Goal: Task Accomplishment & Management: Manage account settings

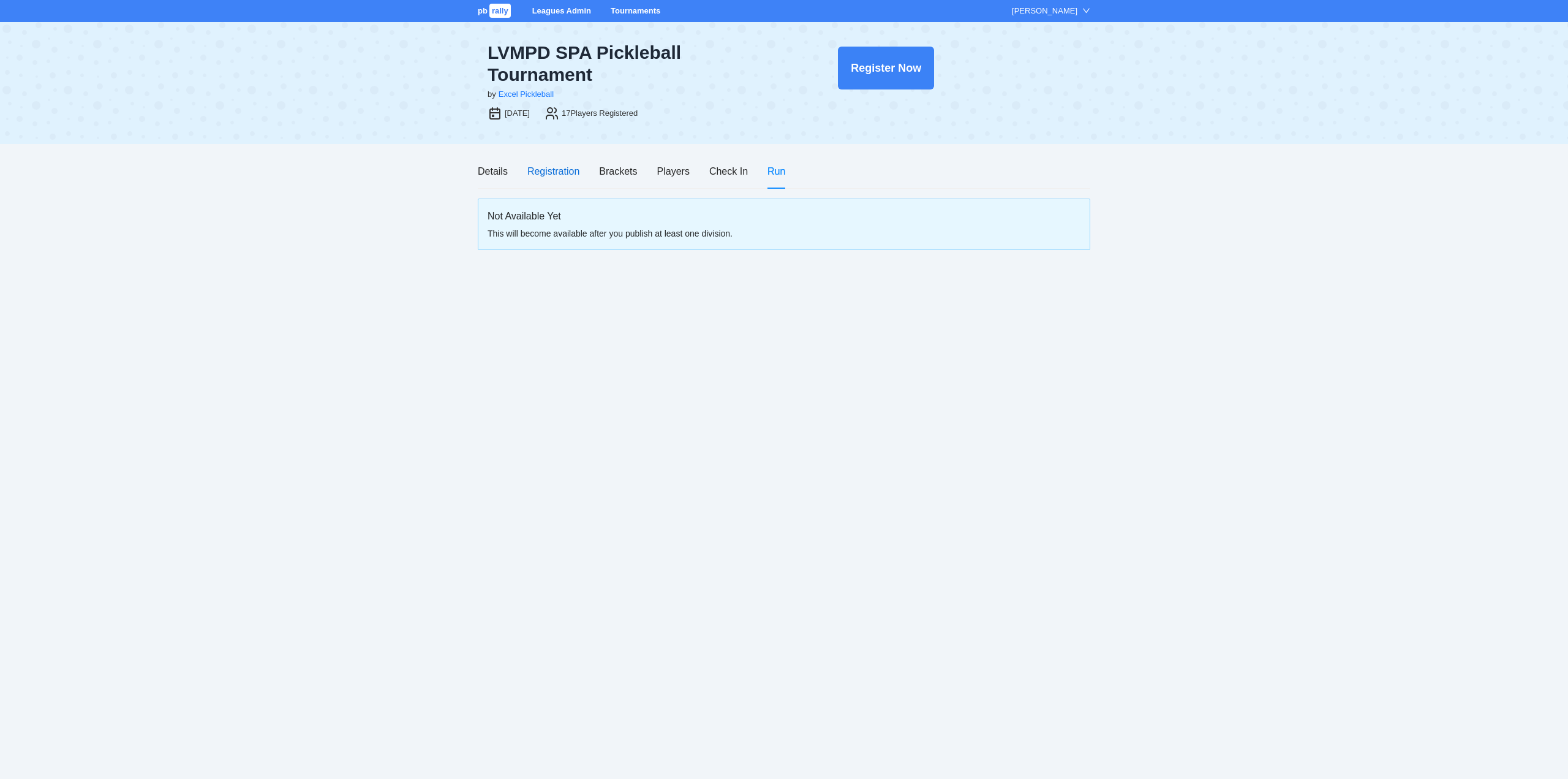
click at [549, 173] on div "Registration" at bounding box center [553, 171] width 52 height 15
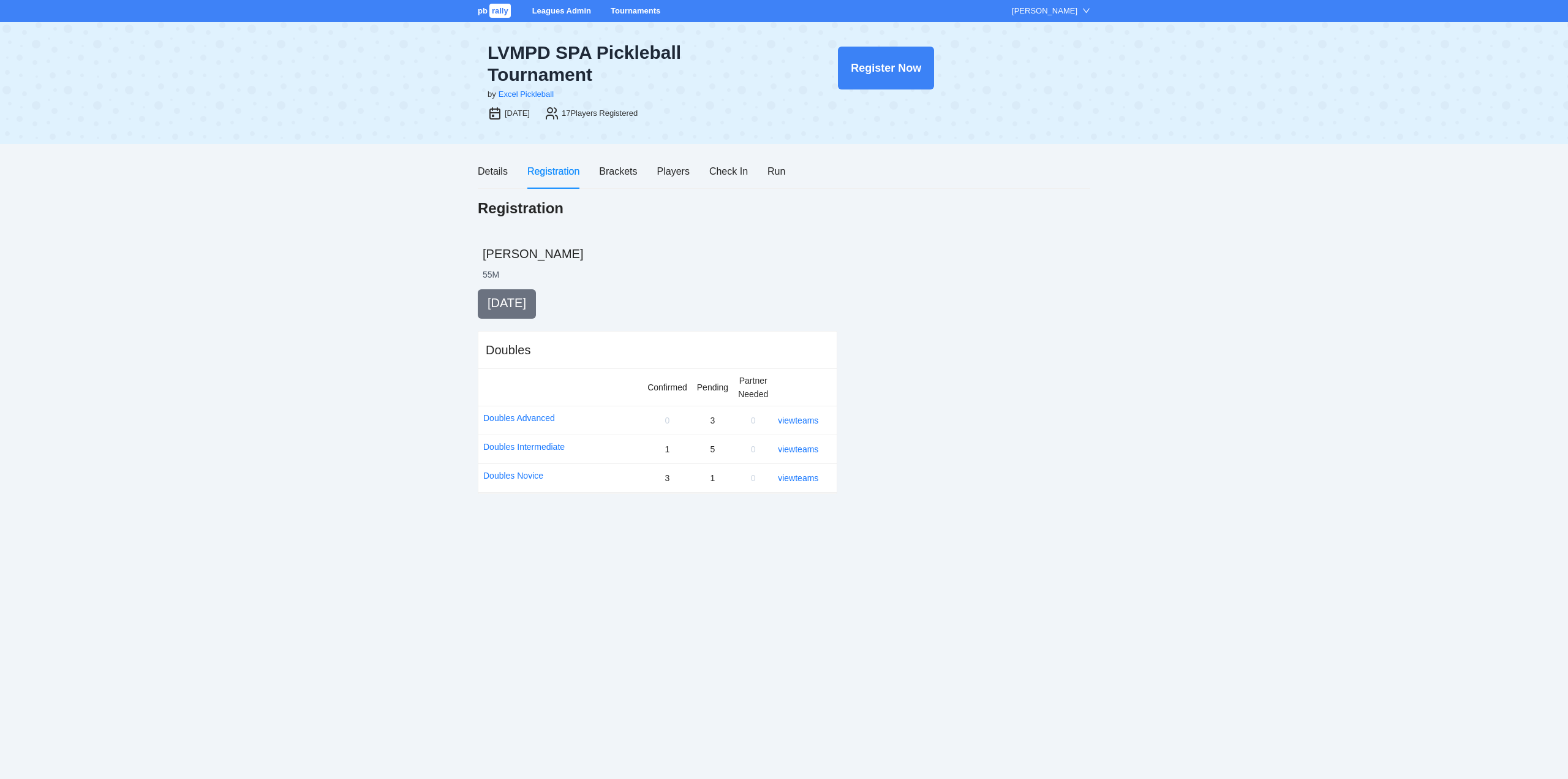
click at [634, 9] on link "Tournaments" at bounding box center [636, 10] width 50 height 9
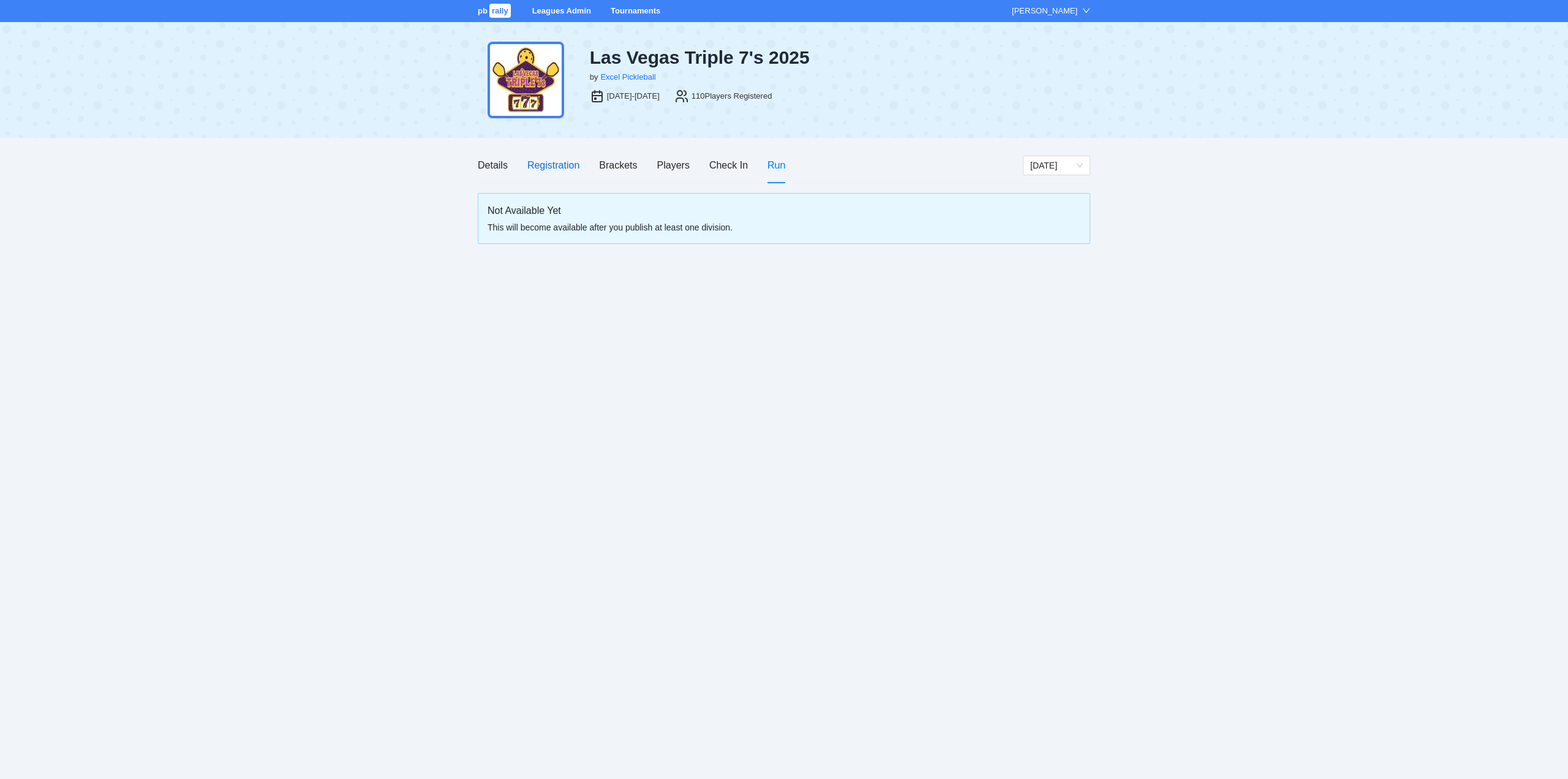
click at [558, 162] on div "Registration" at bounding box center [553, 165] width 52 height 15
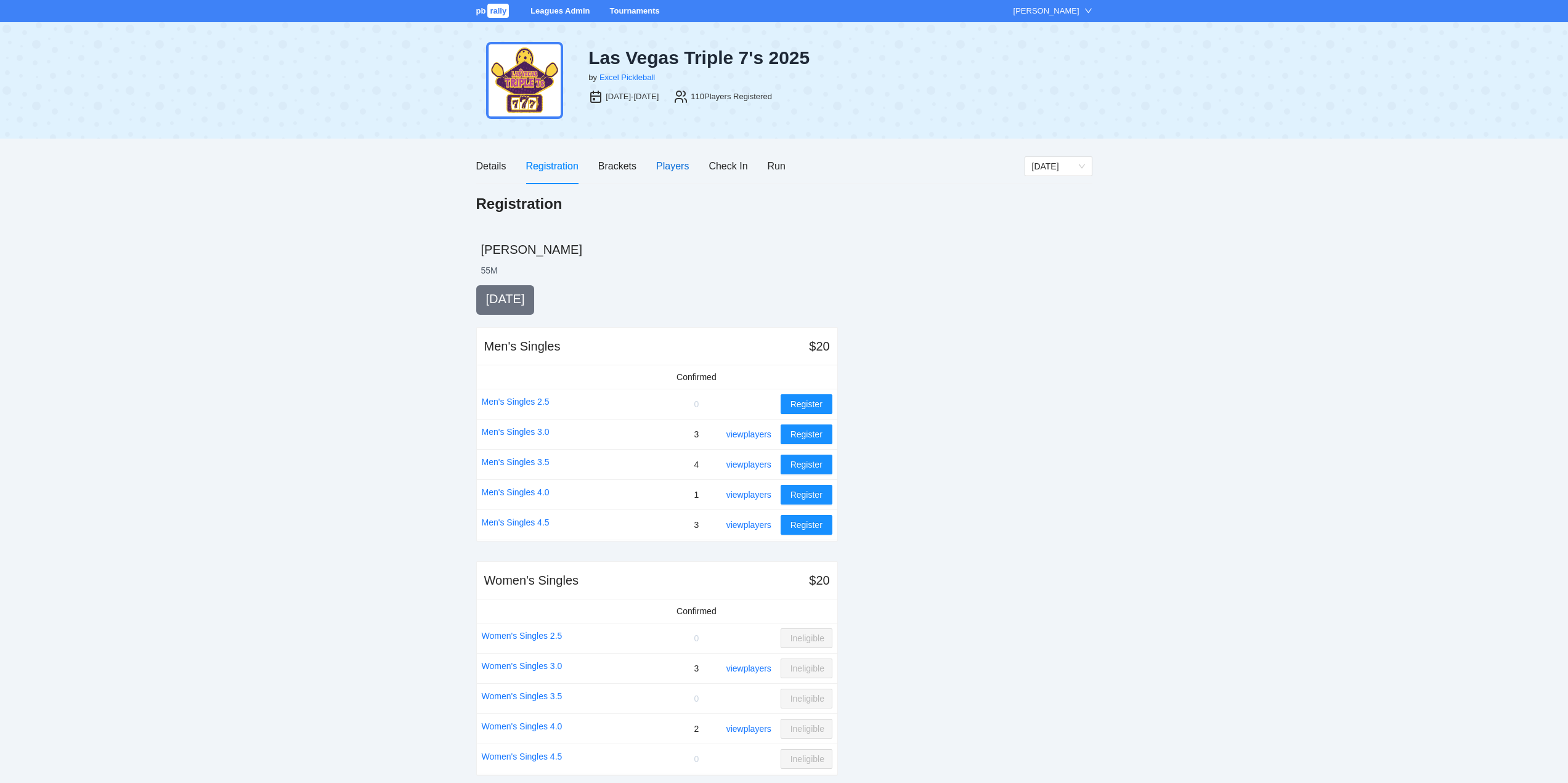
drag, startPoint x: 674, startPoint y: 165, endPoint x: 680, endPoint y: 169, distance: 7.2
click at [676, 165] on div "Players" at bounding box center [672, 165] width 33 height 15
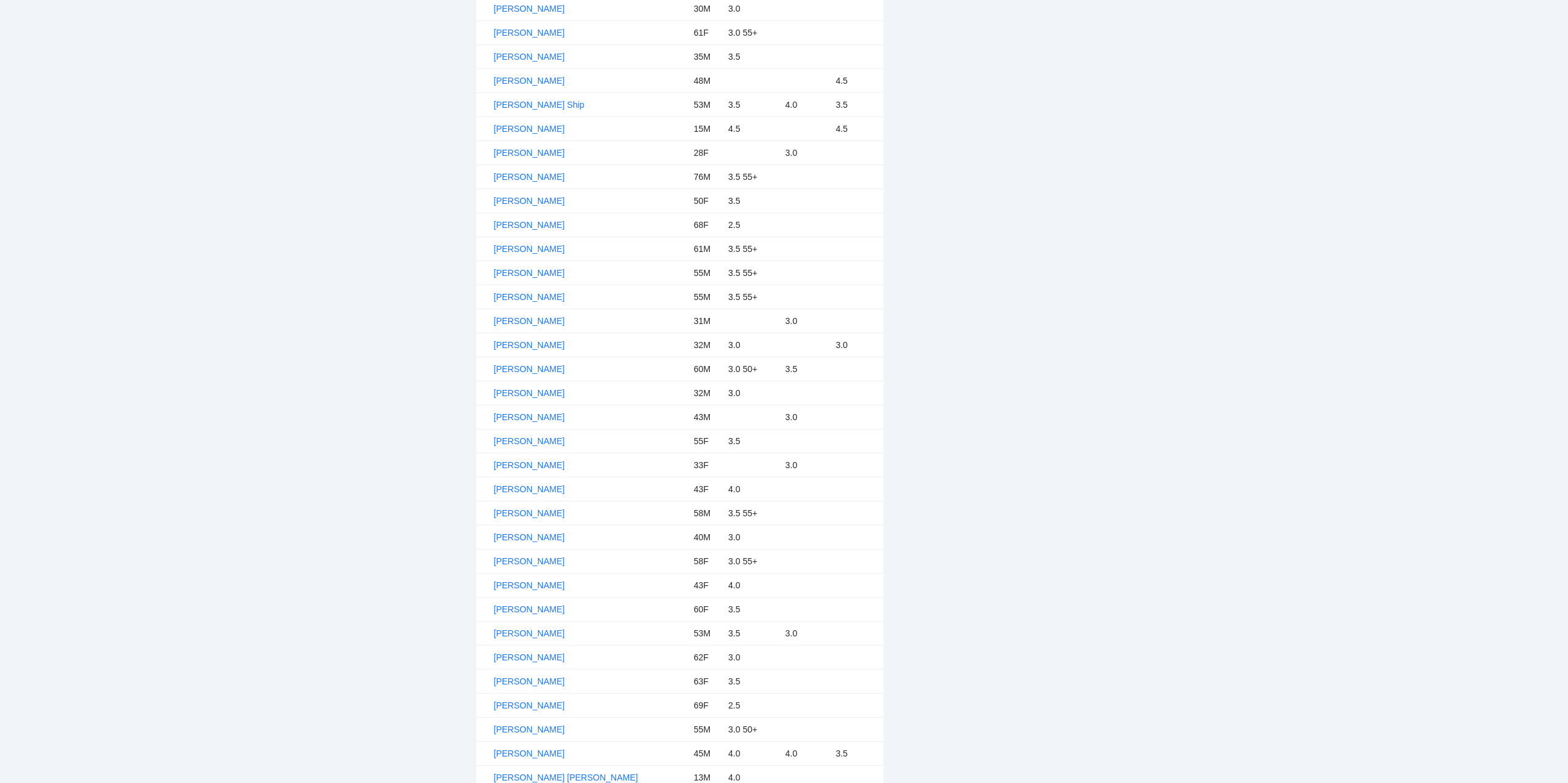
scroll to position [1233, 0]
click at [529, 604] on link "Lee Stonesifer" at bounding box center [529, 607] width 71 height 10
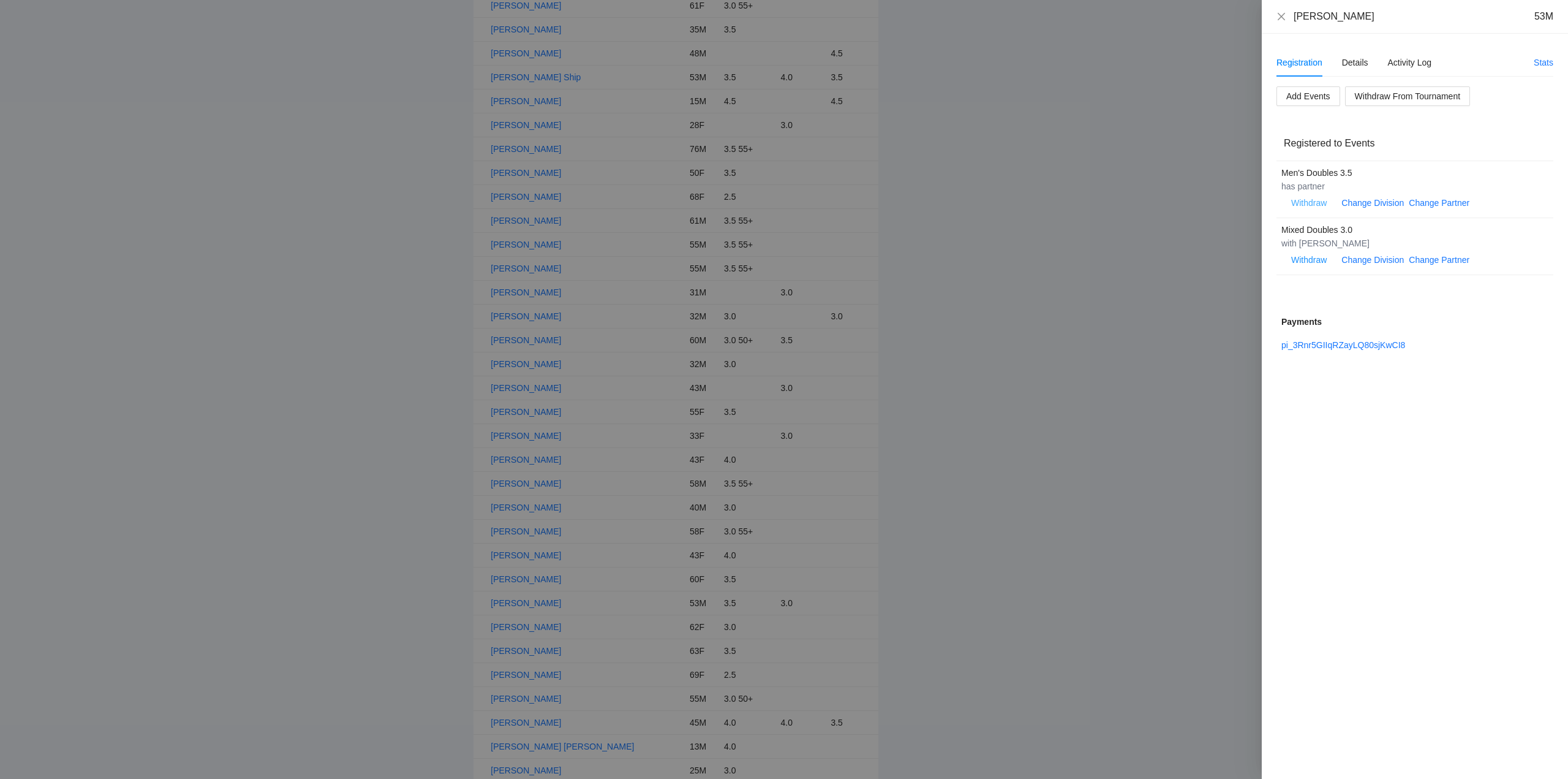
click at [1306, 201] on span "Withdraw" at bounding box center [1309, 203] width 36 height 13
click at [1347, 166] on span "OK" at bounding box center [1346, 164] width 12 height 13
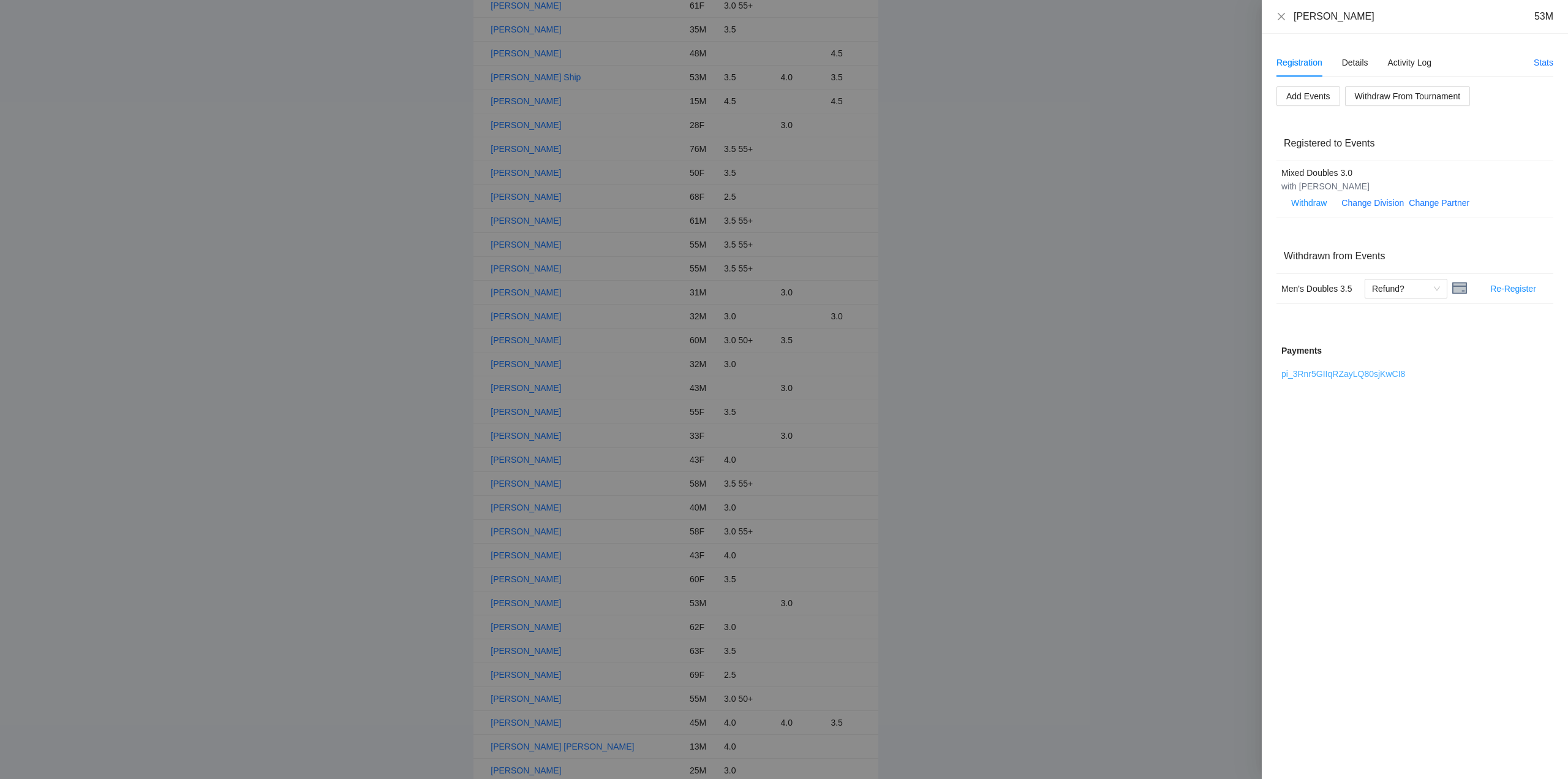
click at [1331, 373] on link "pi_3Rnr5GIIqRZayLQ80sjKwCI8" at bounding box center [1343, 374] width 124 height 10
click at [1284, 15] on icon "close" at bounding box center [1282, 17] width 10 height 10
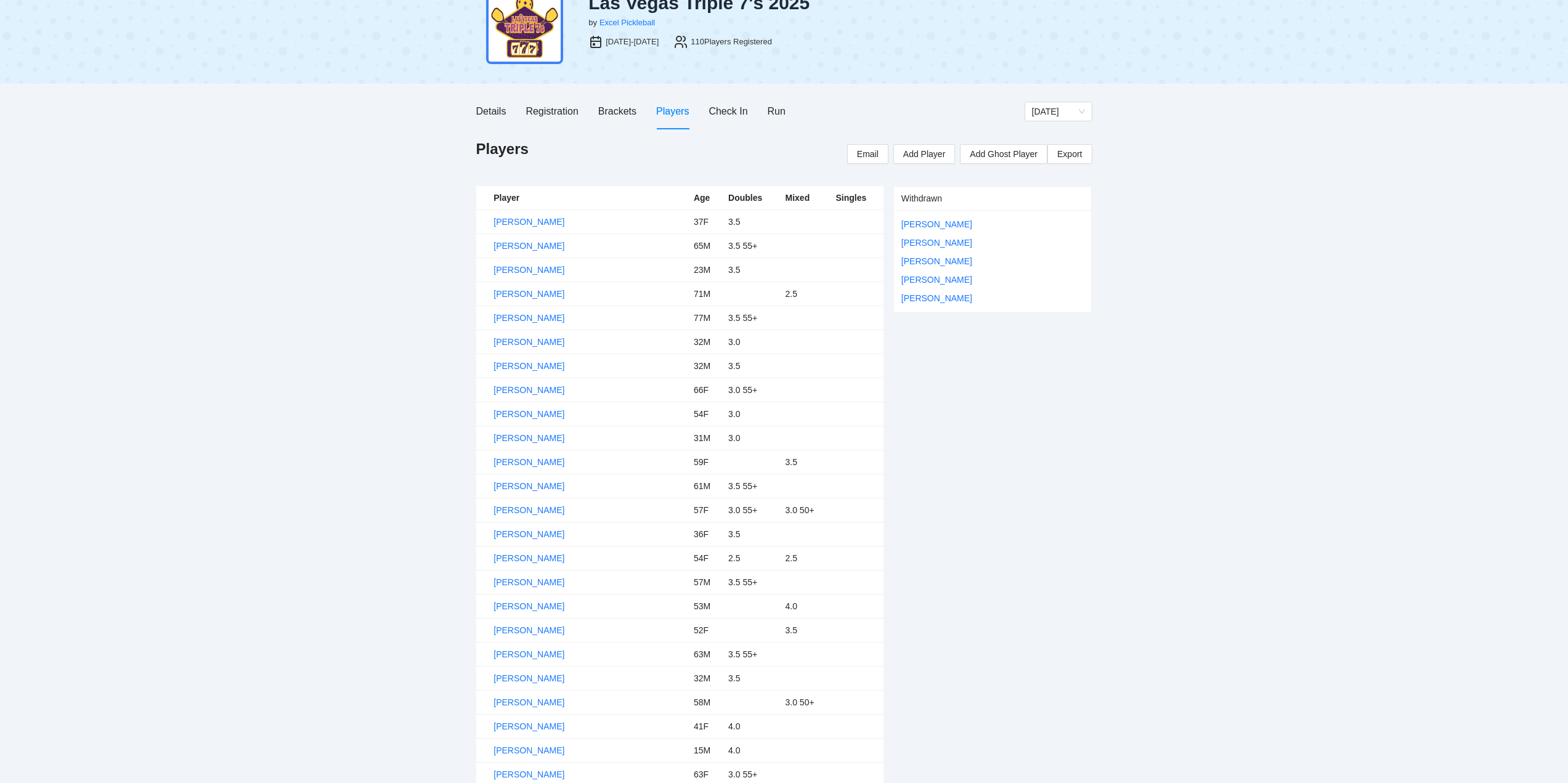
scroll to position [0, 0]
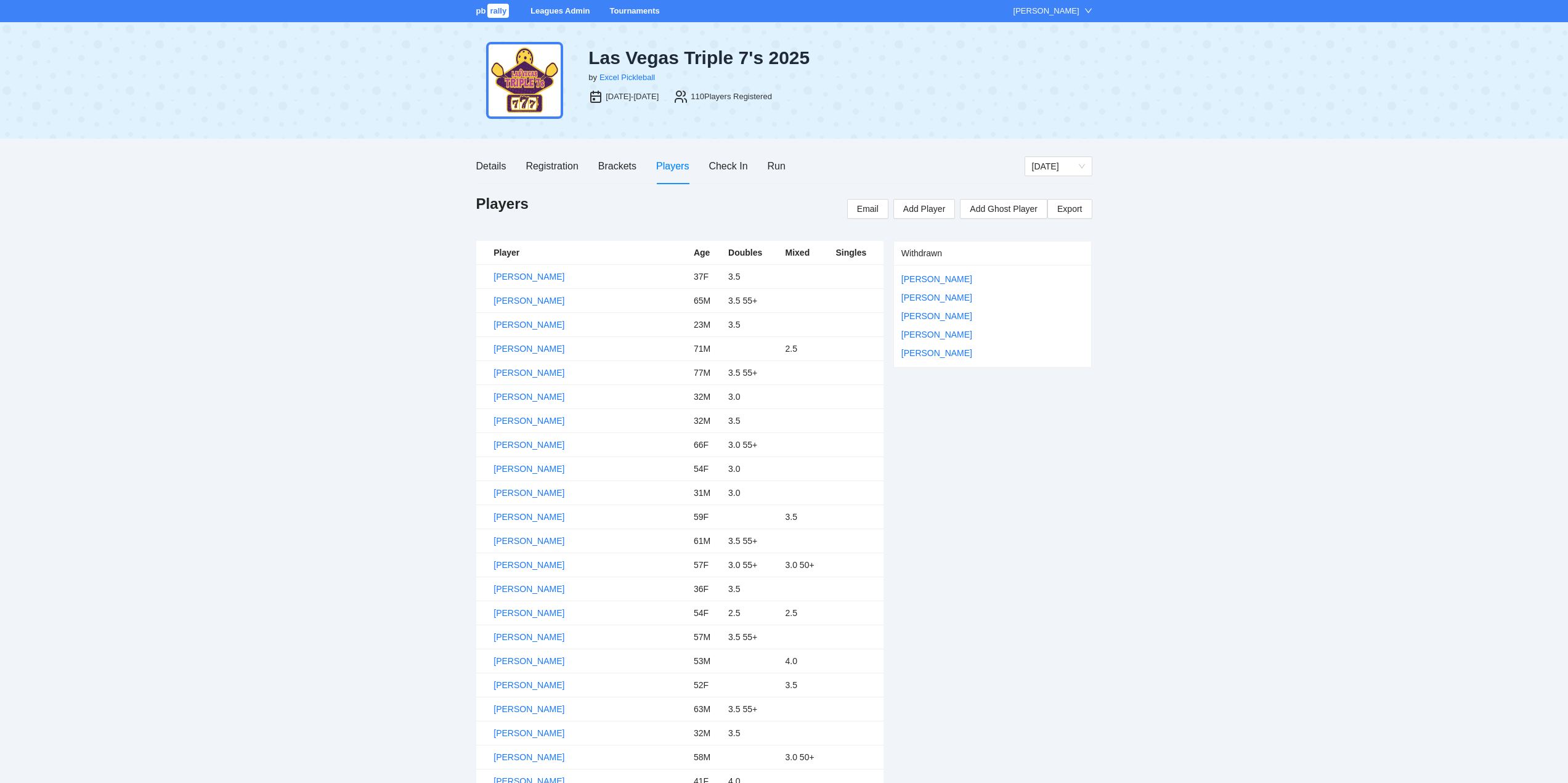
click at [629, 5] on div "Tournaments" at bounding box center [634, 11] width 50 height 13
click at [633, 8] on link "Tournaments" at bounding box center [634, 10] width 50 height 9
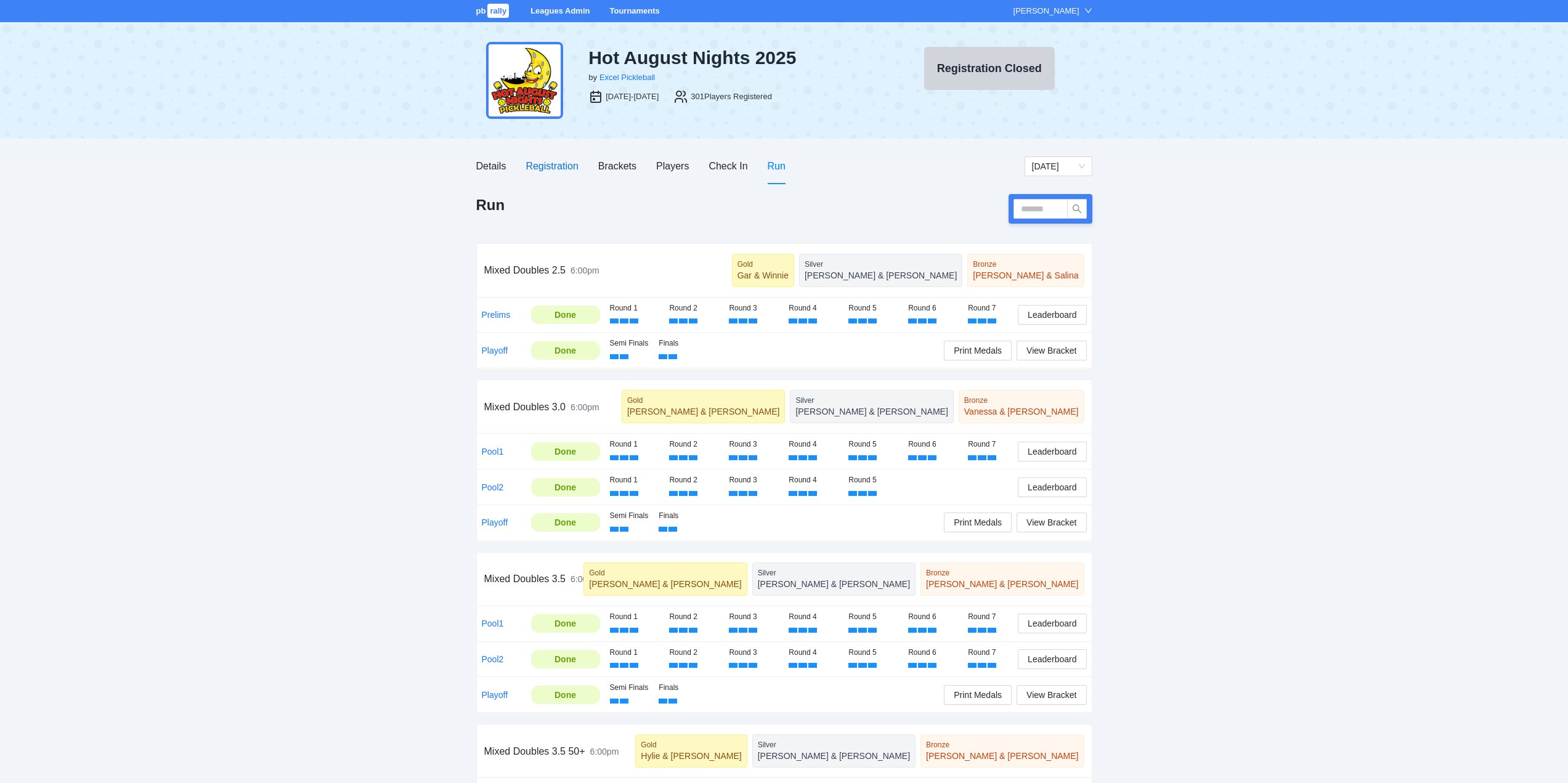
click at [548, 165] on div "Registration" at bounding box center [552, 165] width 53 height 15
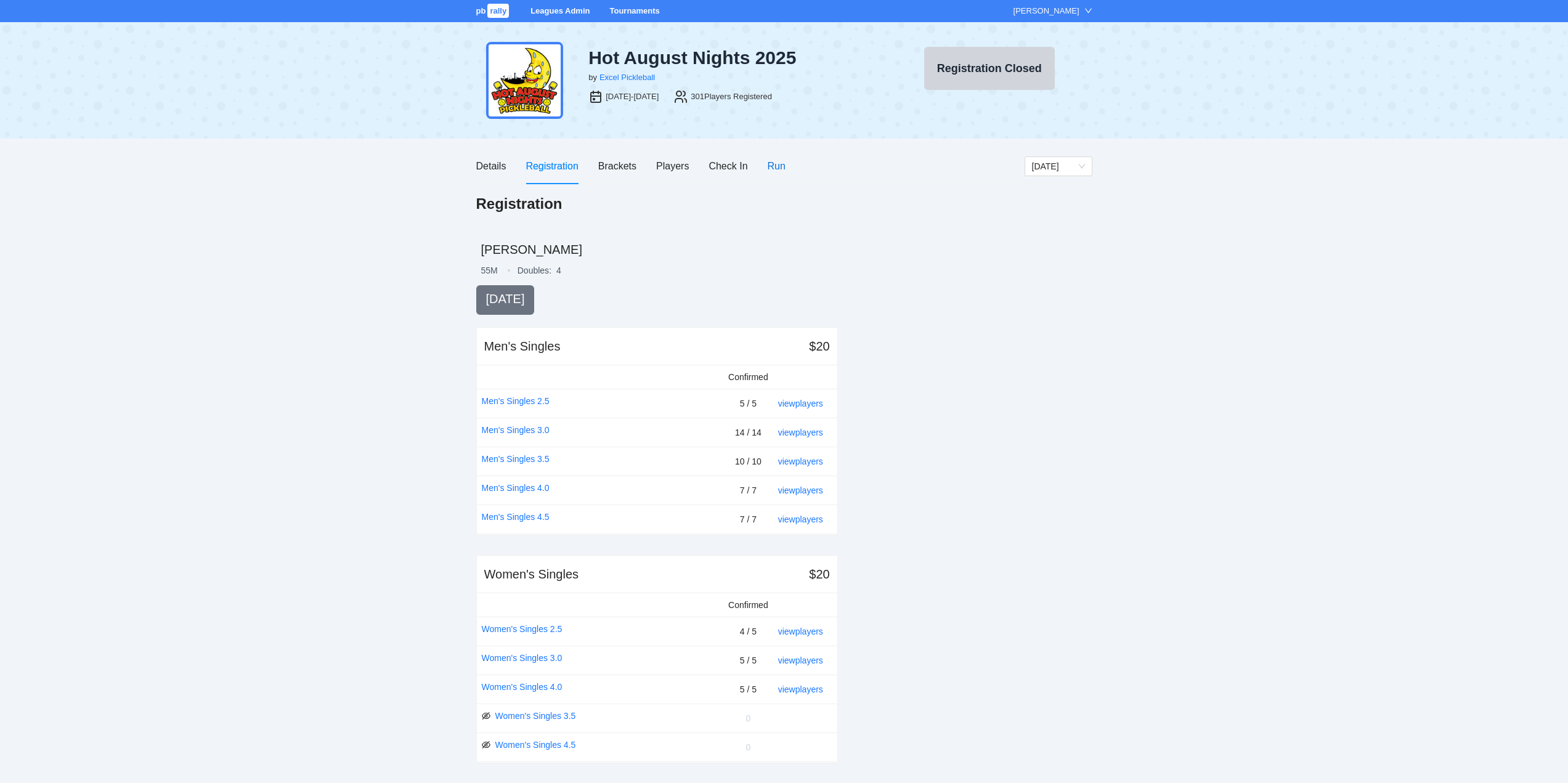
click at [781, 164] on div "Run" at bounding box center [776, 165] width 18 height 15
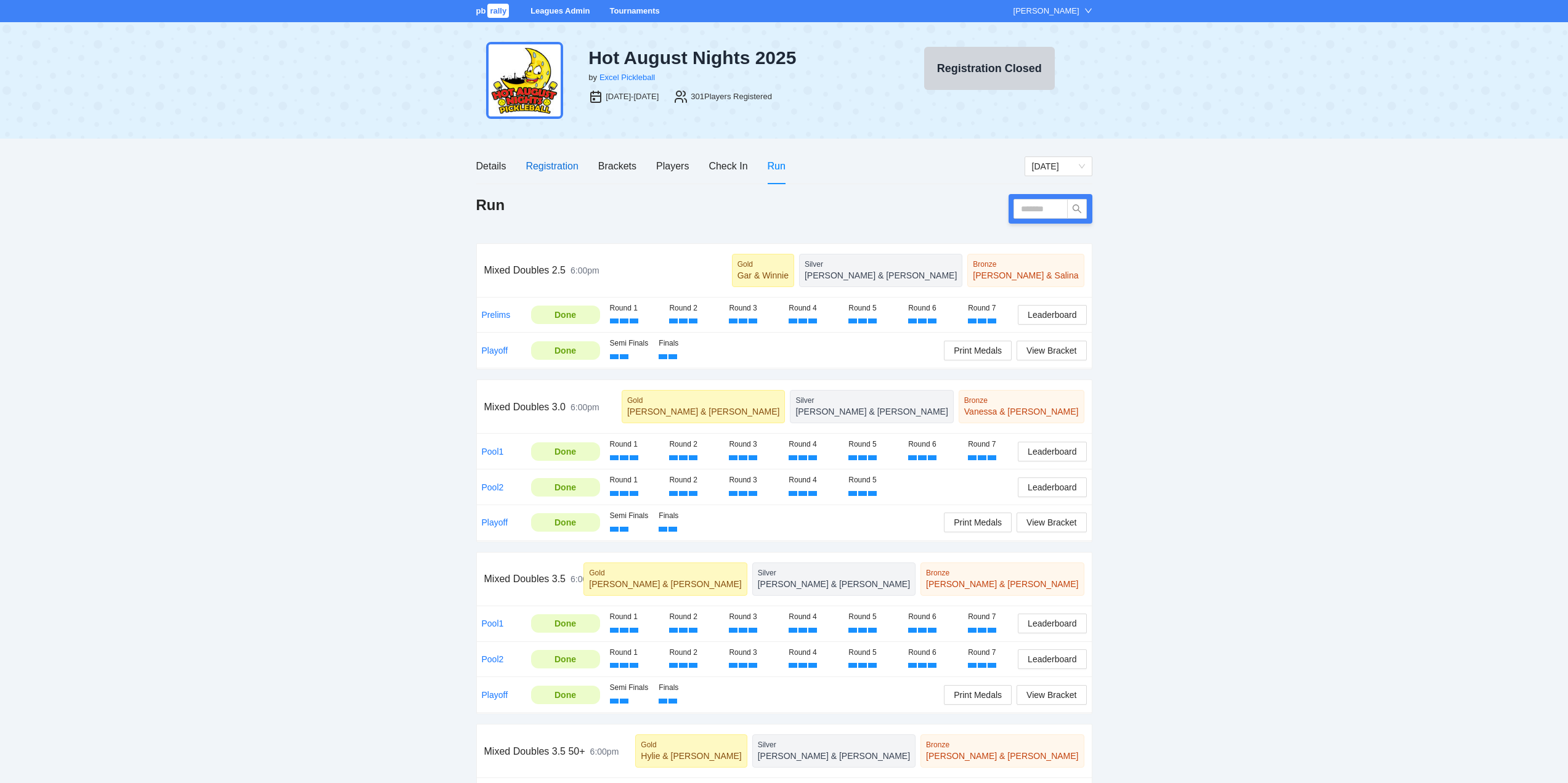
click at [543, 164] on div "Registration" at bounding box center [552, 165] width 53 height 15
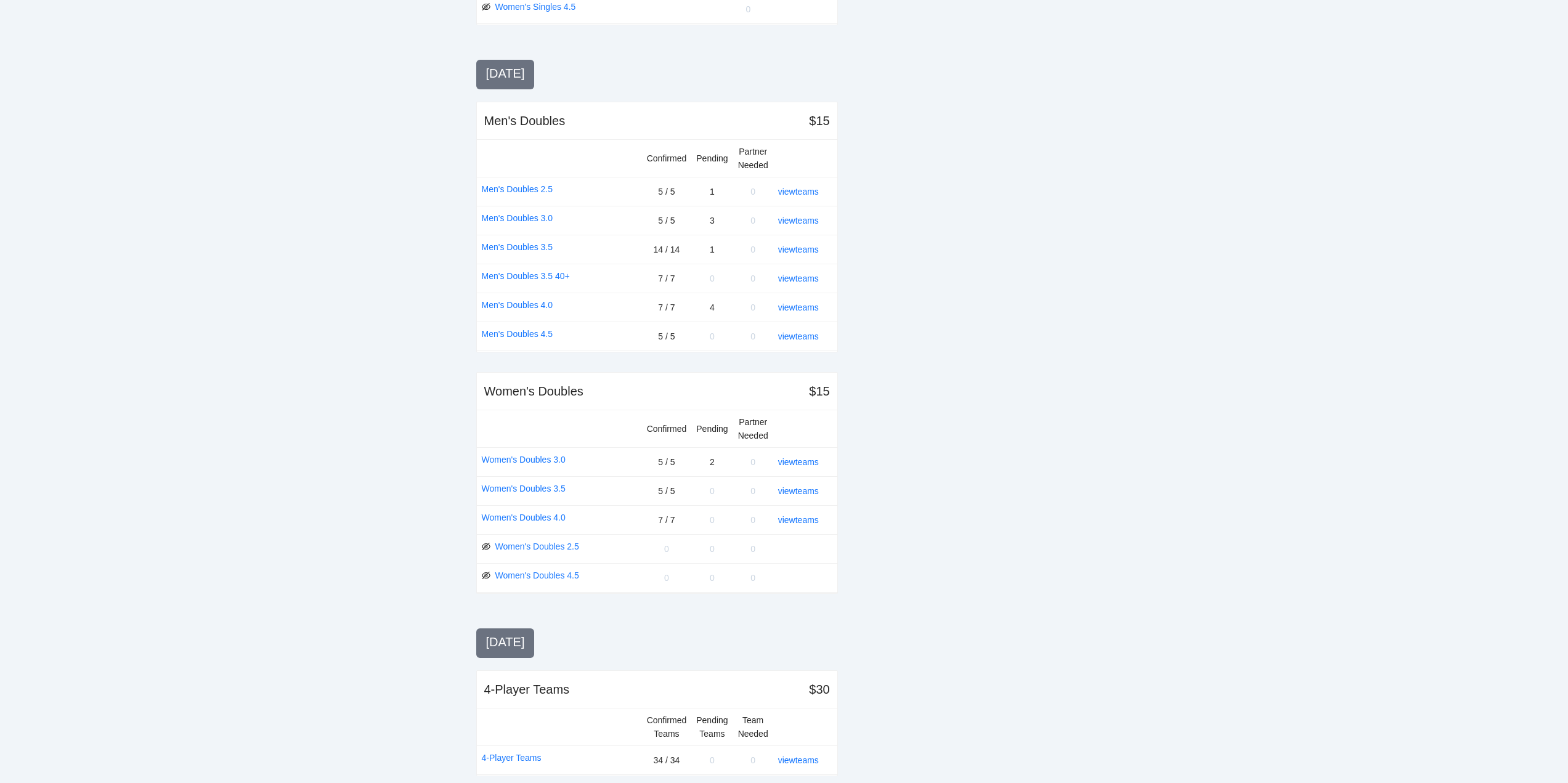
scroll to position [740, 0]
click at [806, 218] on link "view teams" at bounding box center [798, 220] width 41 height 10
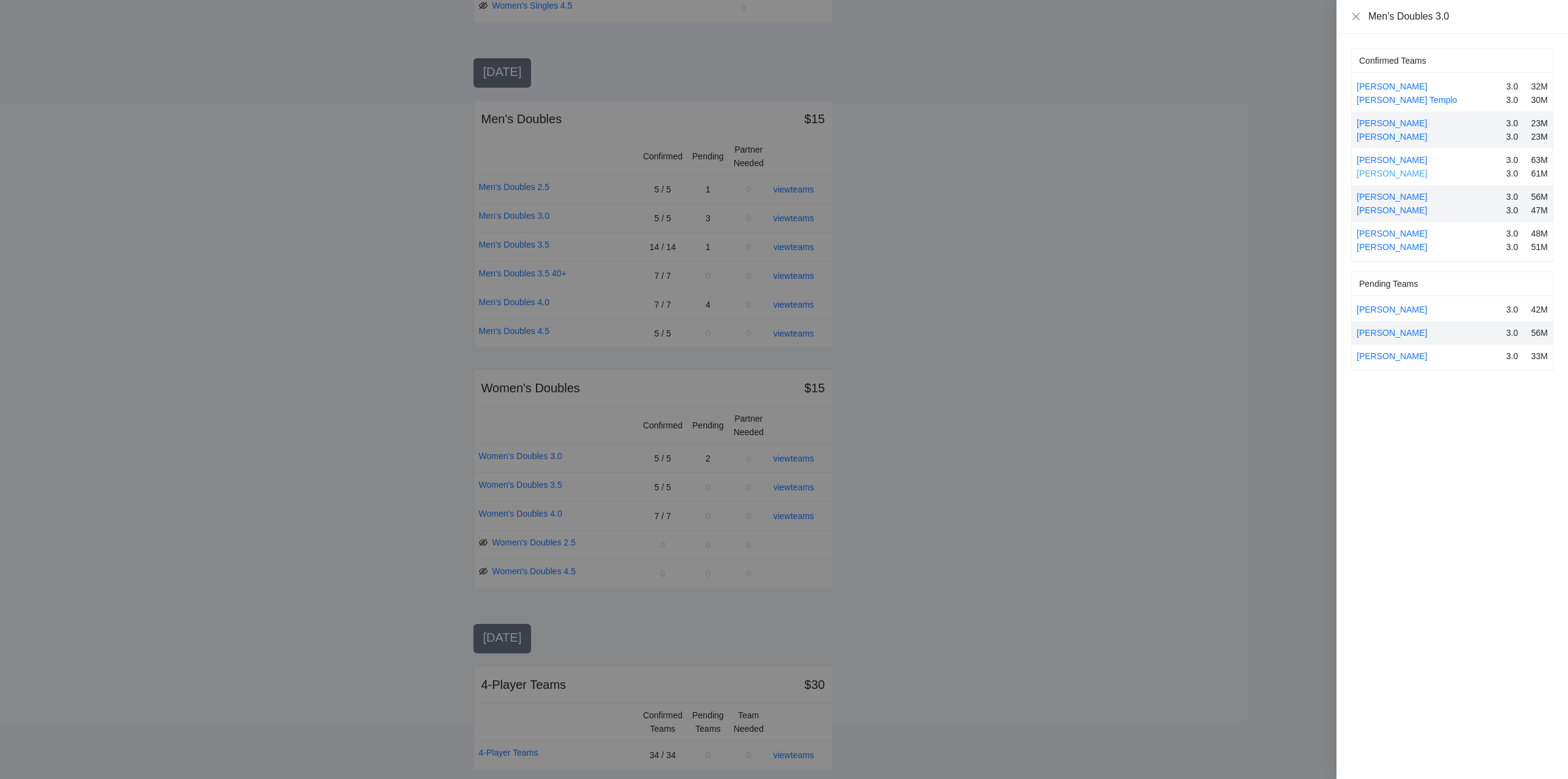
click at [1398, 172] on link "[PERSON_NAME]" at bounding box center [1392, 174] width 71 height 10
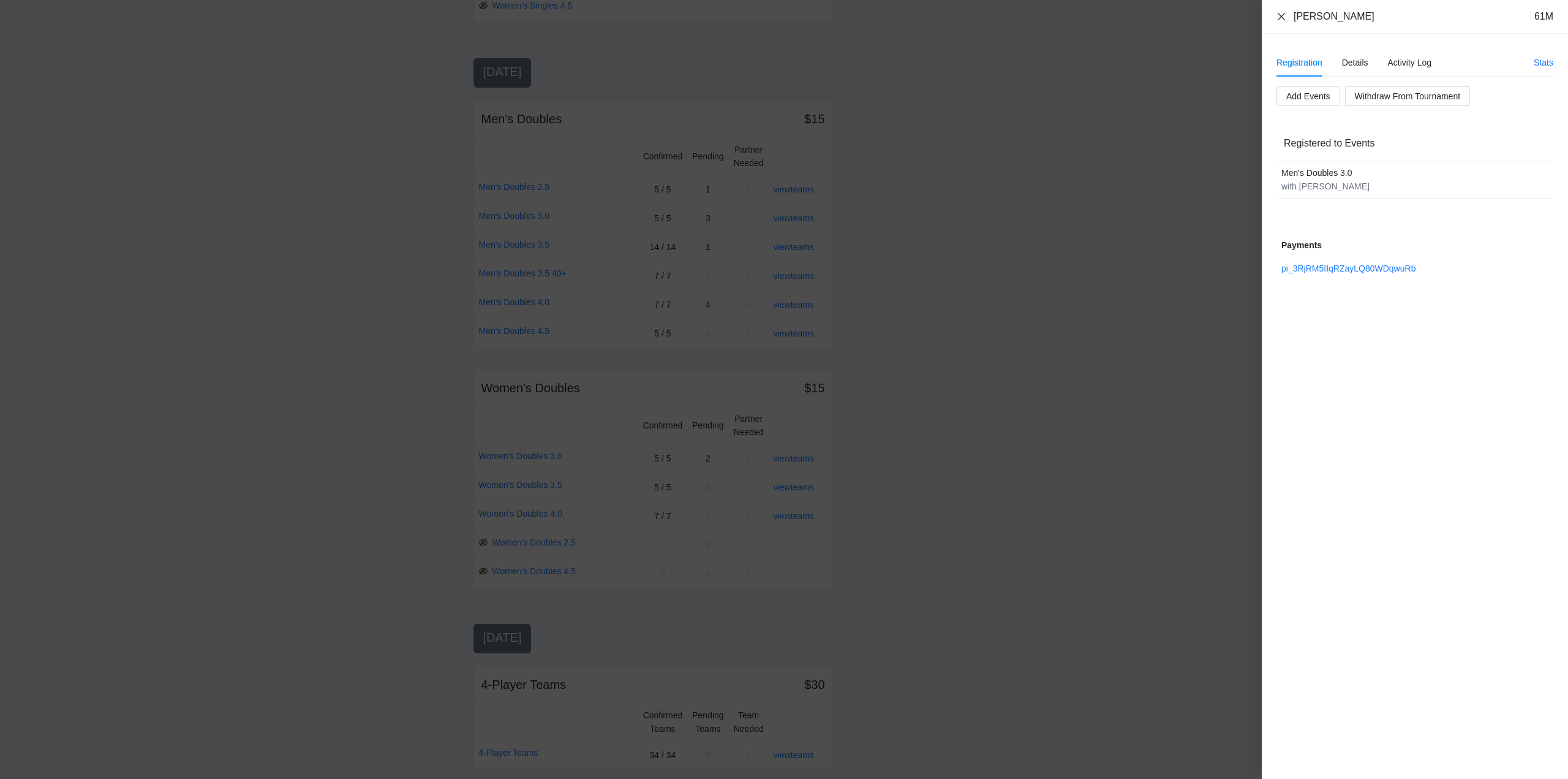
click at [1281, 18] on icon "close" at bounding box center [1282, 17] width 10 height 10
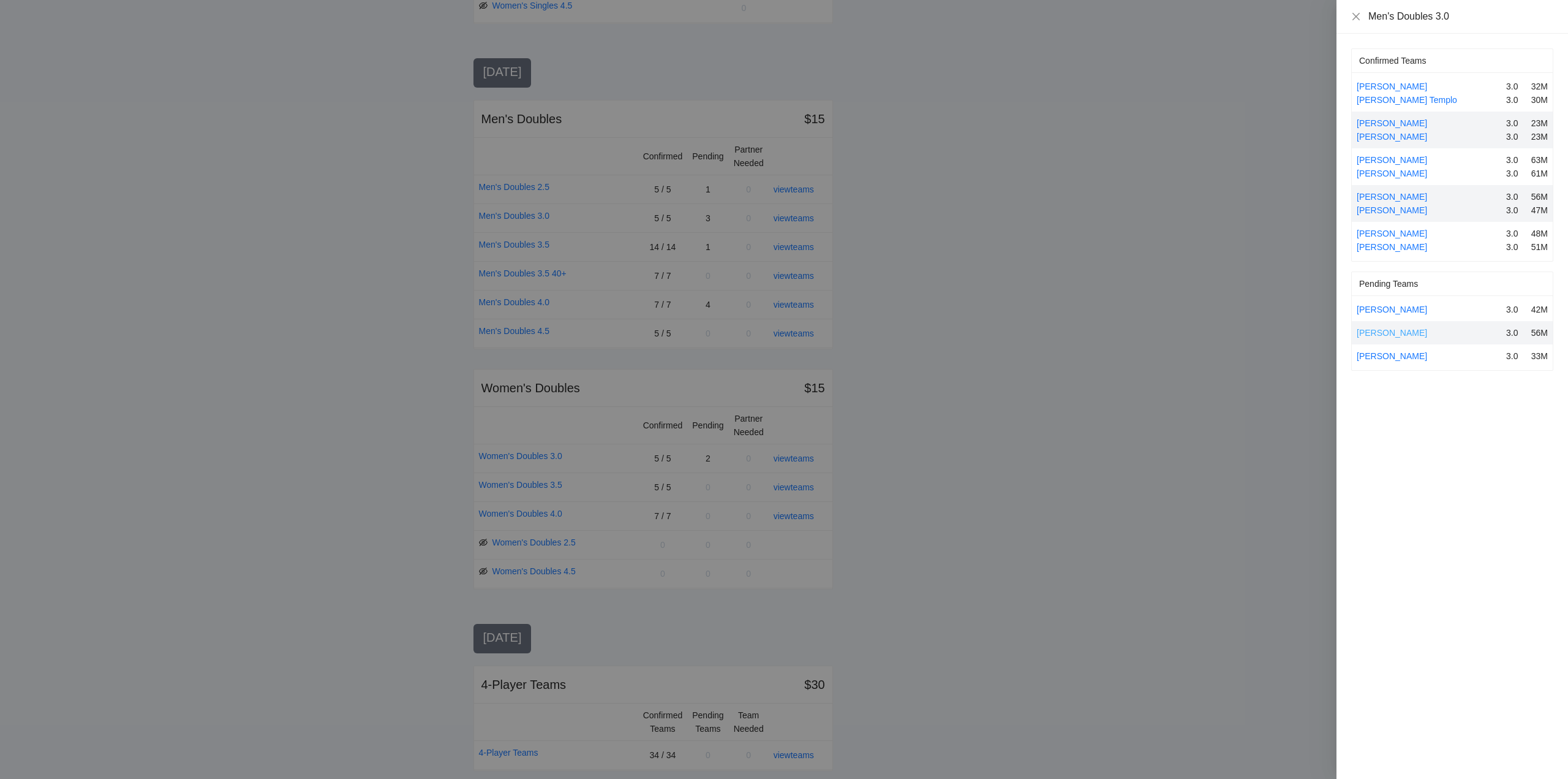
click at [1371, 330] on link "Romeo Serrano" at bounding box center [1392, 333] width 71 height 10
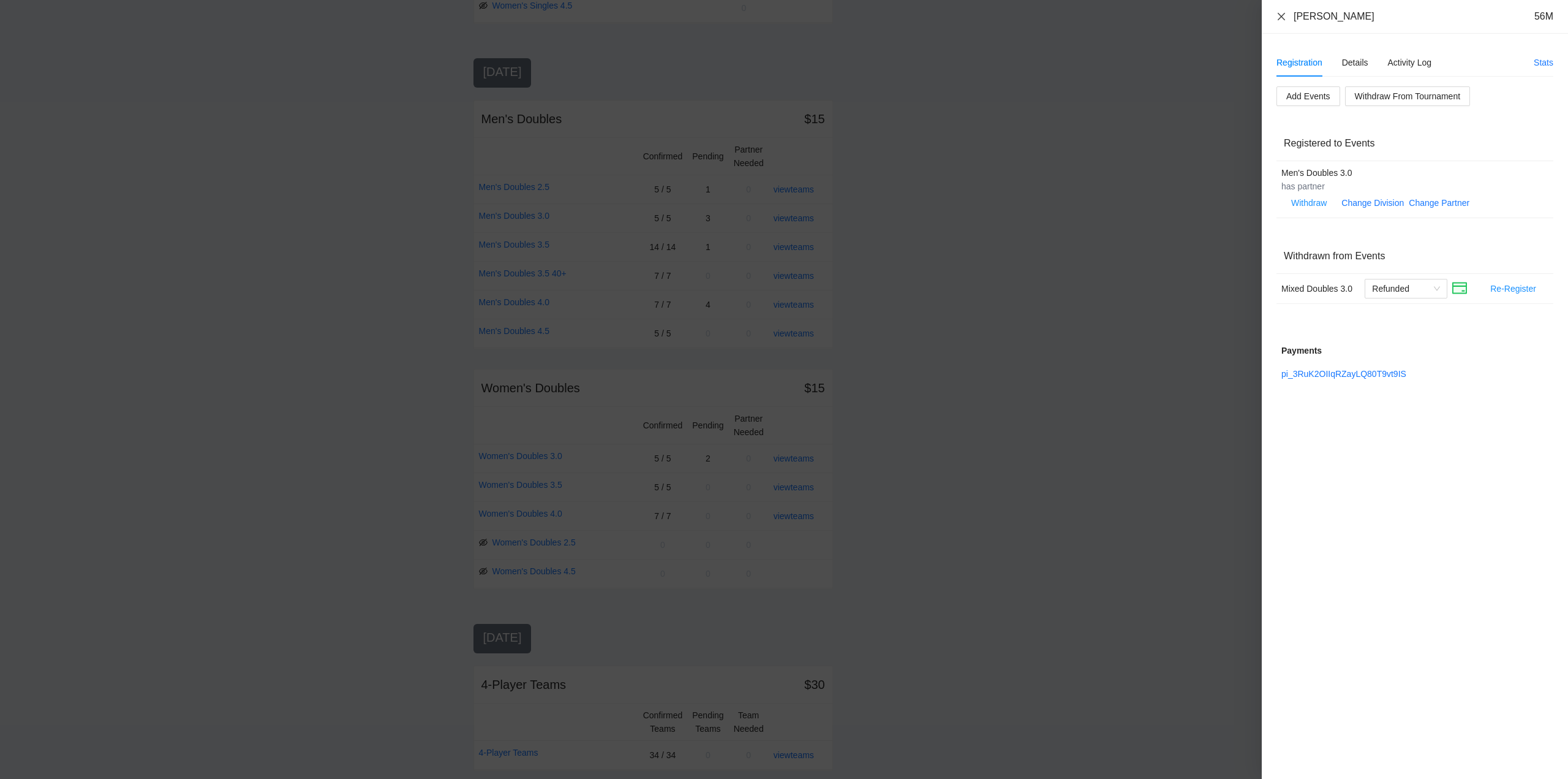
click at [1286, 12] on icon "close" at bounding box center [1282, 17] width 10 height 10
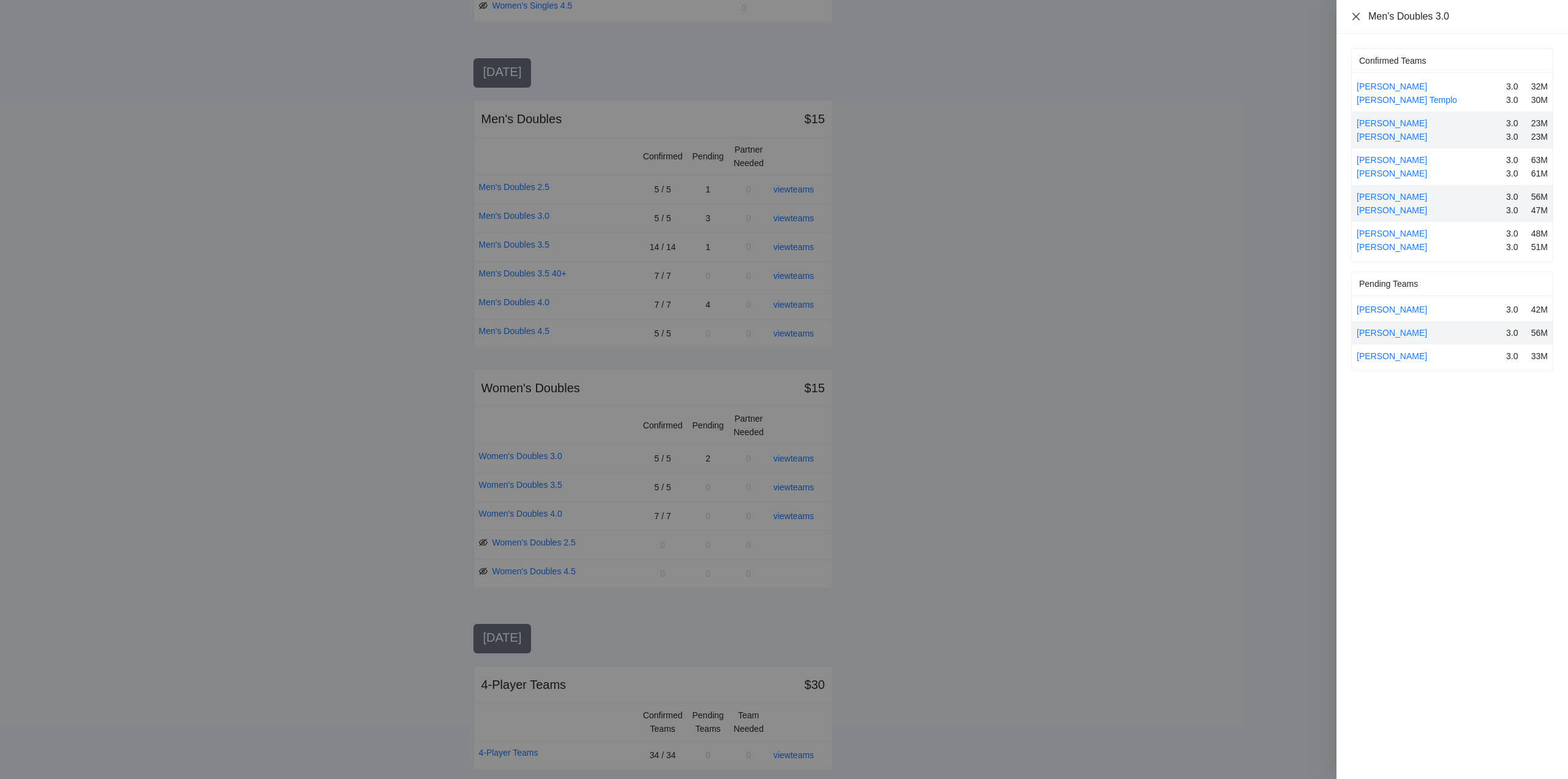
click at [1354, 16] on icon "close" at bounding box center [1356, 17] width 10 height 10
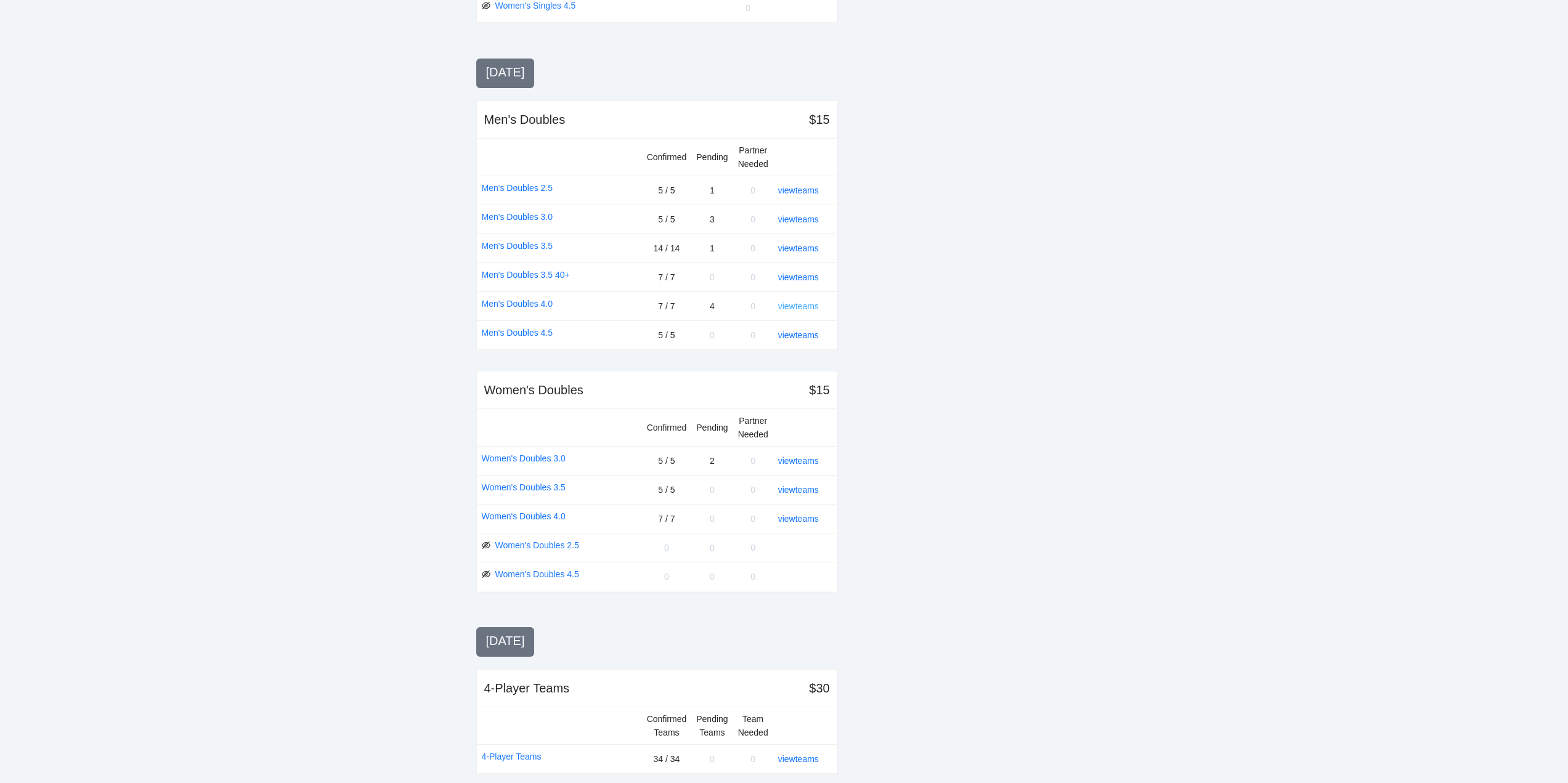
click at [802, 303] on link "view teams" at bounding box center [798, 307] width 41 height 10
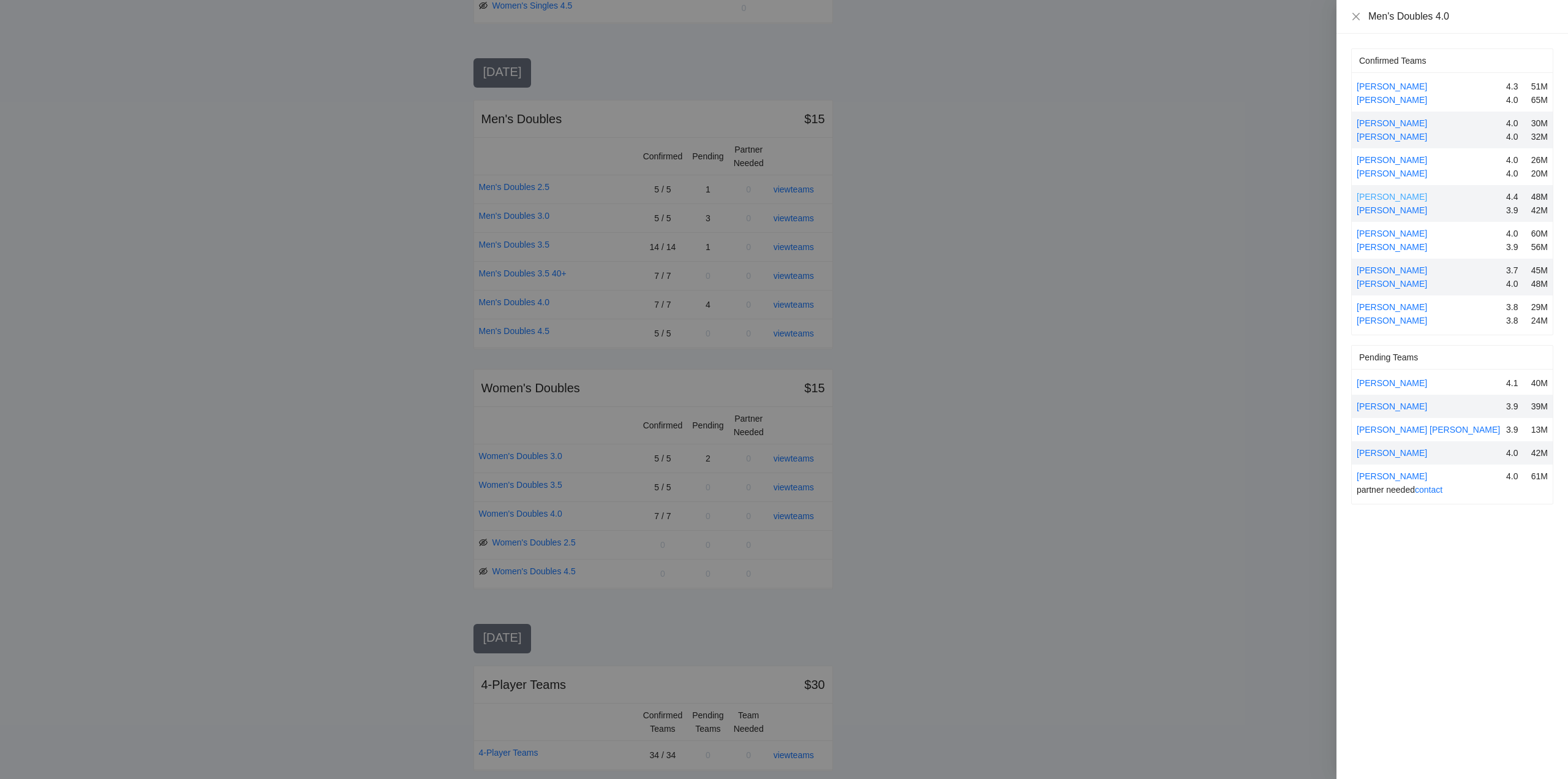
click at [1382, 195] on link "Jay Jay Joseph" at bounding box center [1392, 197] width 71 height 10
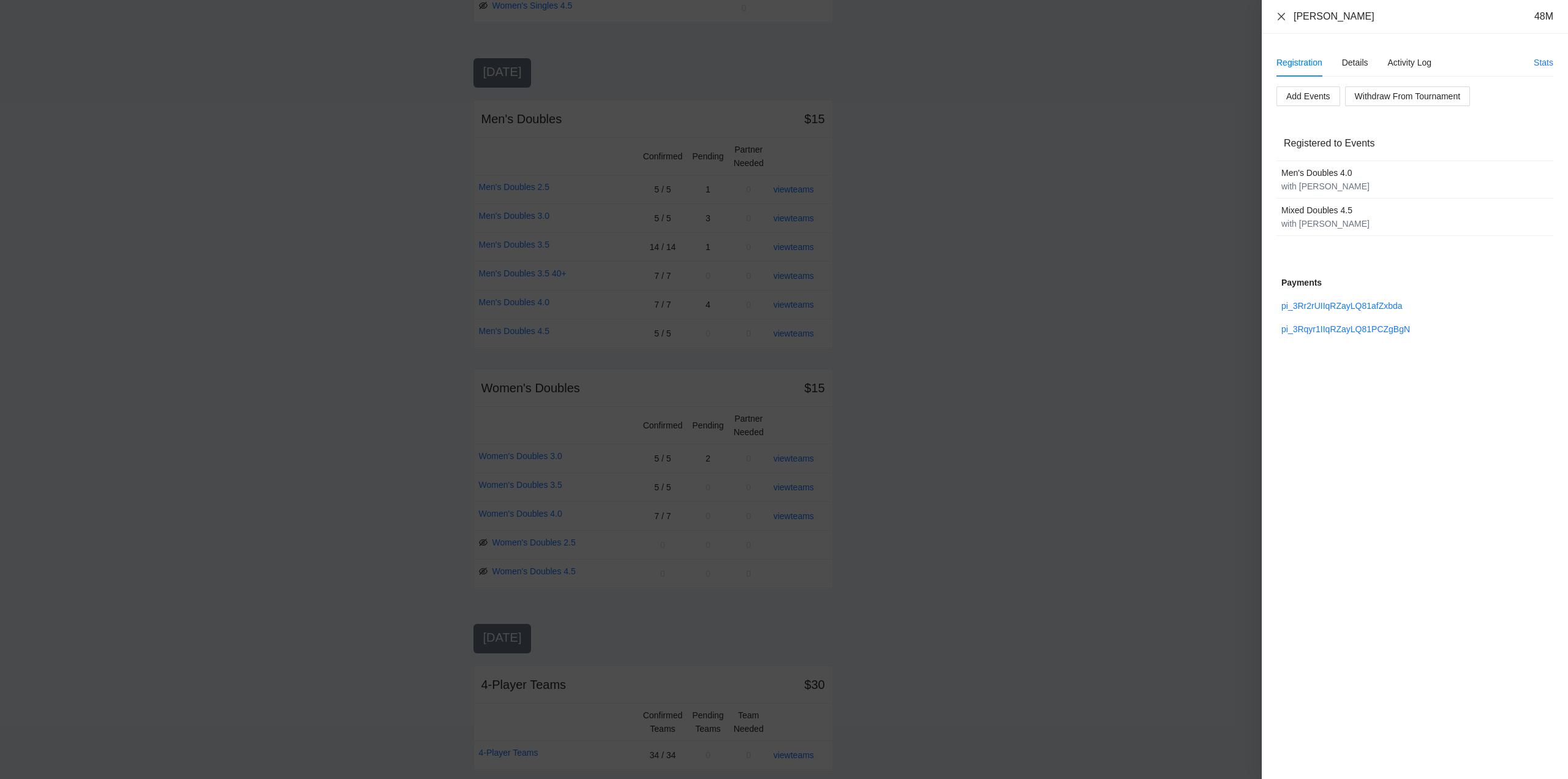
drag, startPoint x: 1281, startPoint y: 12, endPoint x: 1280, endPoint y: 20, distance: 8.1
click at [1282, 12] on icon "close" at bounding box center [1282, 17] width 10 height 10
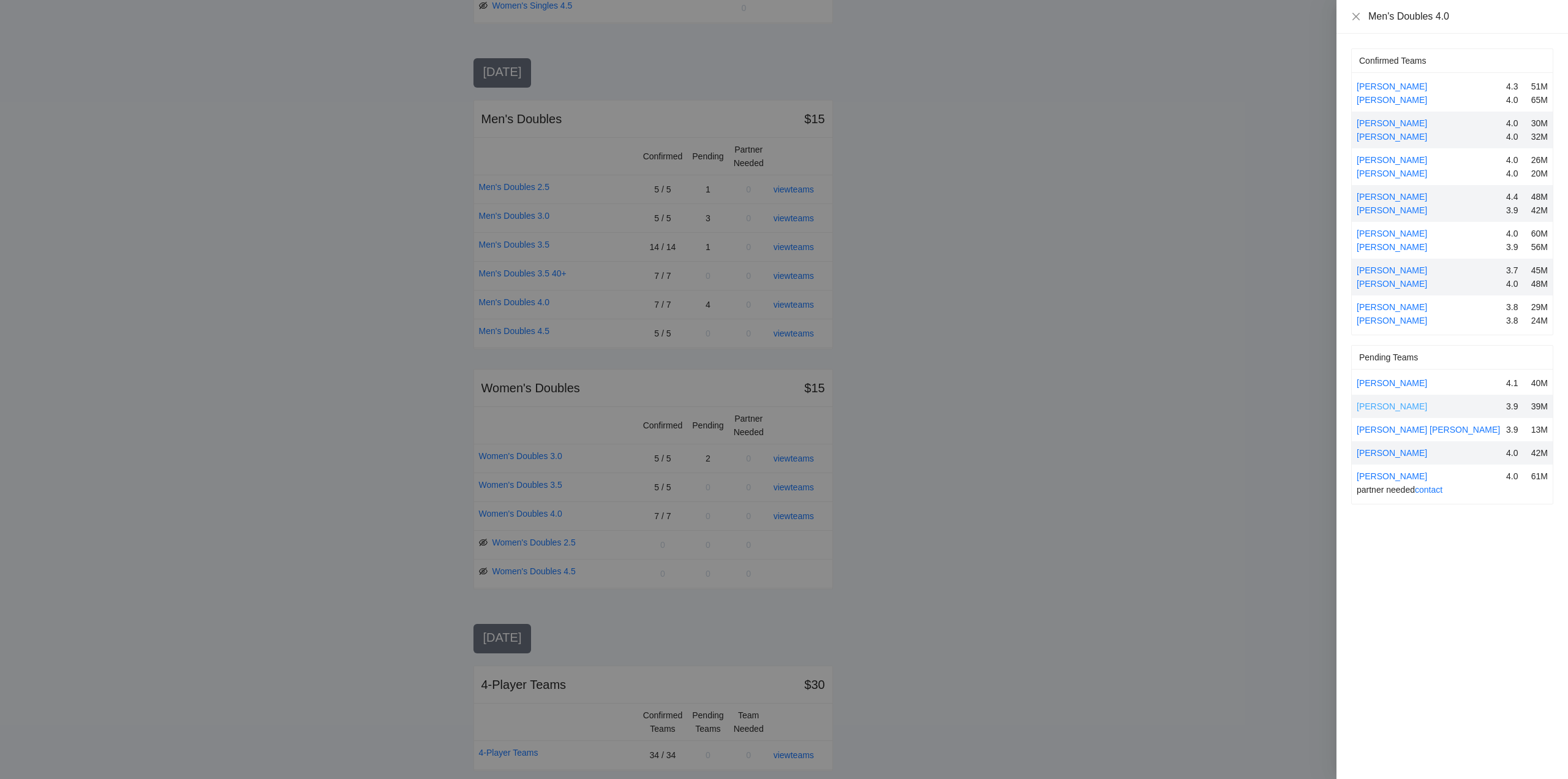
click at [1389, 402] on link "Justin Lucero" at bounding box center [1392, 407] width 71 height 10
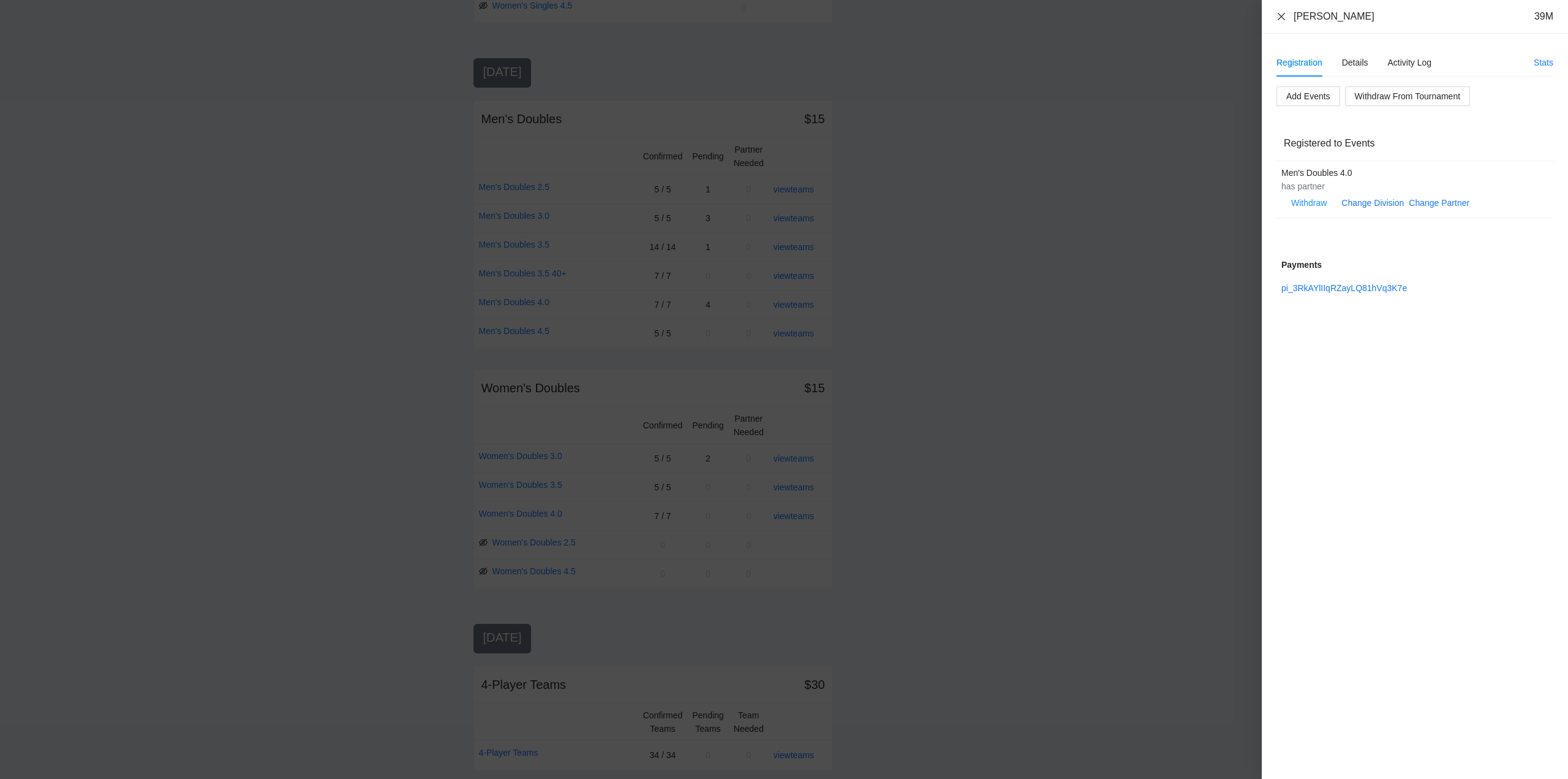
click at [1284, 12] on icon "close" at bounding box center [1282, 17] width 10 height 10
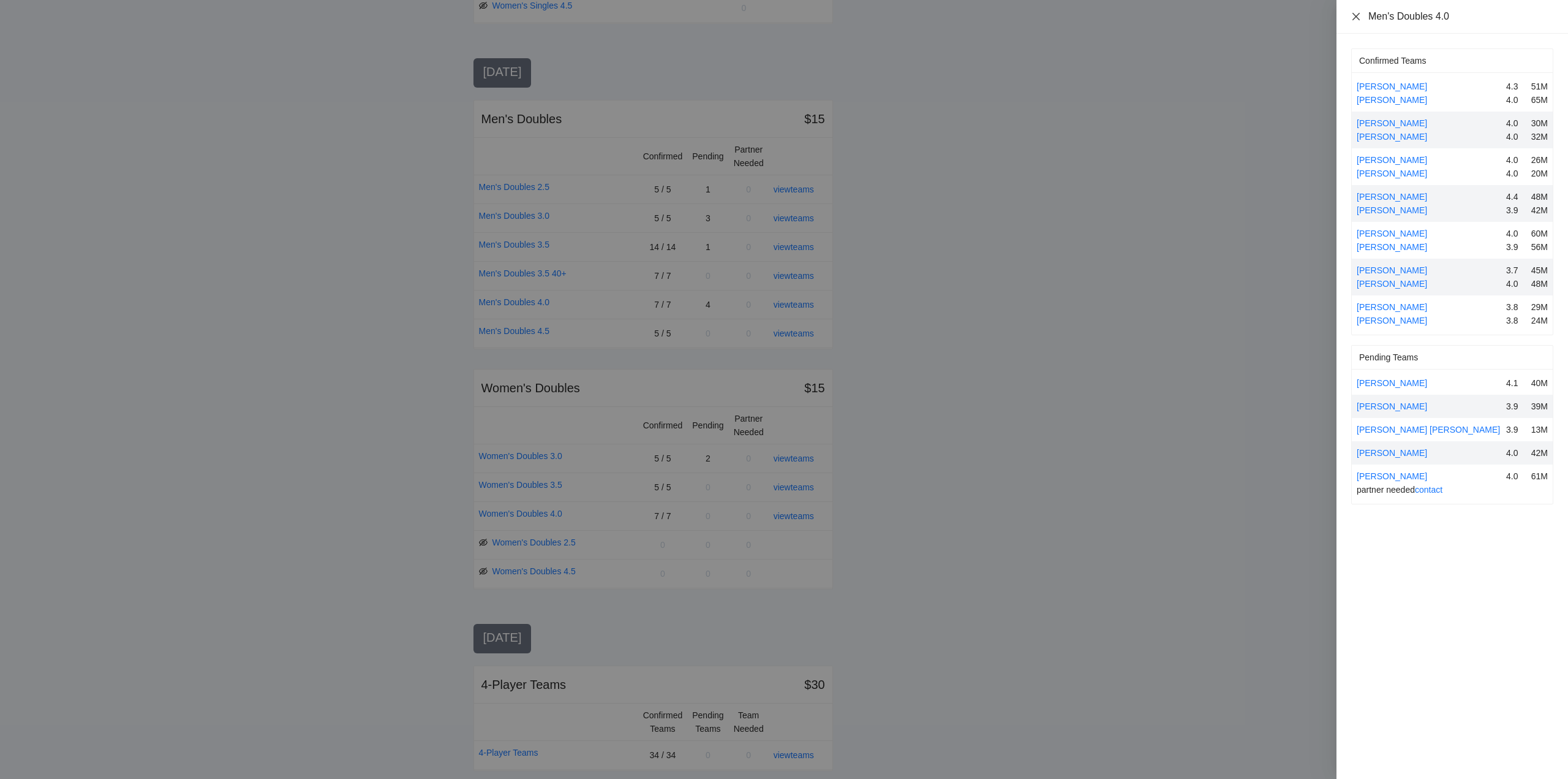
click at [1350, 14] on div "Men's Doubles 4.0" at bounding box center [1452, 17] width 232 height 34
click at [1354, 13] on icon "close" at bounding box center [1356, 16] width 7 height 7
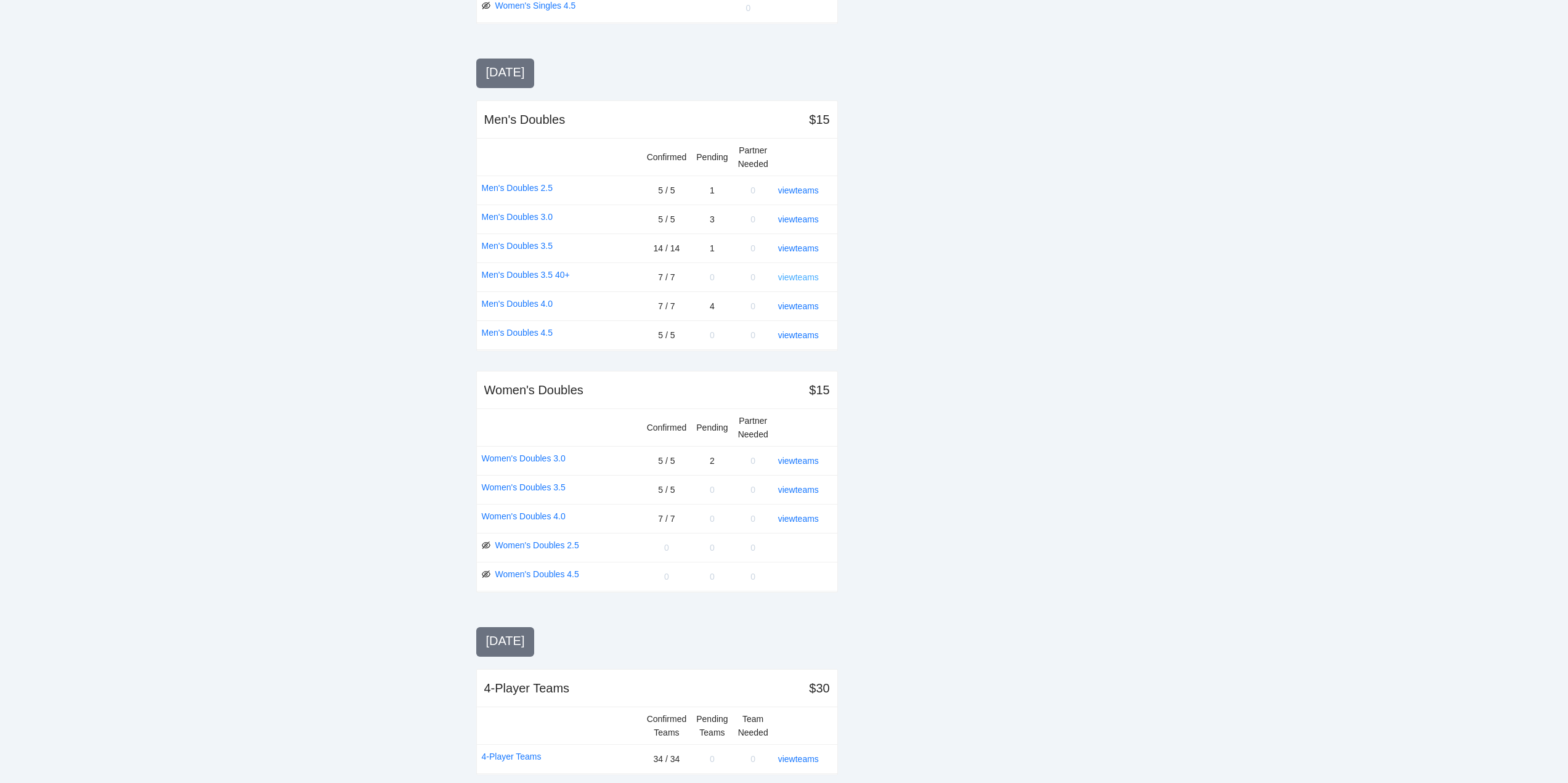
click at [806, 277] on link "view teams" at bounding box center [798, 277] width 41 height 10
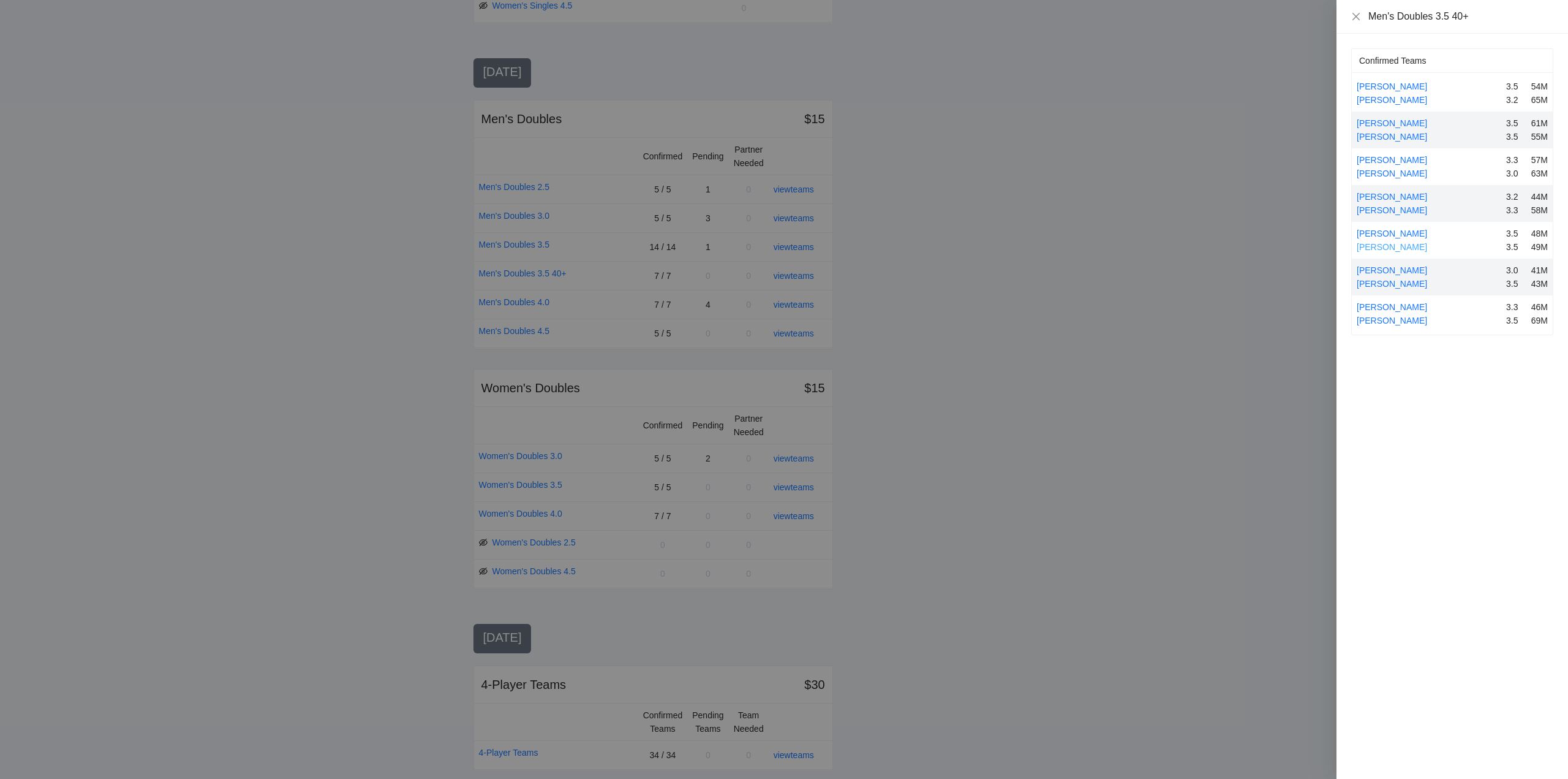
click at [1382, 246] on link "Spencer Campbell" at bounding box center [1392, 247] width 71 height 10
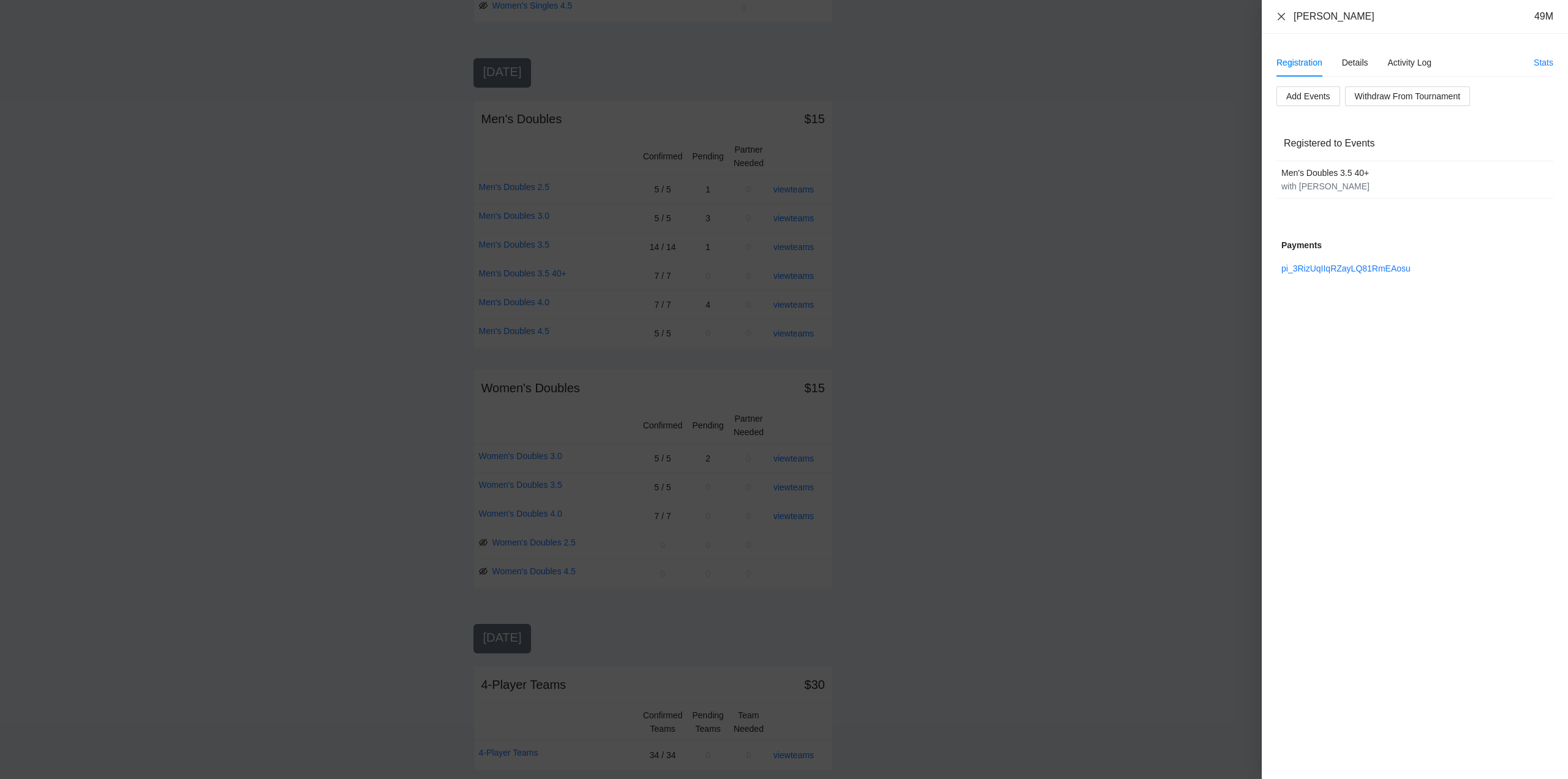
click at [1281, 17] on icon "close" at bounding box center [1281, 16] width 7 height 7
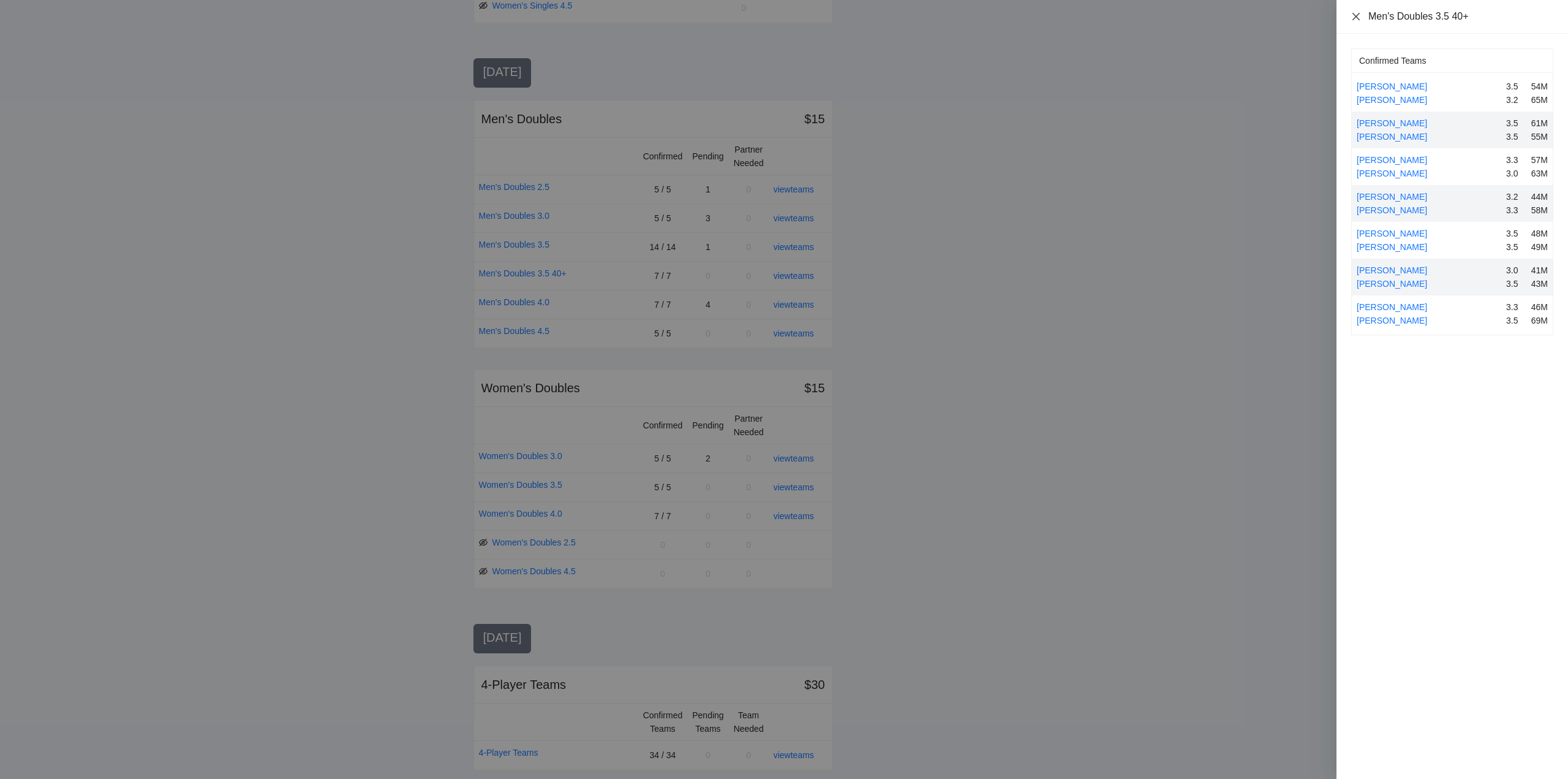
click at [1356, 19] on icon "close" at bounding box center [1356, 17] width 10 height 10
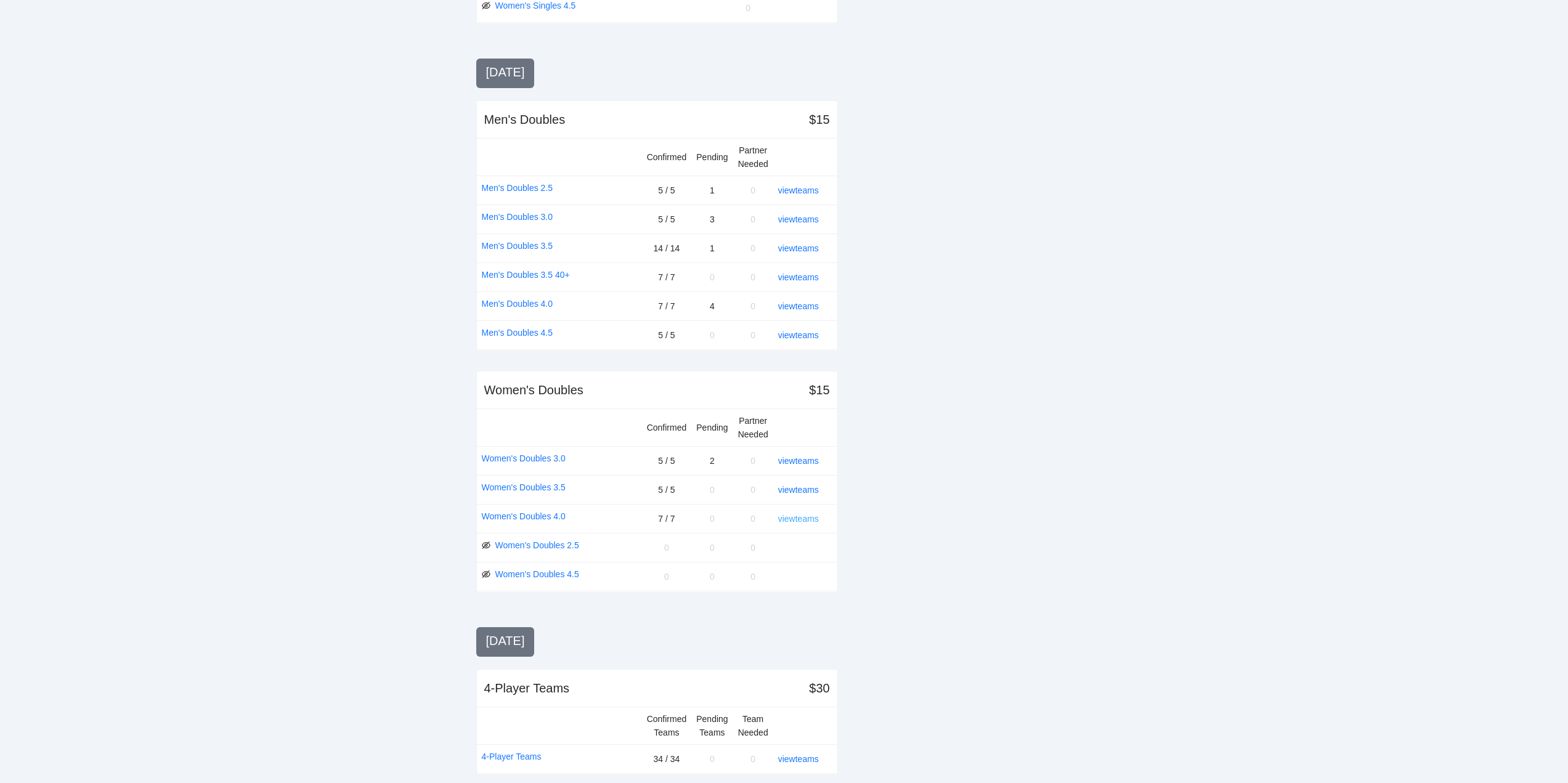
click at [802, 519] on link "view teams" at bounding box center [798, 519] width 41 height 10
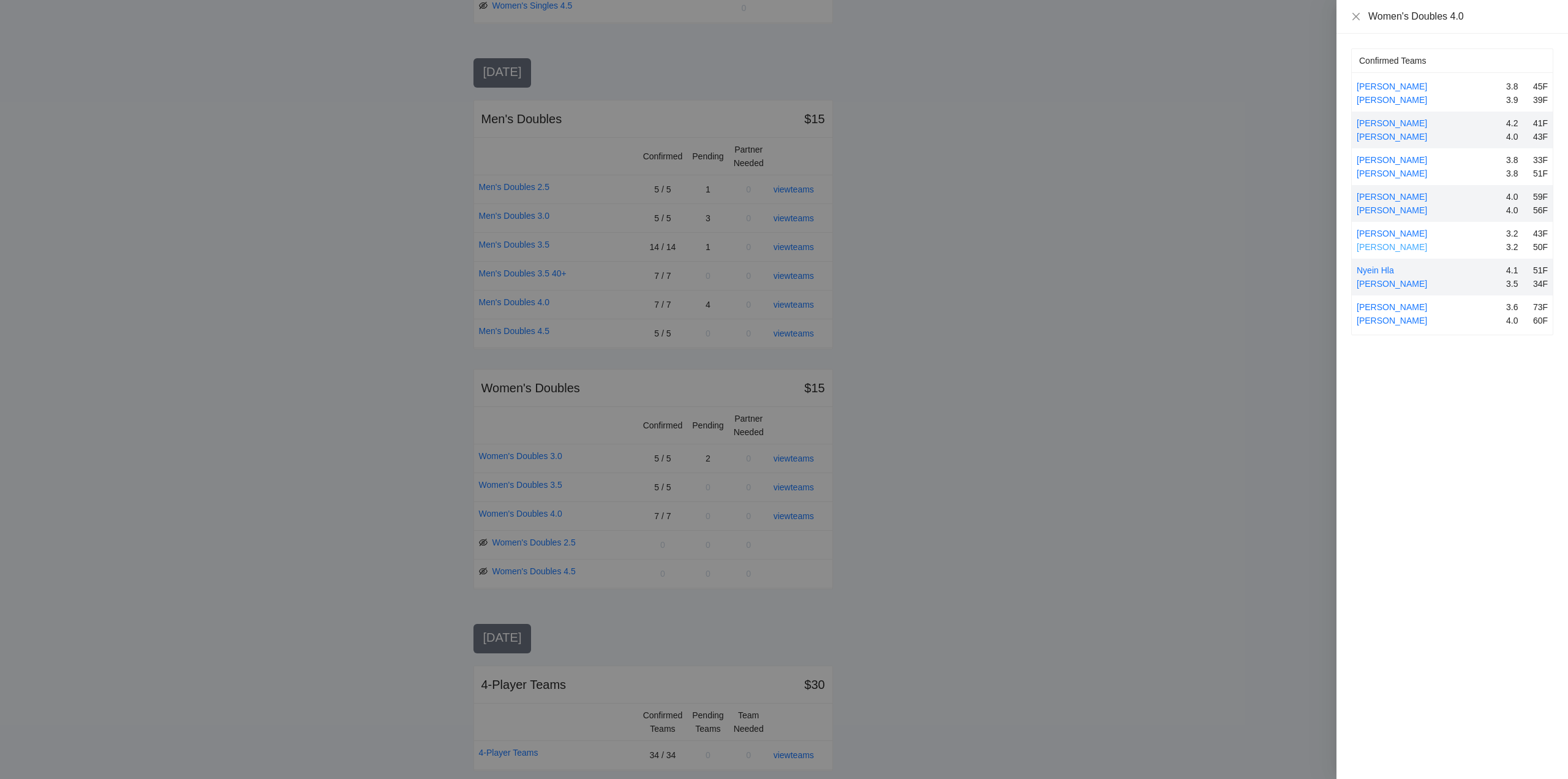
click at [1389, 244] on link "Raquel Hornreich" at bounding box center [1392, 247] width 71 height 10
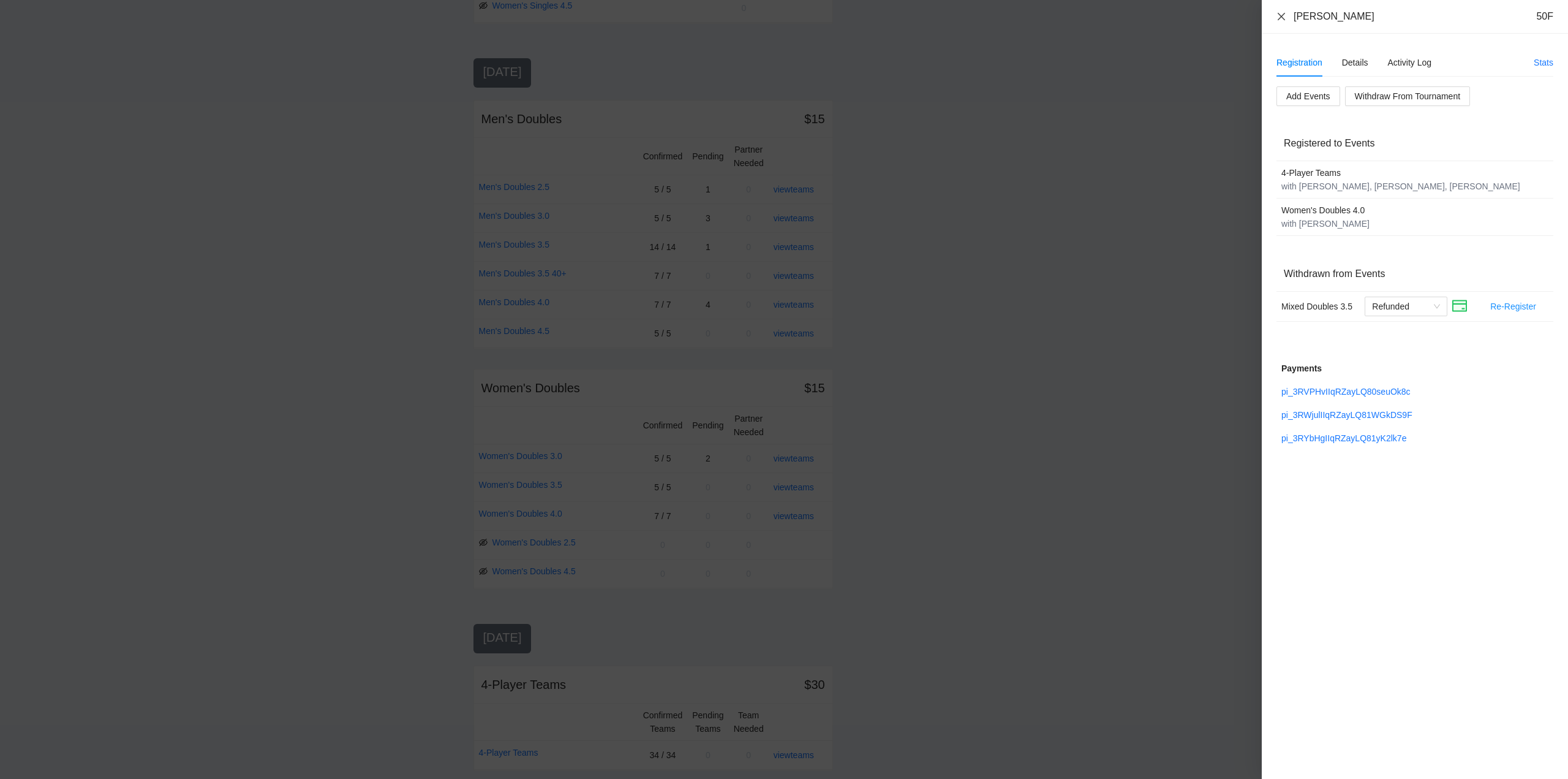
click at [1280, 16] on icon "close" at bounding box center [1282, 17] width 10 height 10
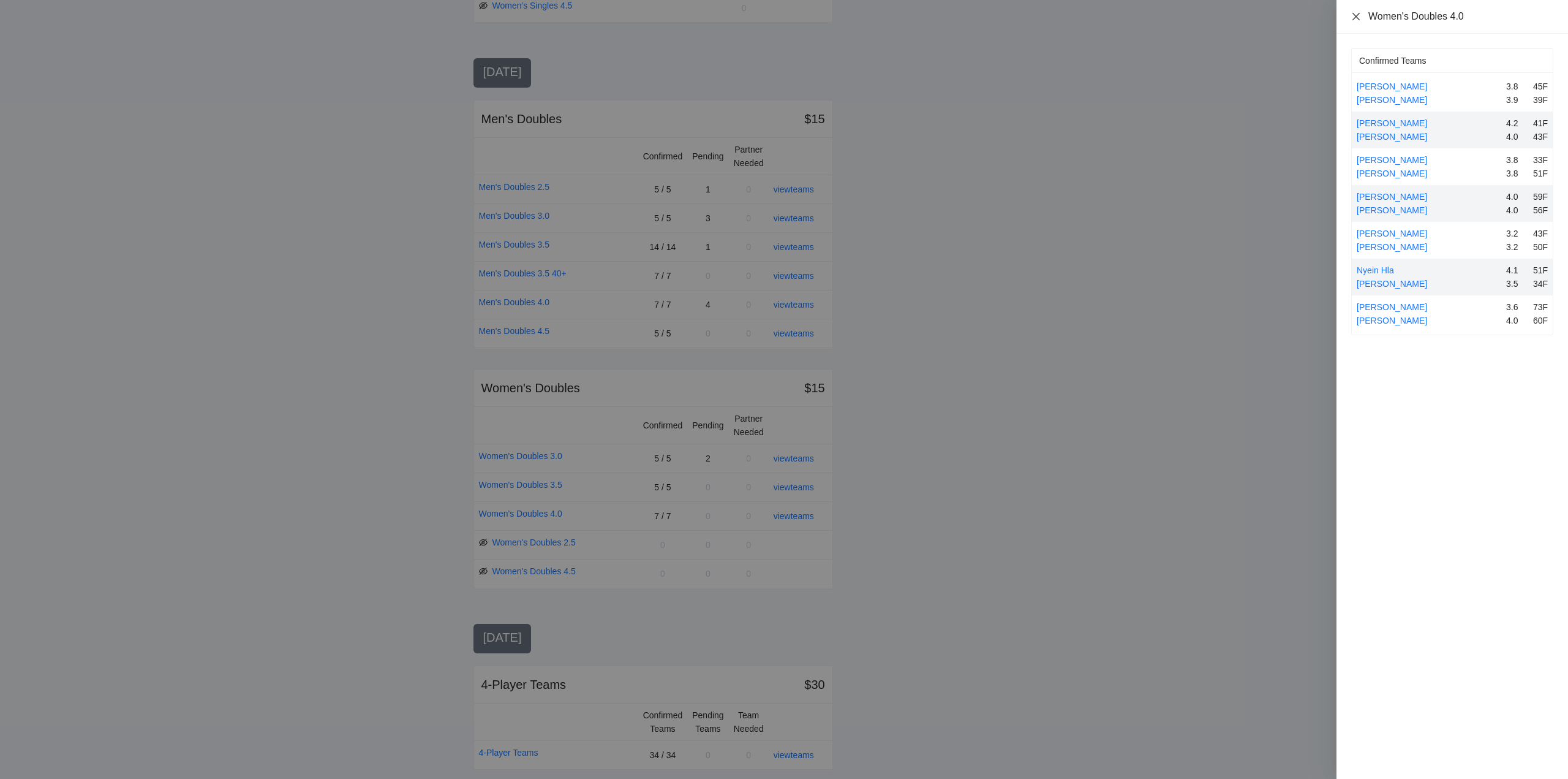
click at [1354, 18] on icon "close" at bounding box center [1356, 16] width 7 height 7
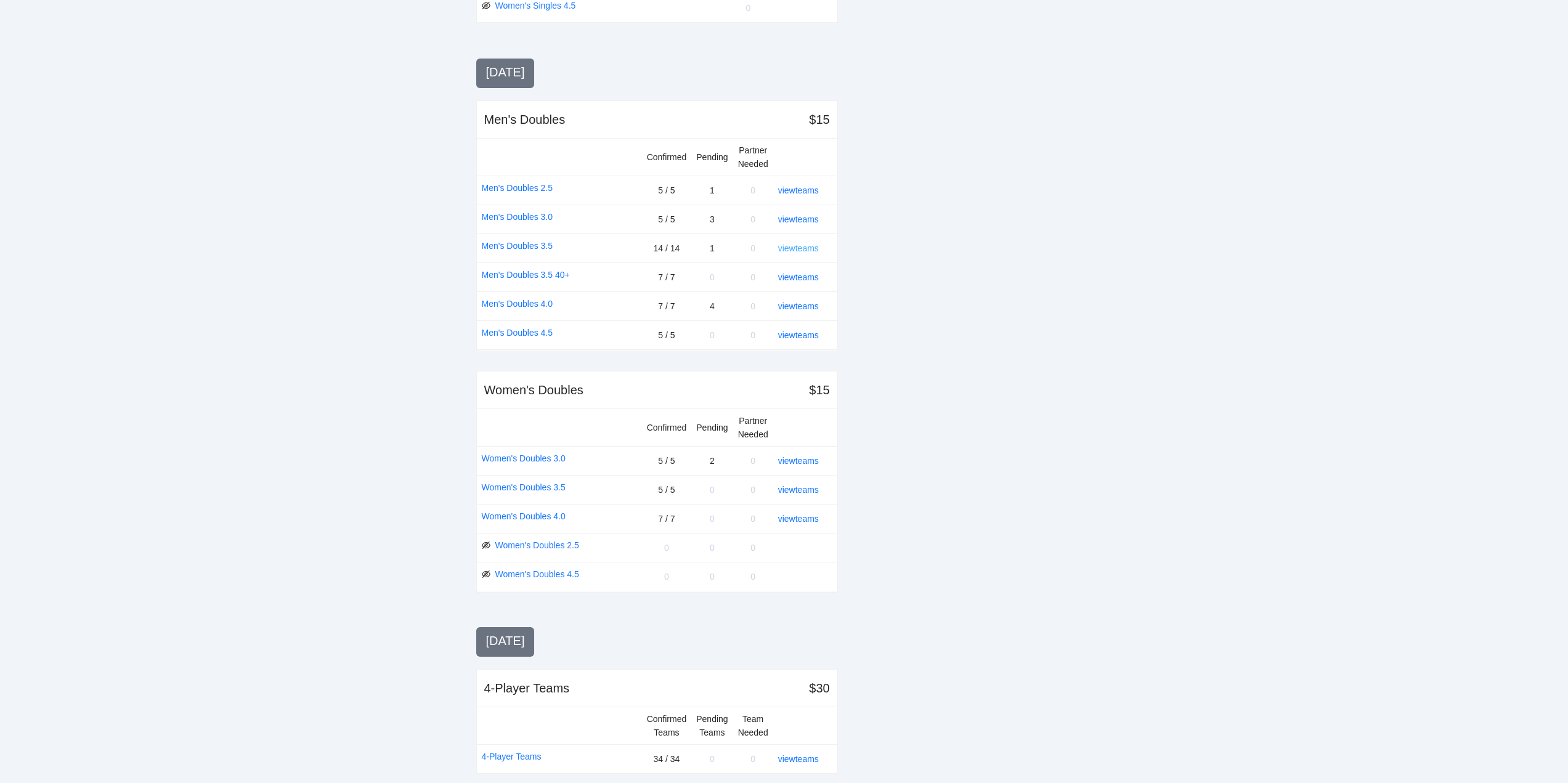
click at [806, 247] on link "view teams" at bounding box center [798, 248] width 41 height 10
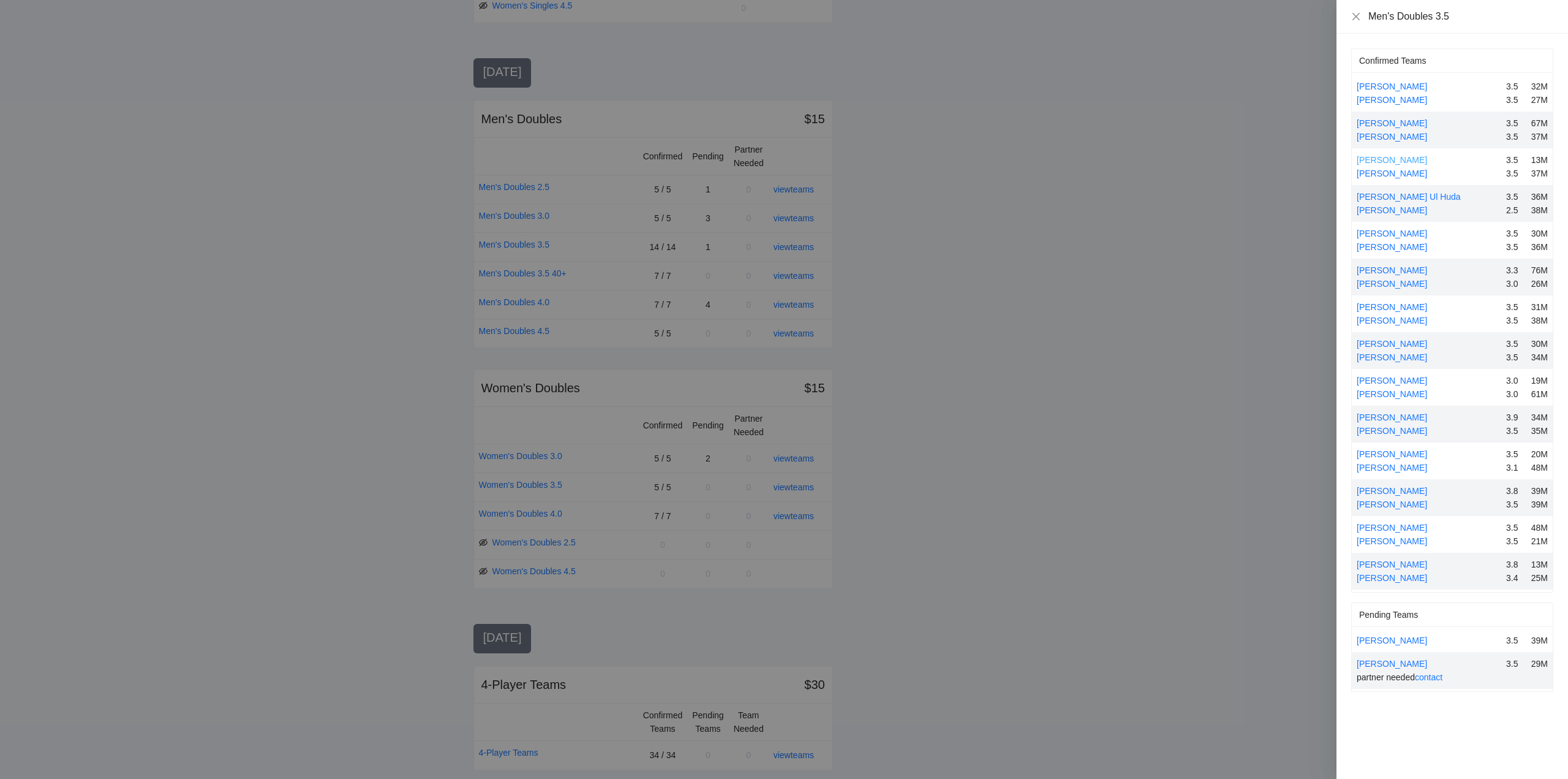
click at [1391, 157] on link "Dean Schulte" at bounding box center [1392, 160] width 71 height 10
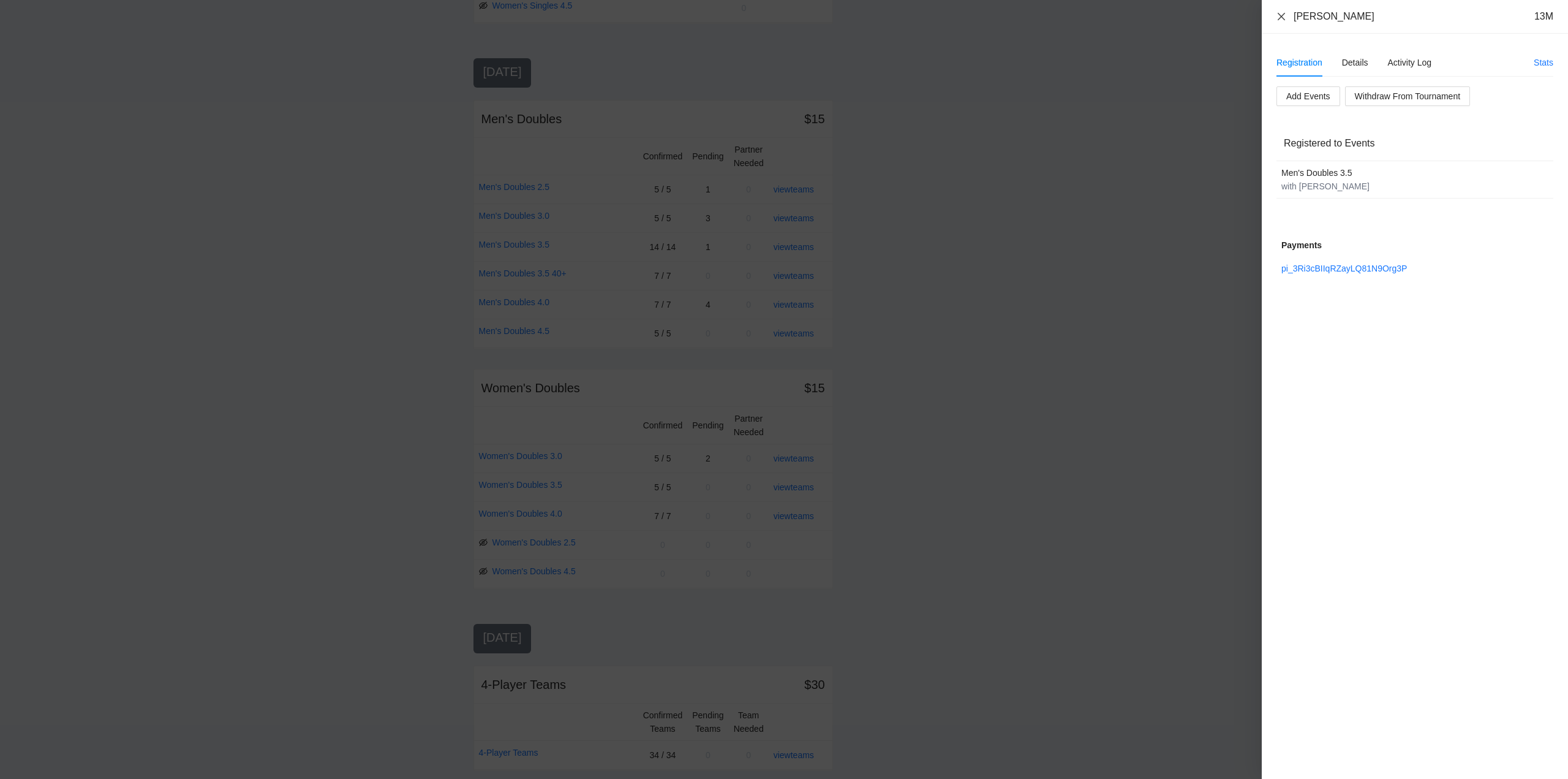
drag, startPoint x: 1279, startPoint y: 17, endPoint x: 1285, endPoint y: 21, distance: 7.2
click at [1281, 17] on icon "close" at bounding box center [1282, 17] width 10 height 10
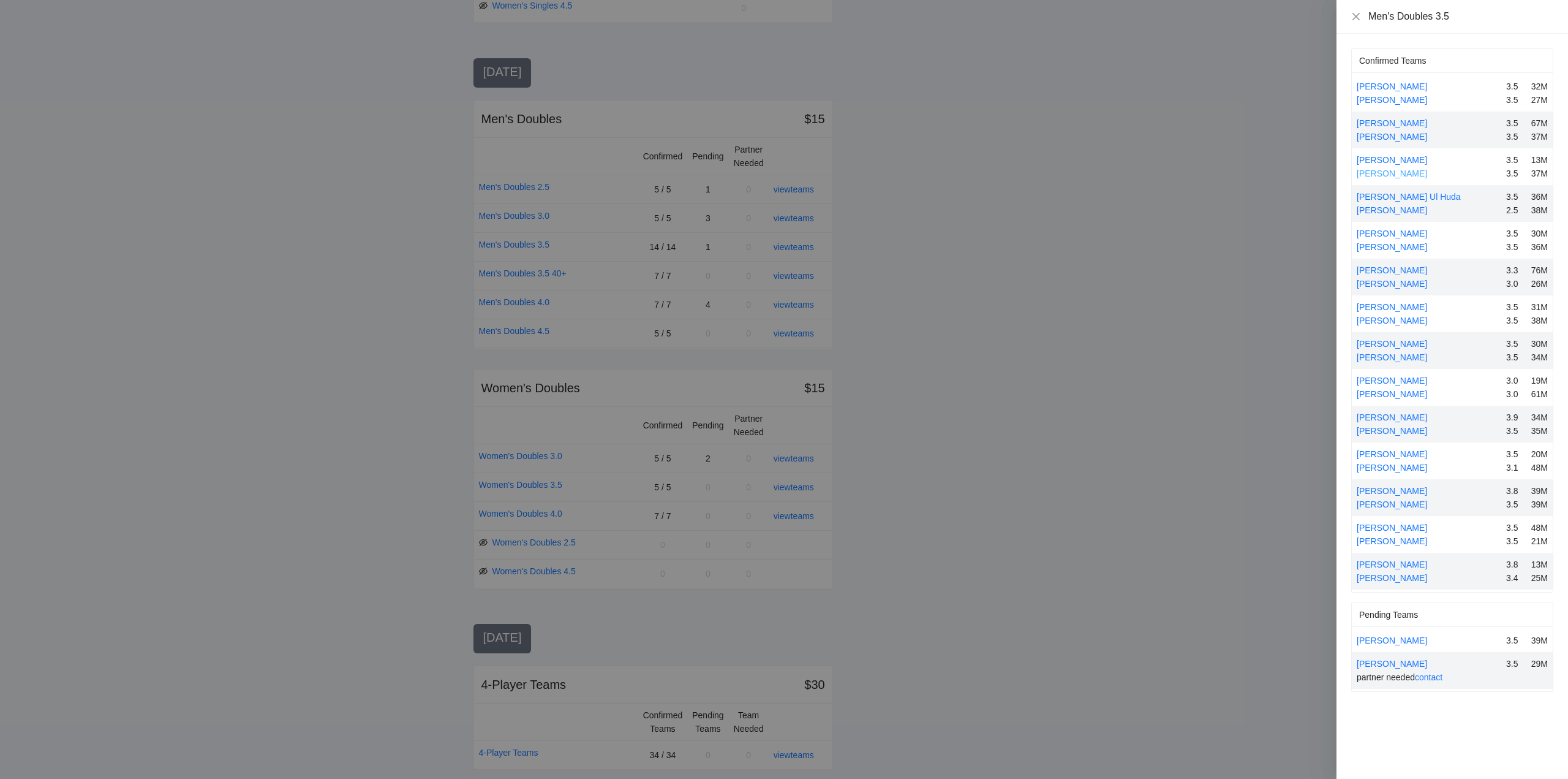
click at [1399, 173] on link "William Schulte" at bounding box center [1392, 174] width 71 height 10
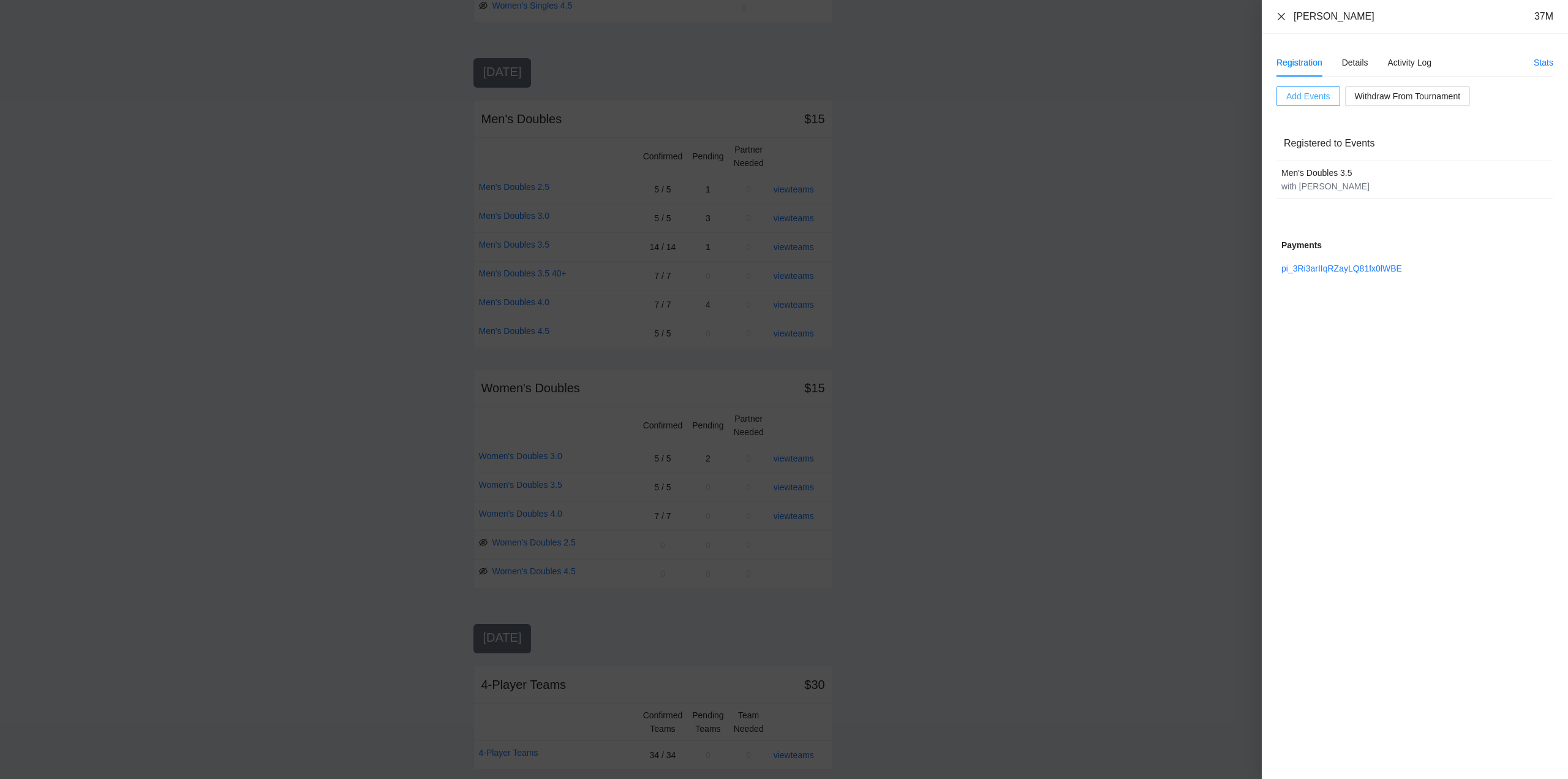
drag, startPoint x: 1279, startPoint y: 17, endPoint x: 1280, endPoint y: 99, distance: 82.0
click at [1280, 27] on div "William Schulte 37M" at bounding box center [1415, 17] width 307 height 34
click at [1282, 17] on icon "close" at bounding box center [1281, 16] width 7 height 7
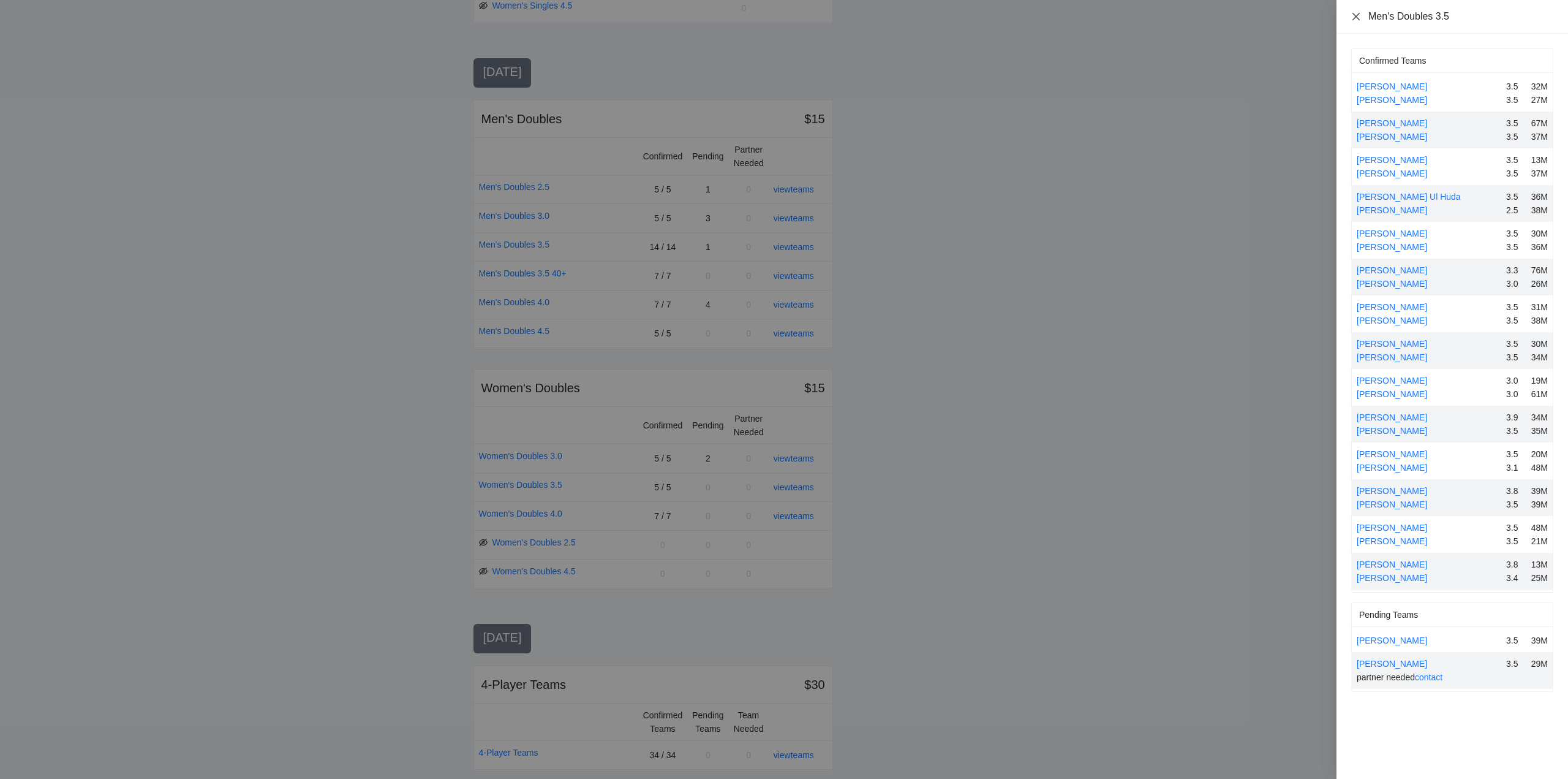
click at [1354, 13] on icon "close" at bounding box center [1356, 16] width 7 height 7
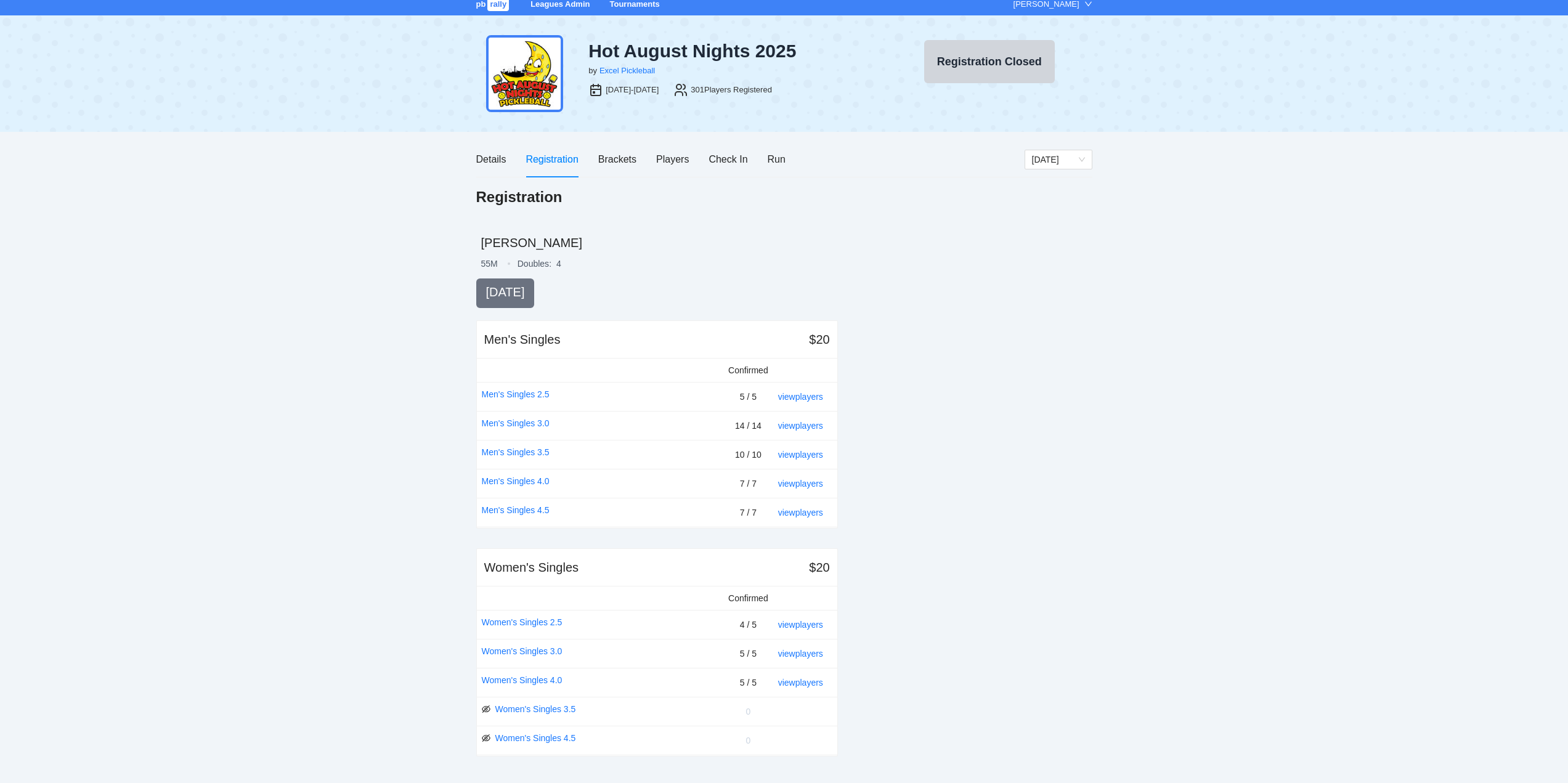
scroll to position [0, 0]
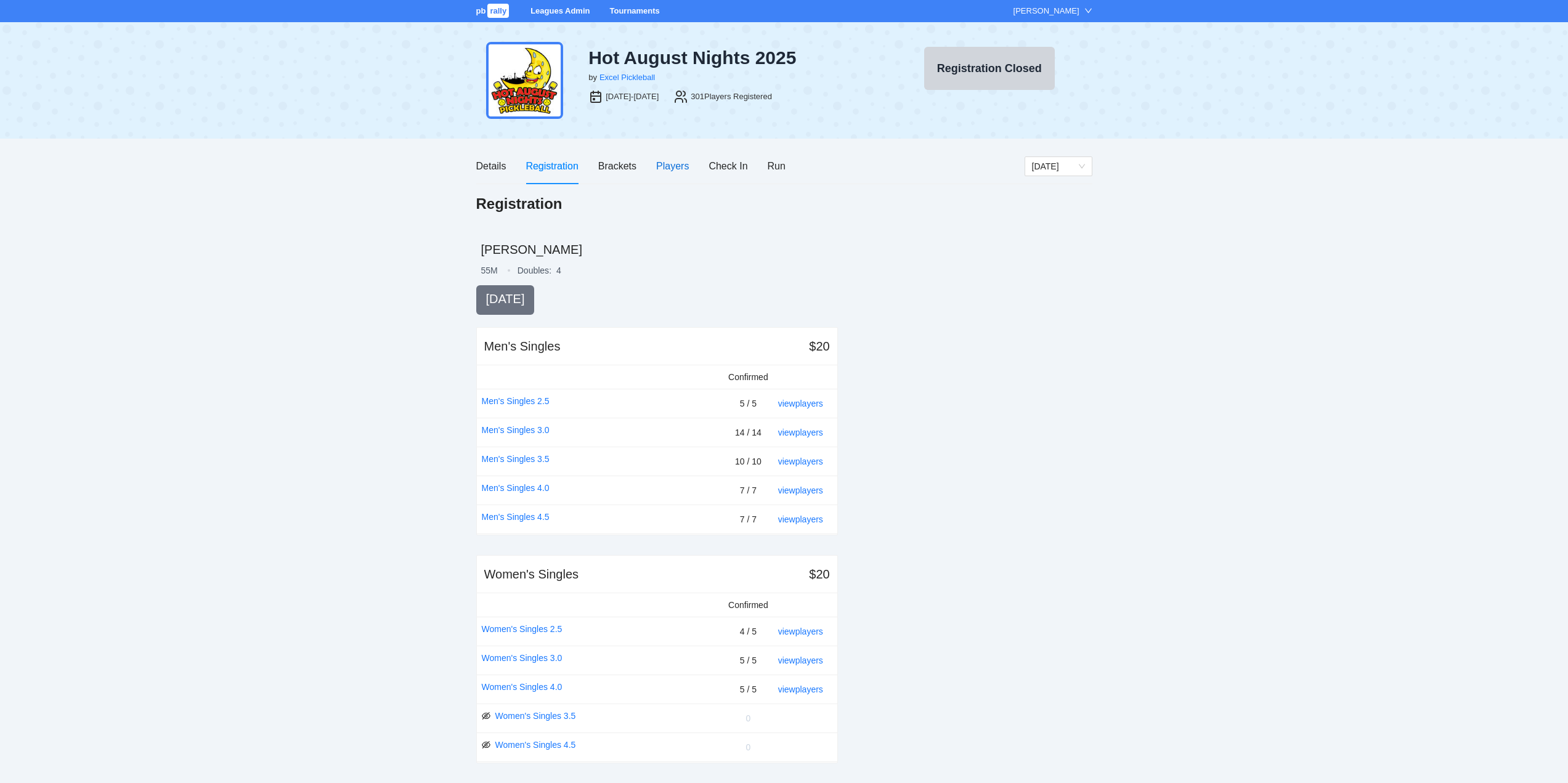
click at [664, 165] on div "Players" at bounding box center [672, 165] width 33 height 15
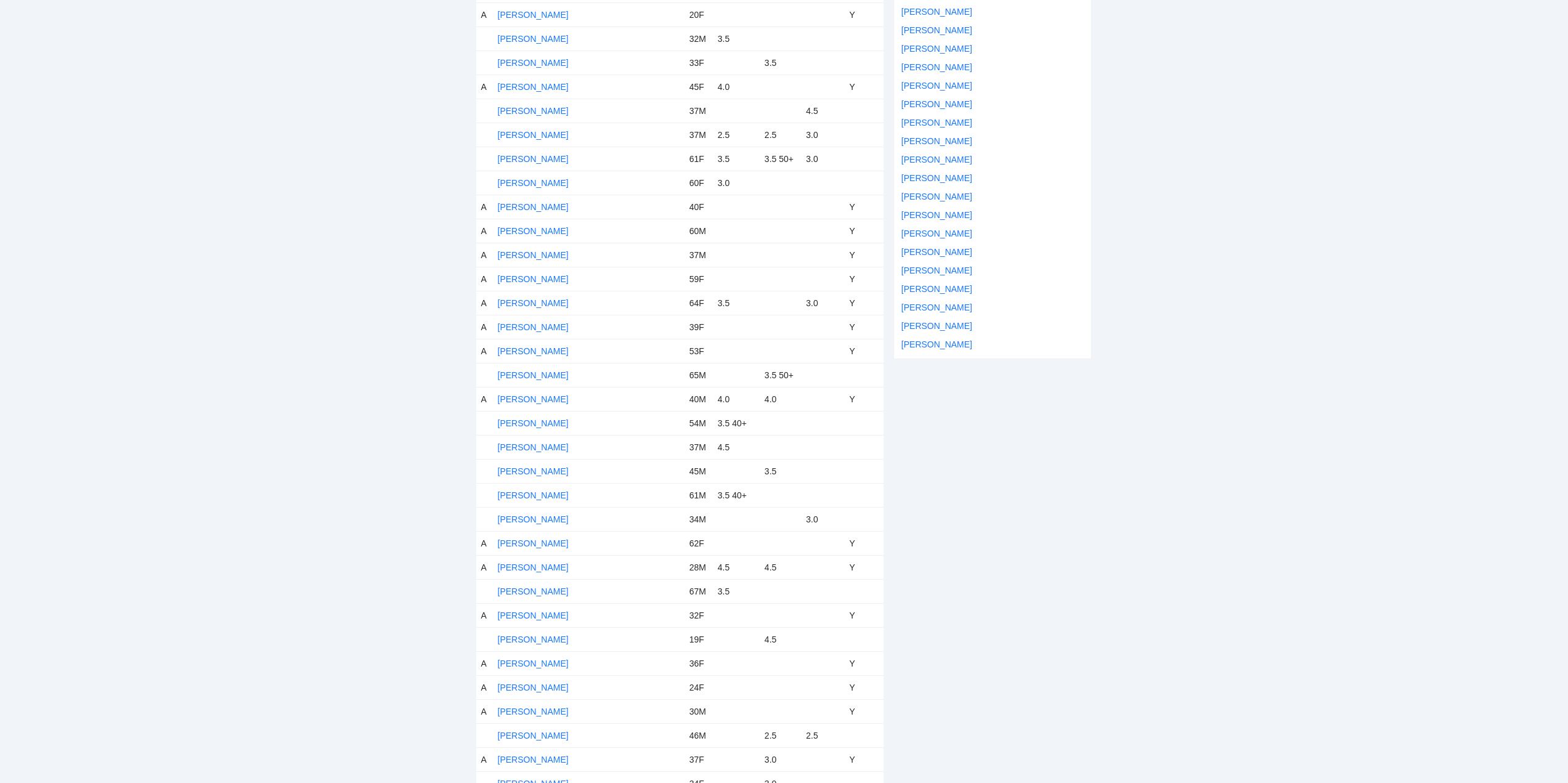
scroll to position [740, 0]
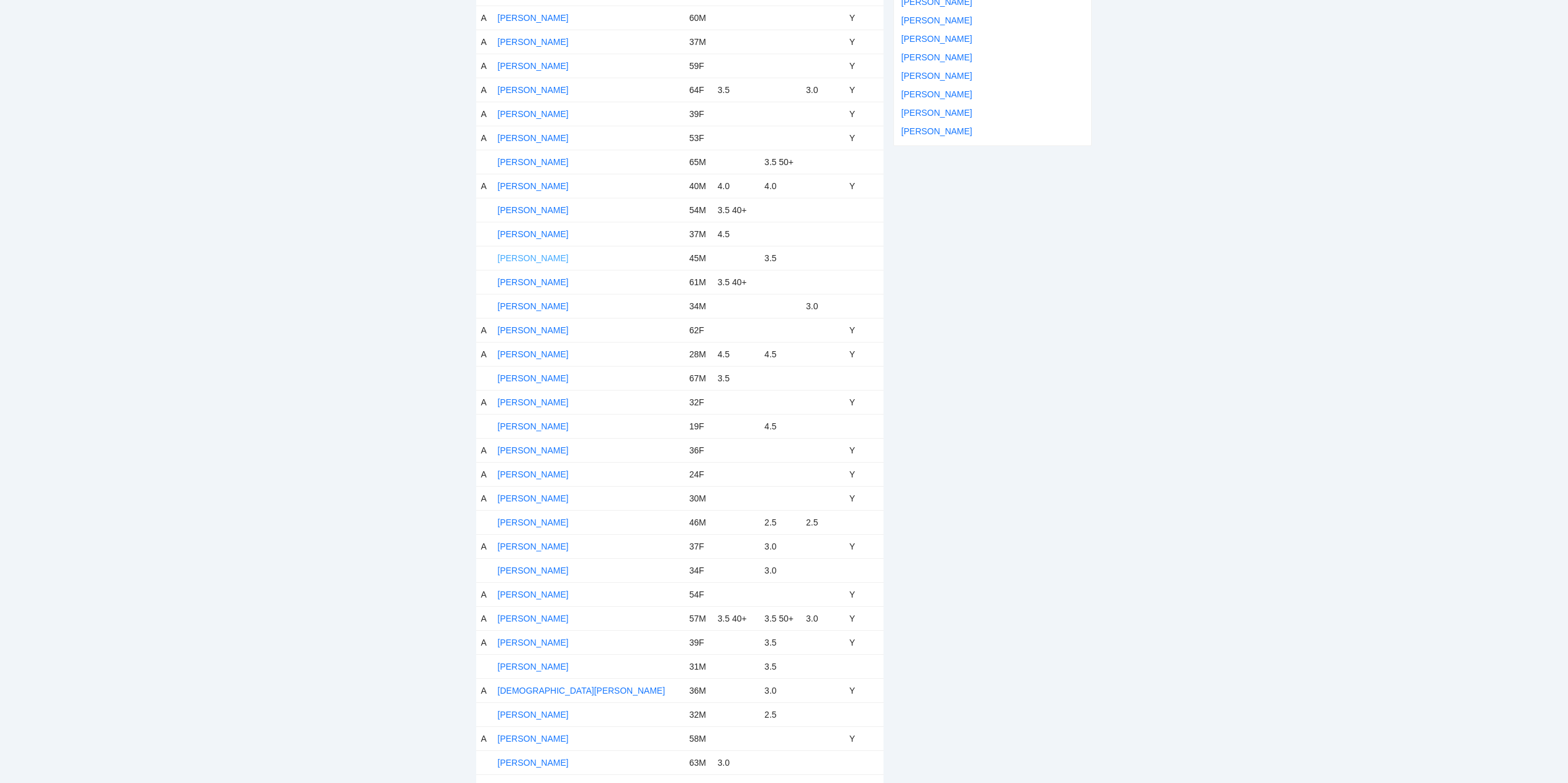
click at [541, 255] on link "Bryan Ganitano" at bounding box center [533, 258] width 71 height 10
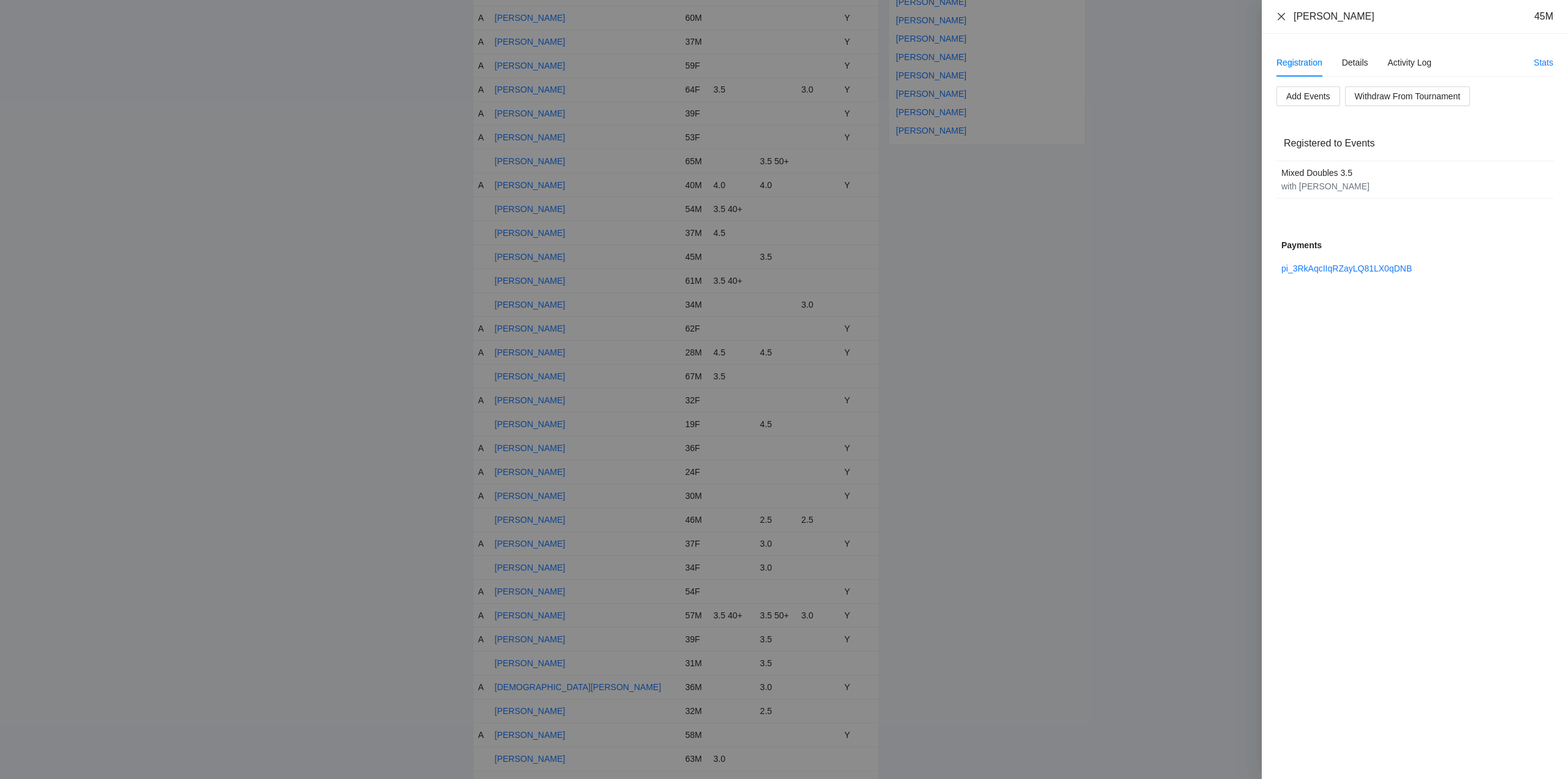
click at [1280, 13] on icon "close" at bounding box center [1282, 17] width 10 height 10
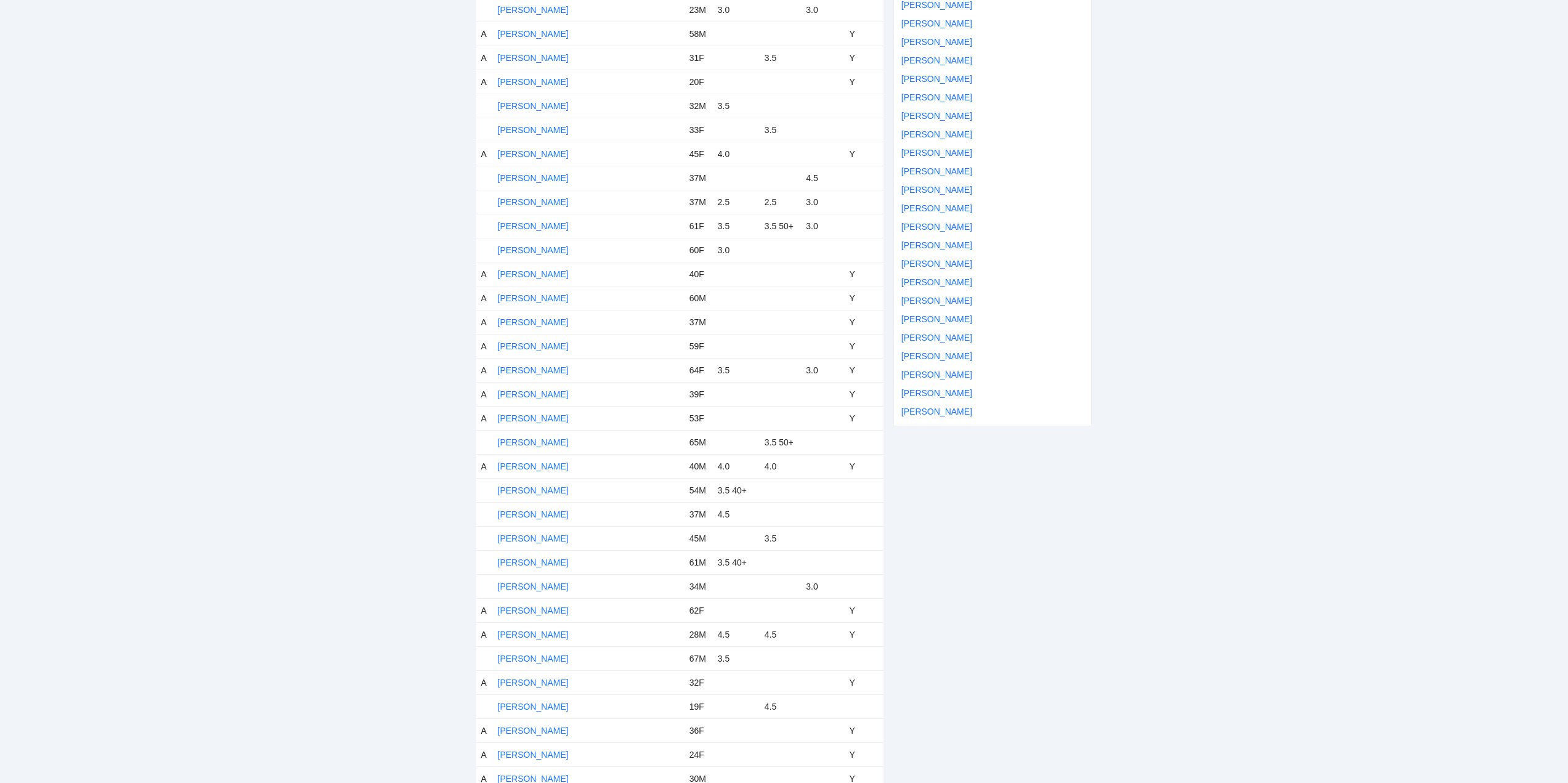
scroll to position [555, 0]
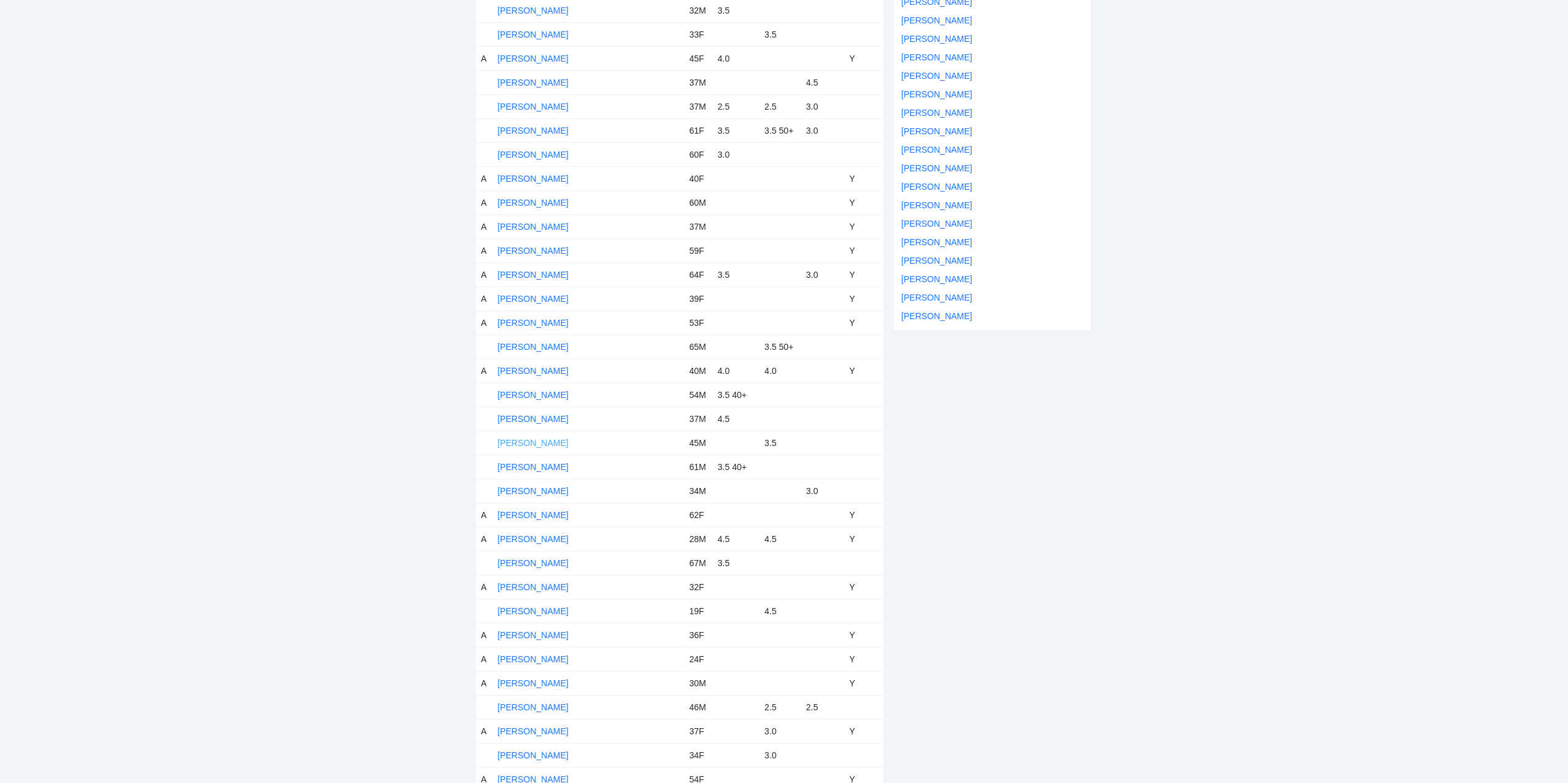
click at [535, 440] on link "Bryan Ganitano" at bounding box center [533, 443] width 71 height 10
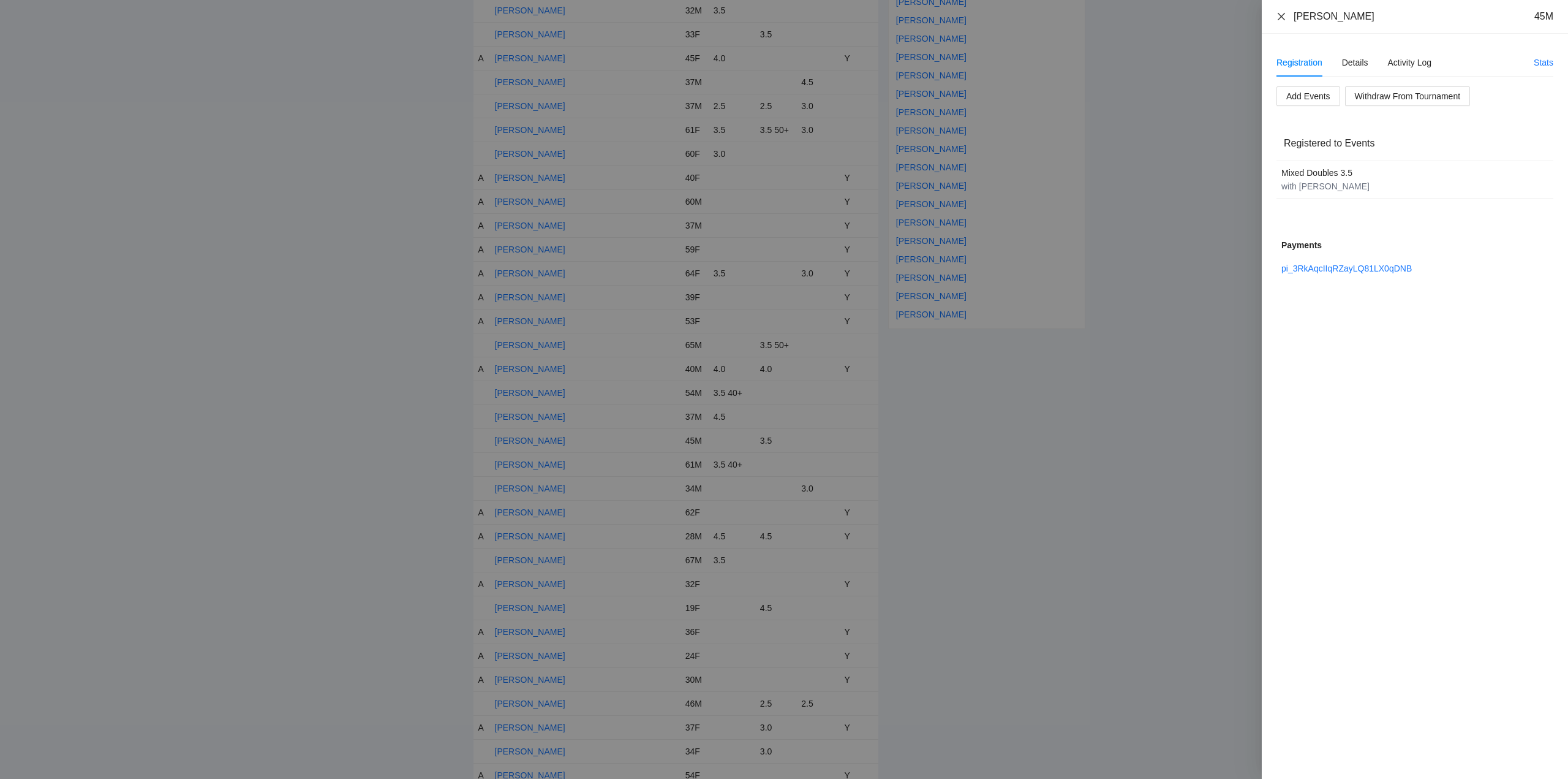
click at [1281, 16] on icon "close" at bounding box center [1281, 16] width 7 height 7
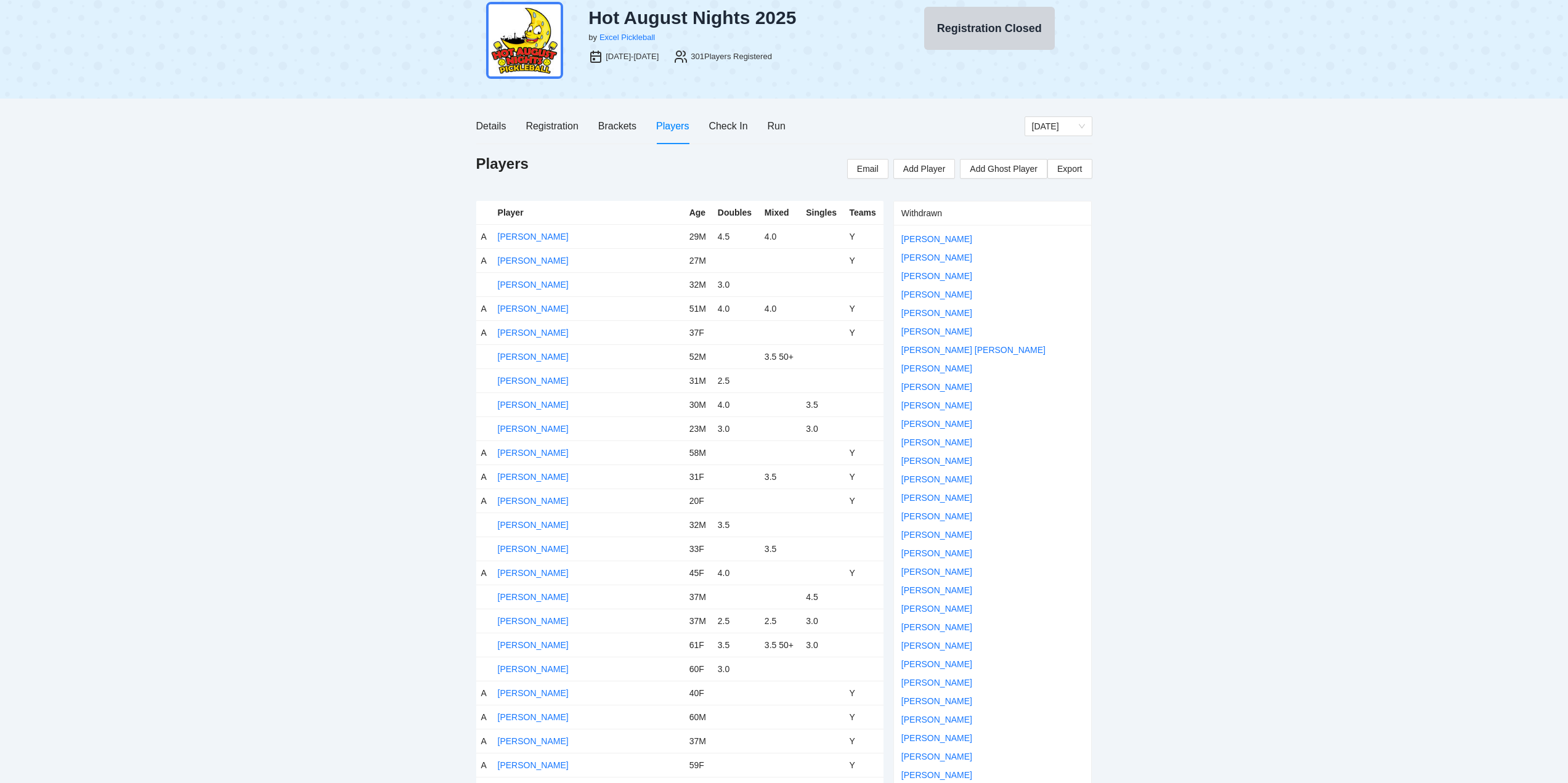
scroll to position [62, 0]
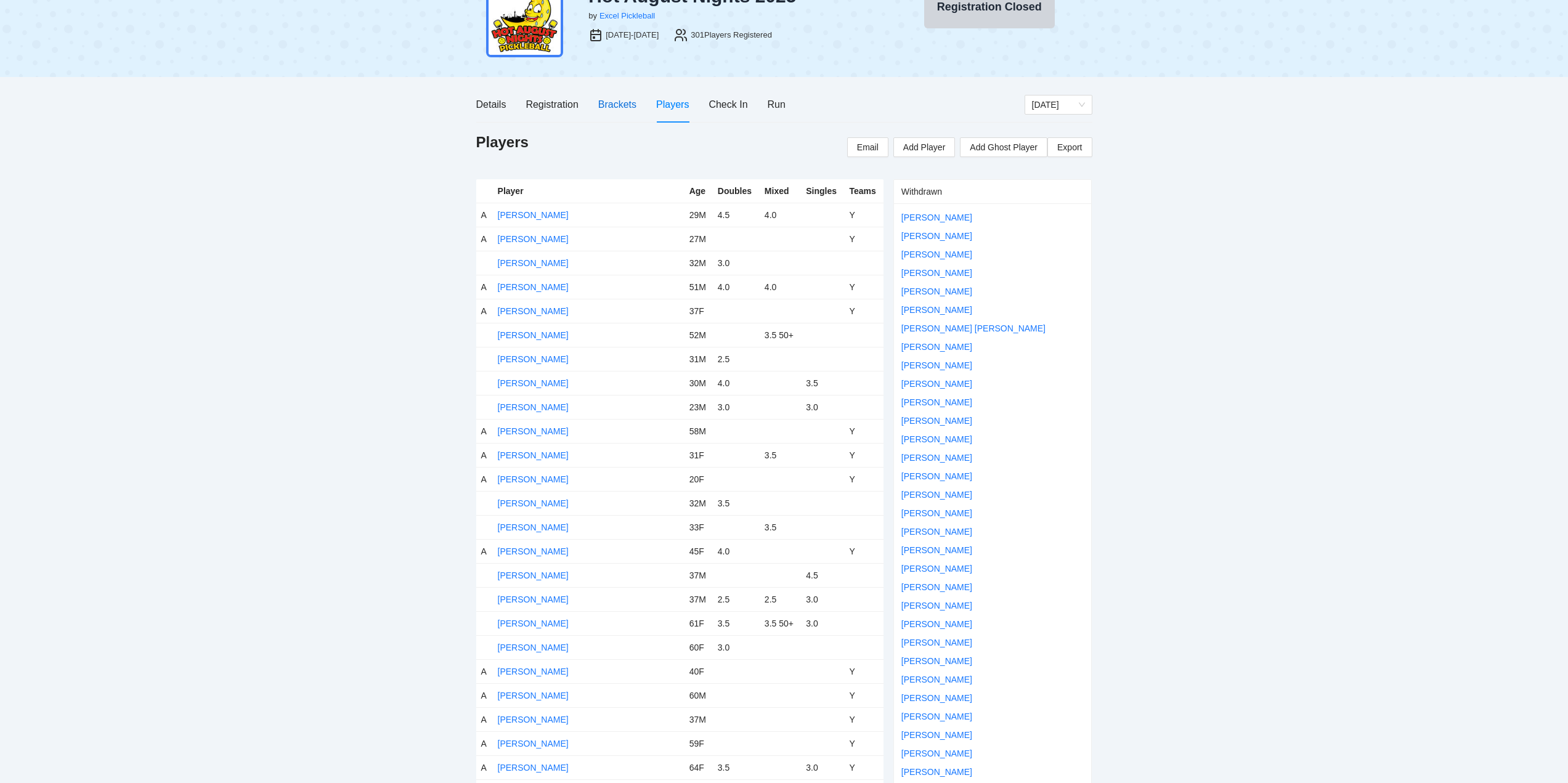
click at [608, 100] on div "Brackets" at bounding box center [618, 104] width 38 height 15
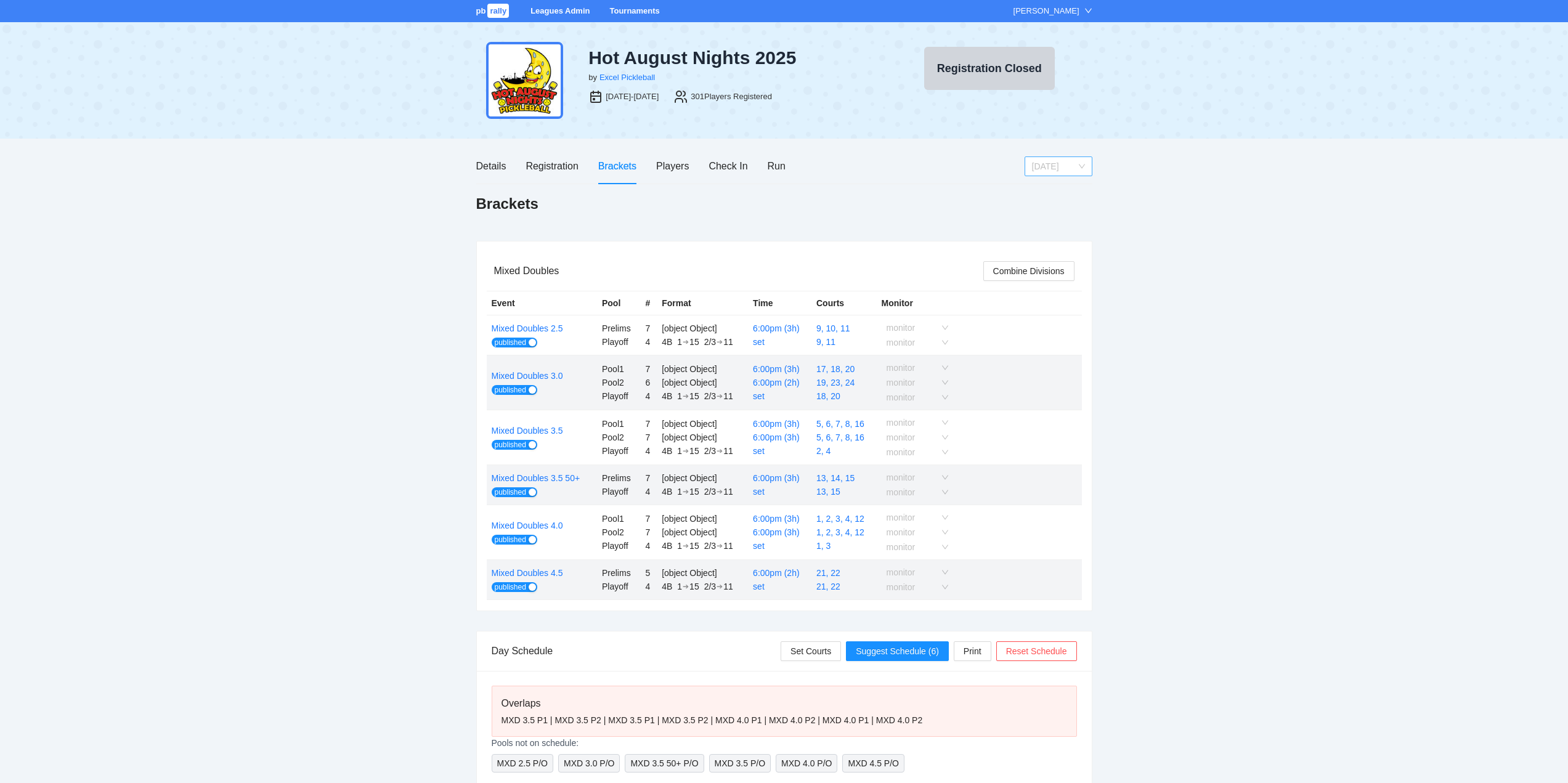
click at [1058, 168] on span "[DATE]" at bounding box center [1058, 166] width 53 height 18
click at [1050, 207] on div "[DATE]" at bounding box center [1057, 210] width 53 height 13
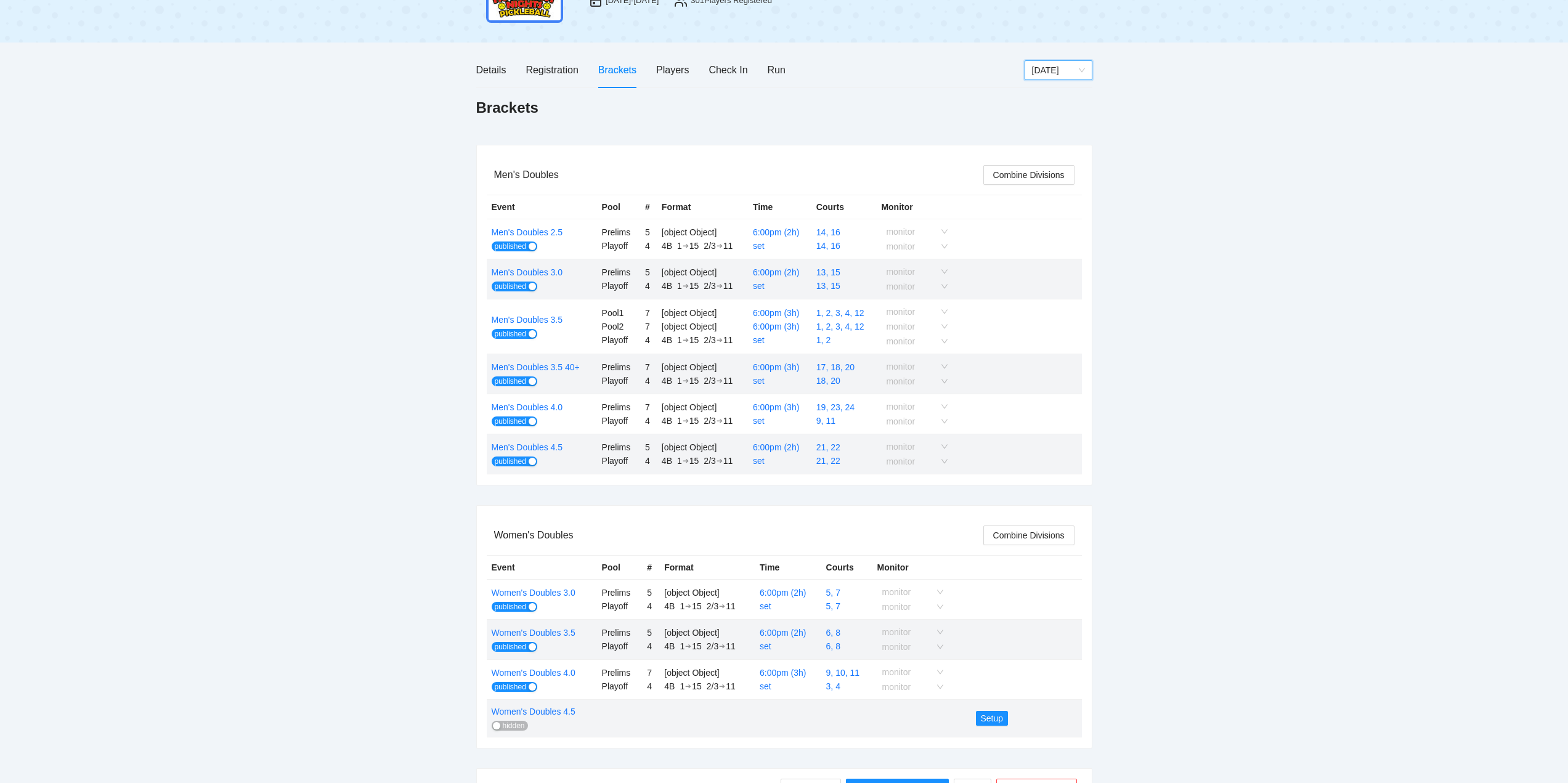
scroll to position [123, 0]
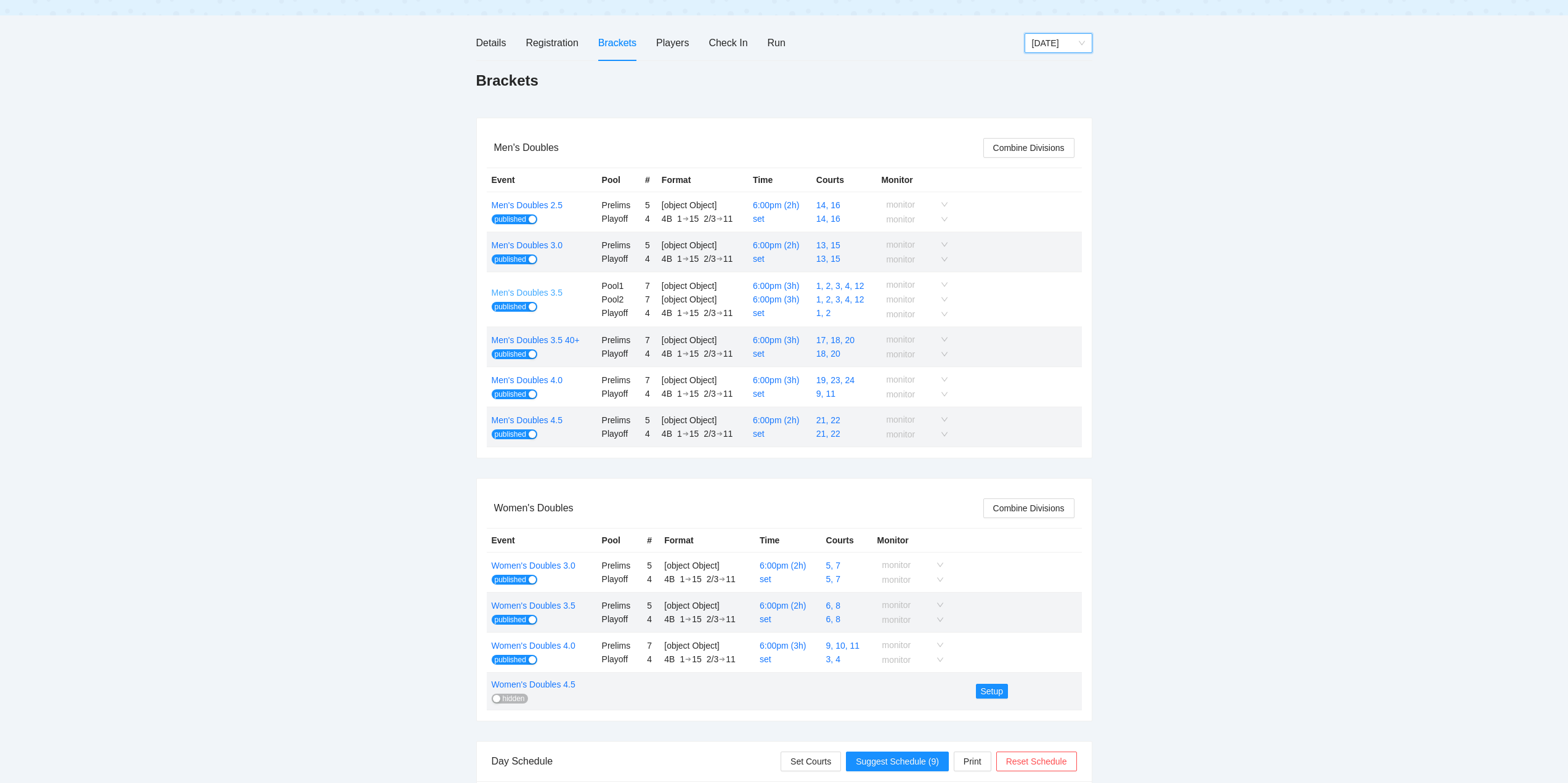
click at [529, 288] on link "Men's Doubles 3.5" at bounding box center [527, 292] width 72 height 10
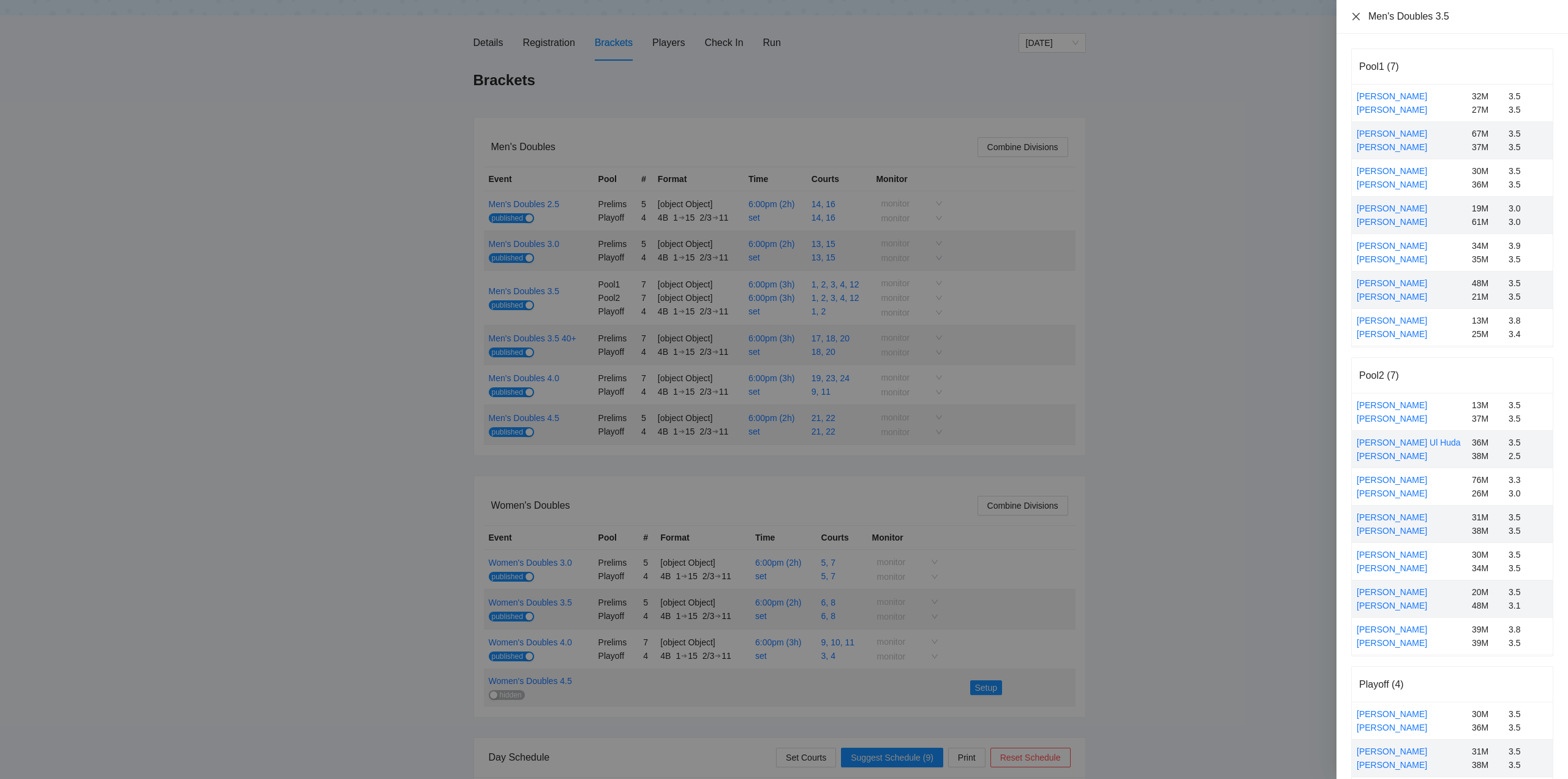
click at [1354, 13] on icon "close" at bounding box center [1356, 16] width 7 height 7
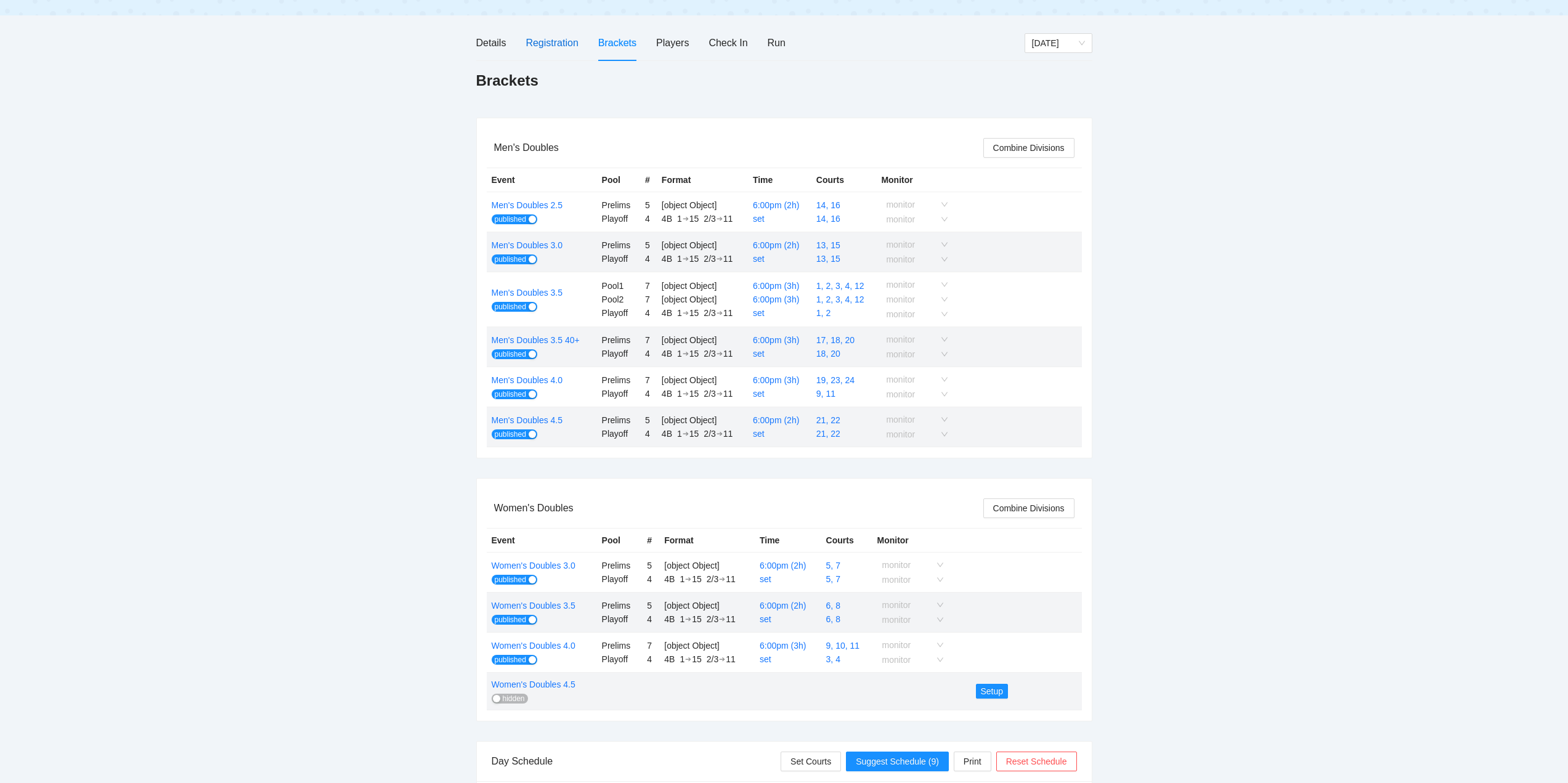
click at [545, 41] on div "Registration" at bounding box center [552, 43] width 53 height 15
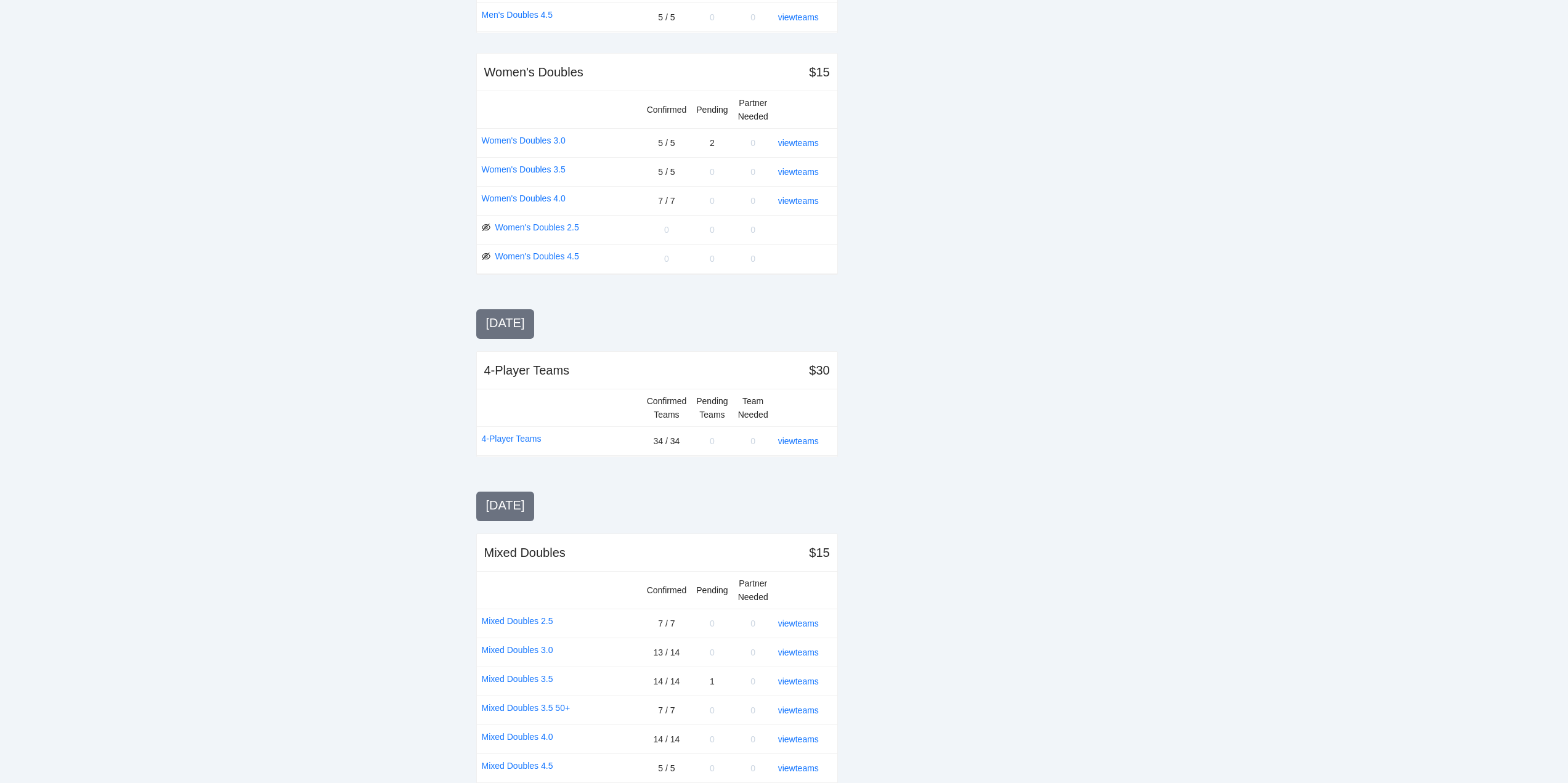
scroll to position [1078, 0]
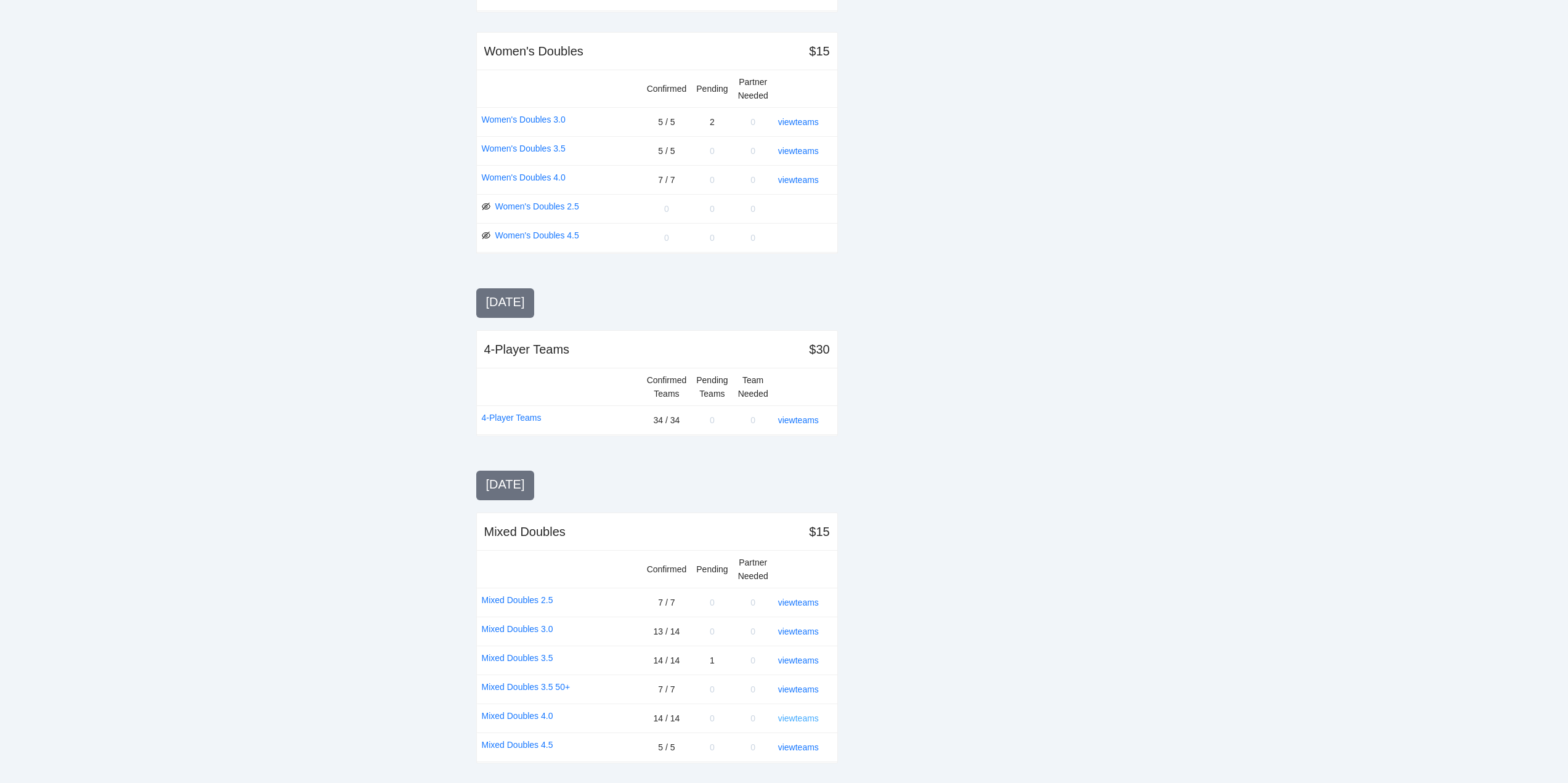
click at [803, 717] on link "view teams" at bounding box center [798, 719] width 41 height 10
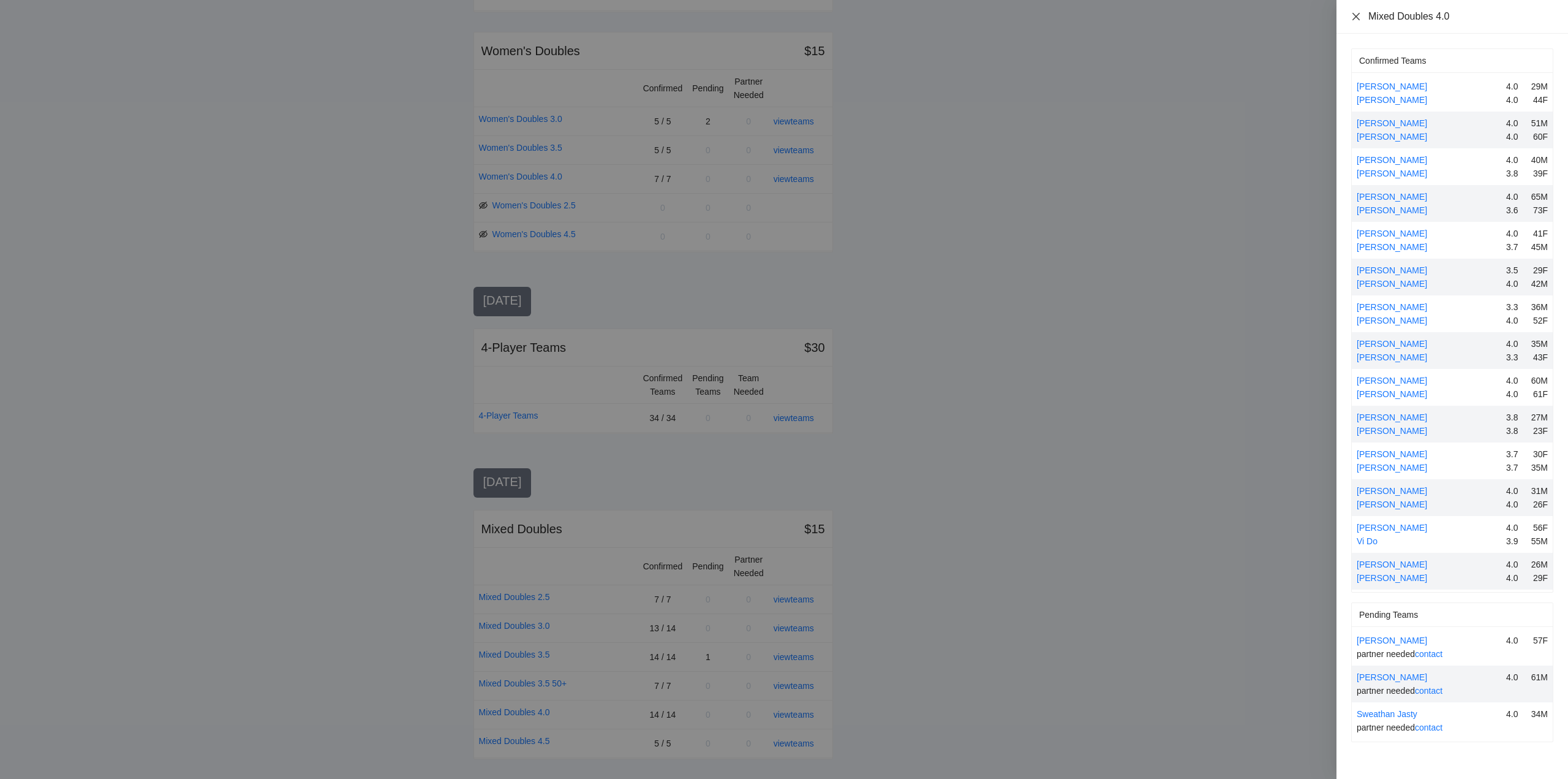
click at [1356, 12] on icon "close" at bounding box center [1356, 17] width 10 height 10
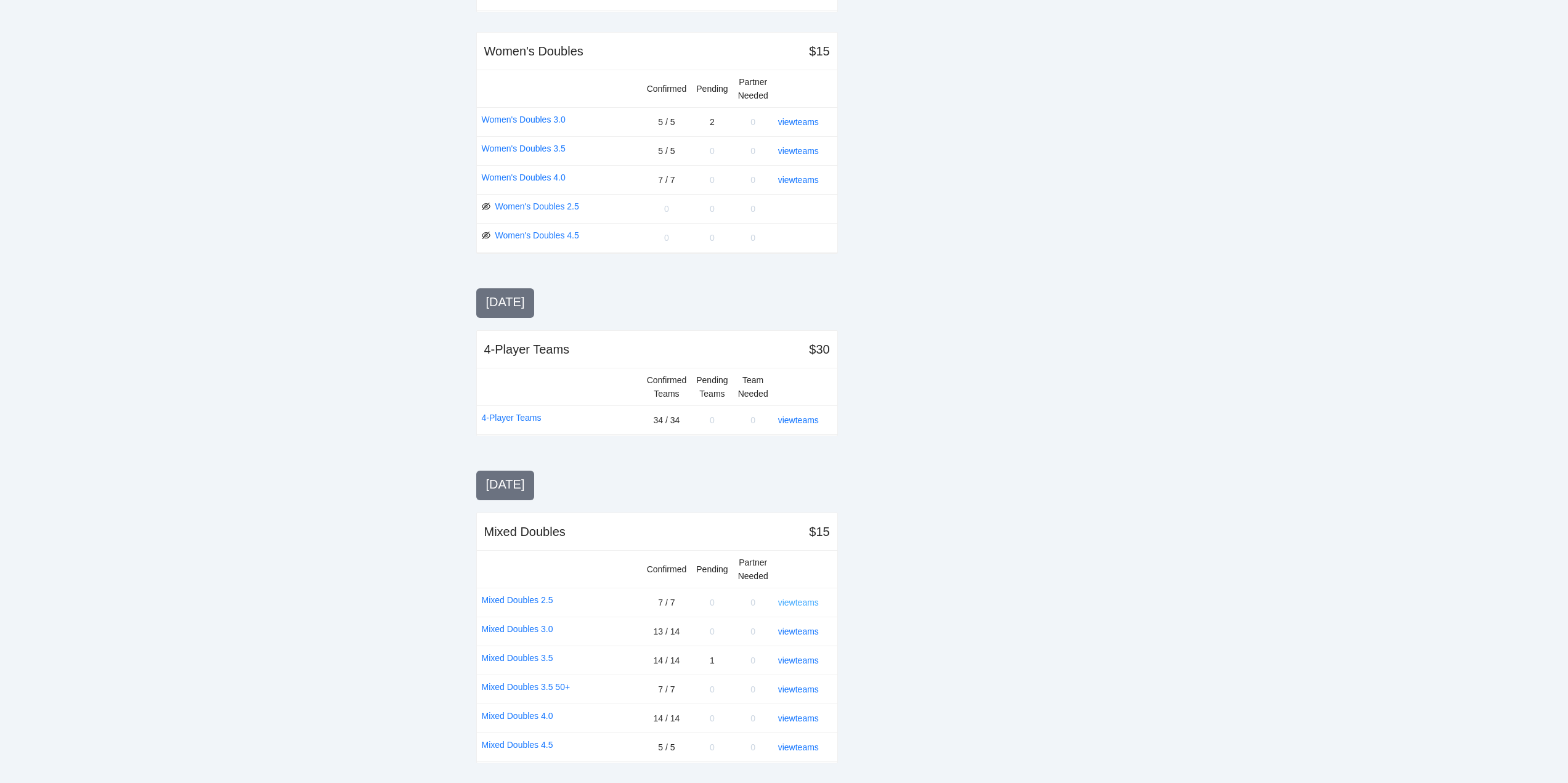
click at [803, 602] on link "view teams" at bounding box center [798, 603] width 41 height 10
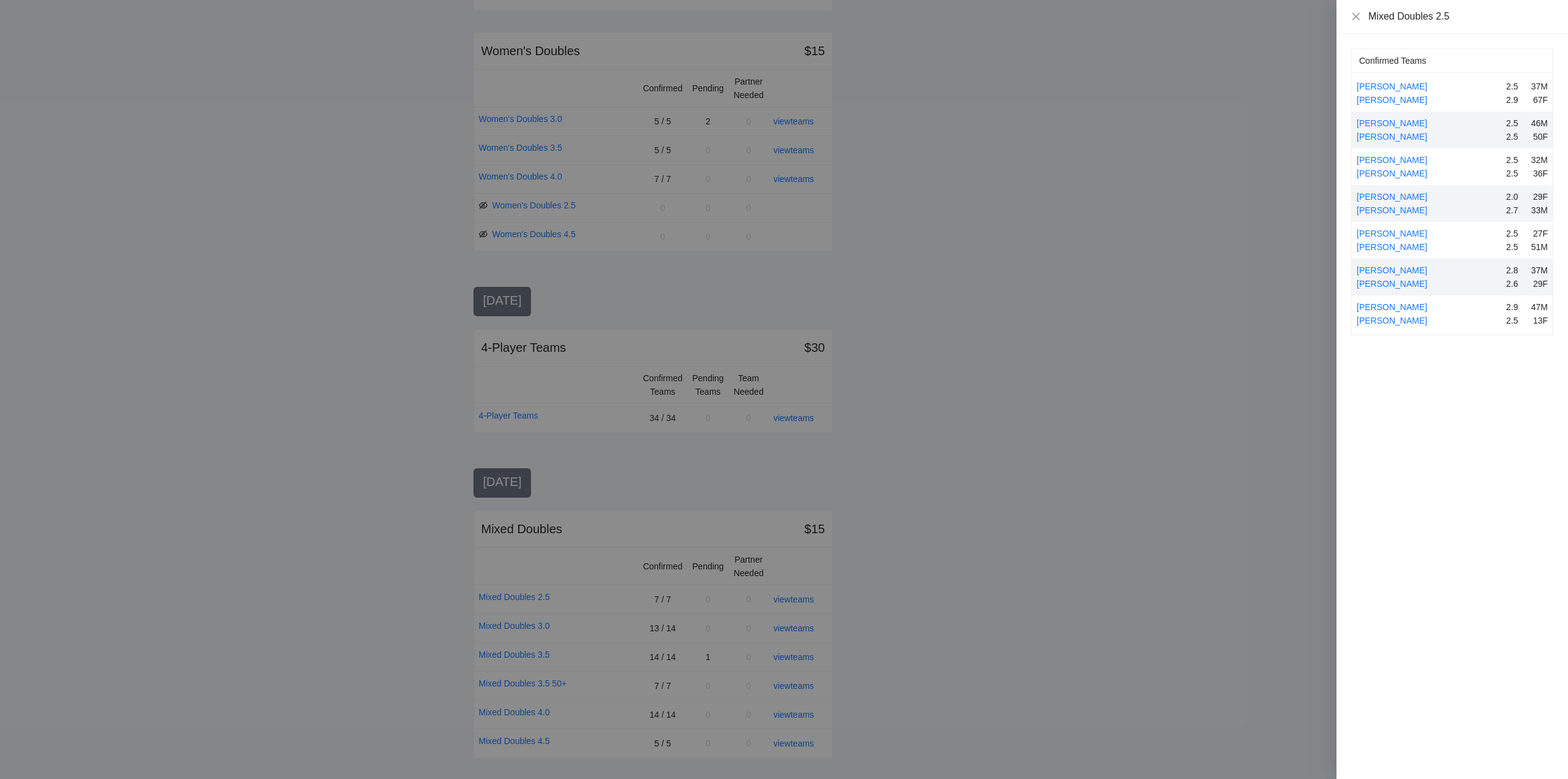
click at [885, 585] on div at bounding box center [784, 389] width 1568 height 779
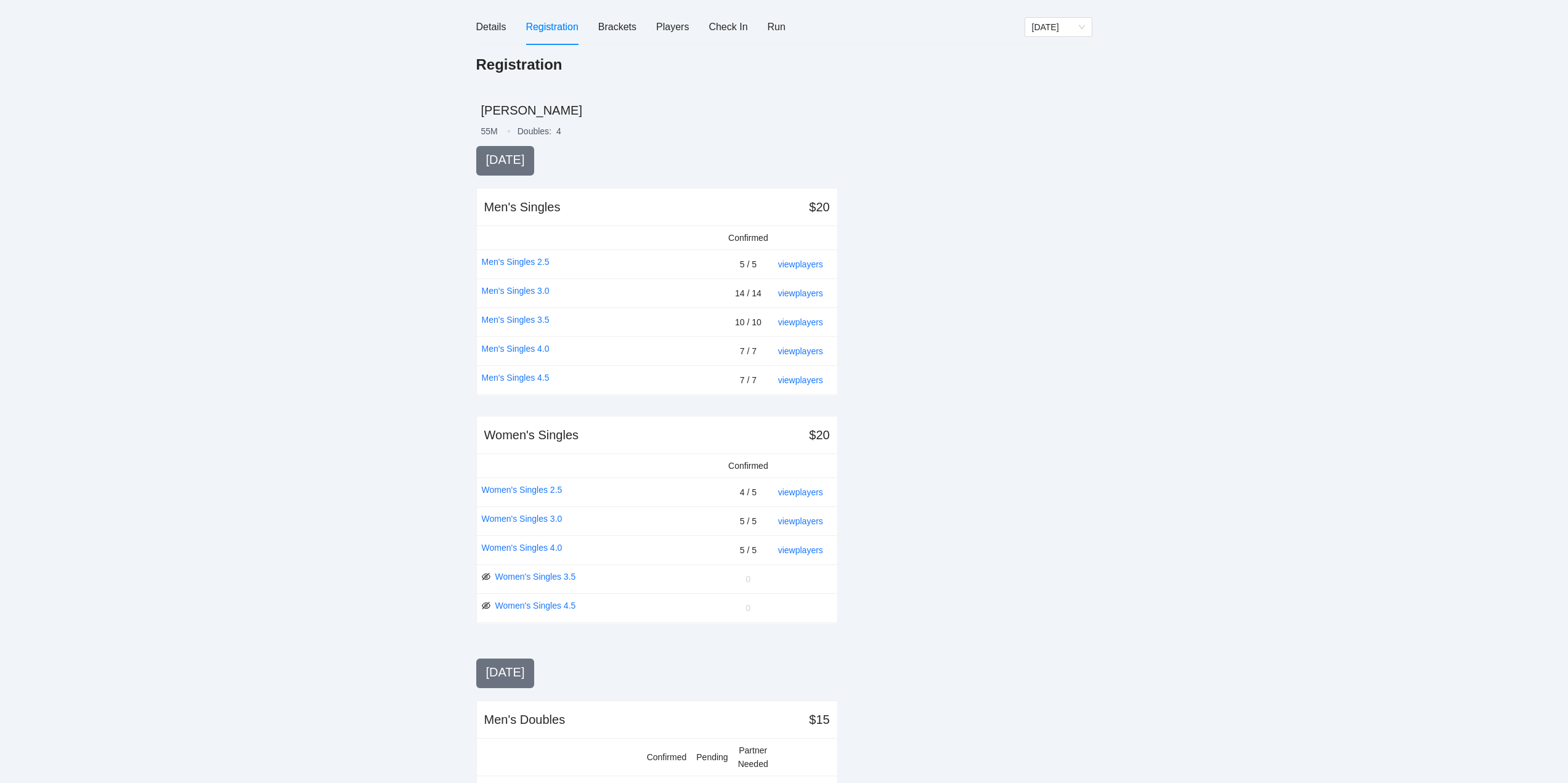
scroll to position [0, 0]
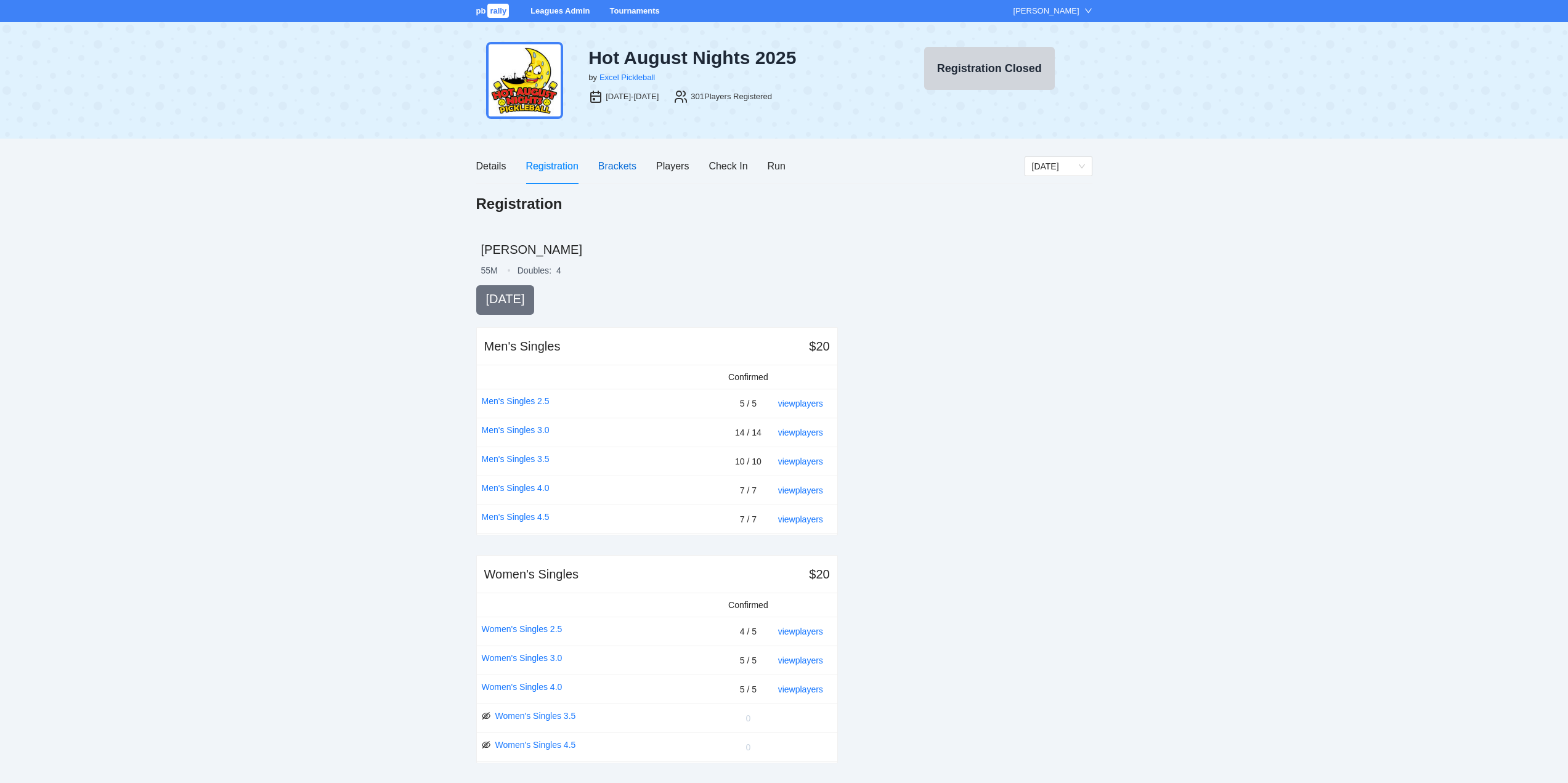
click at [613, 165] on div "Brackets" at bounding box center [618, 165] width 38 height 15
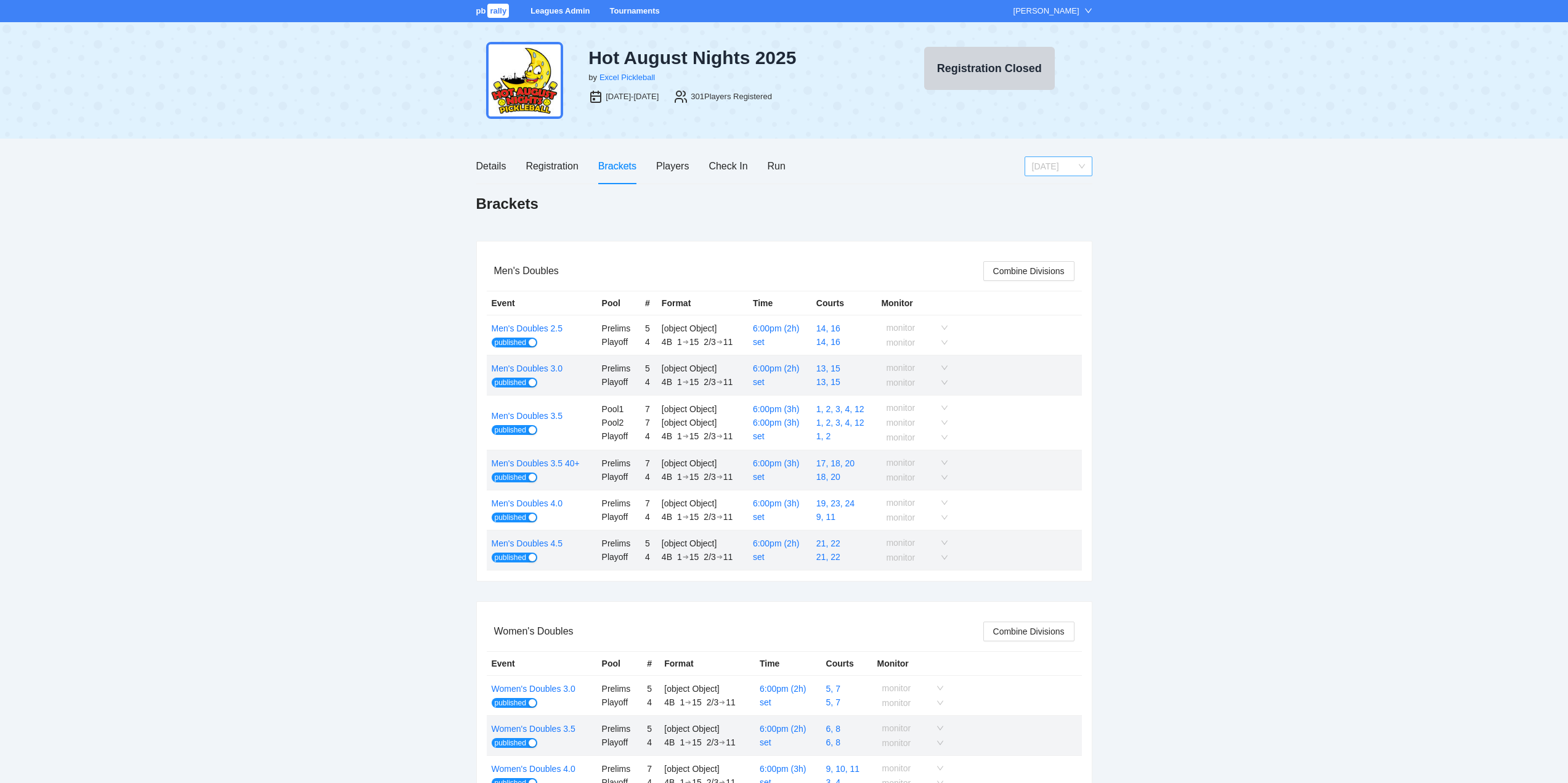
click at [1053, 168] on span "[DATE]" at bounding box center [1058, 166] width 53 height 18
click at [1036, 252] on div "[DATE]" at bounding box center [1057, 249] width 53 height 13
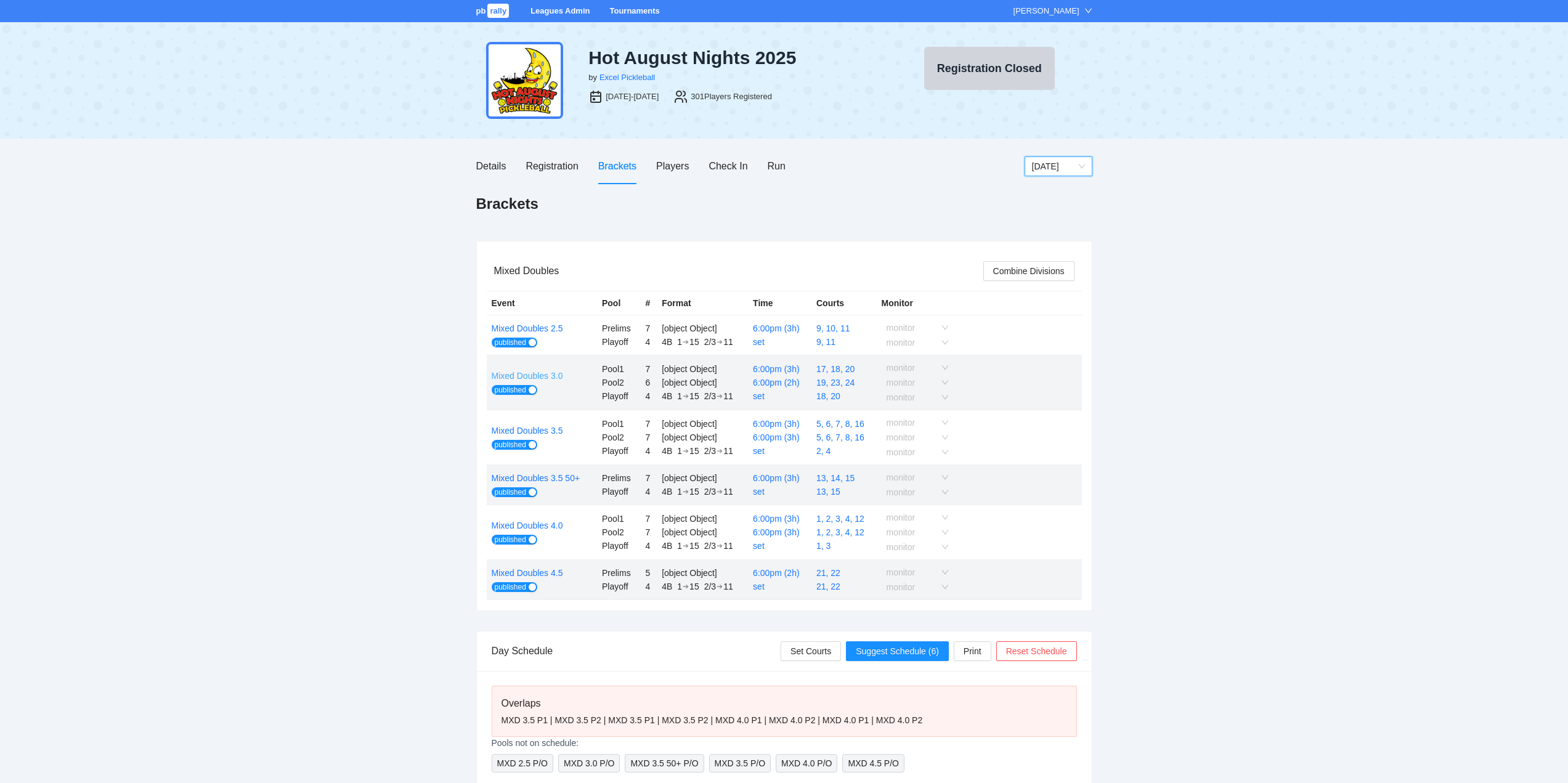
click at [522, 372] on link "Mixed Doubles 3.0" at bounding box center [527, 376] width 72 height 10
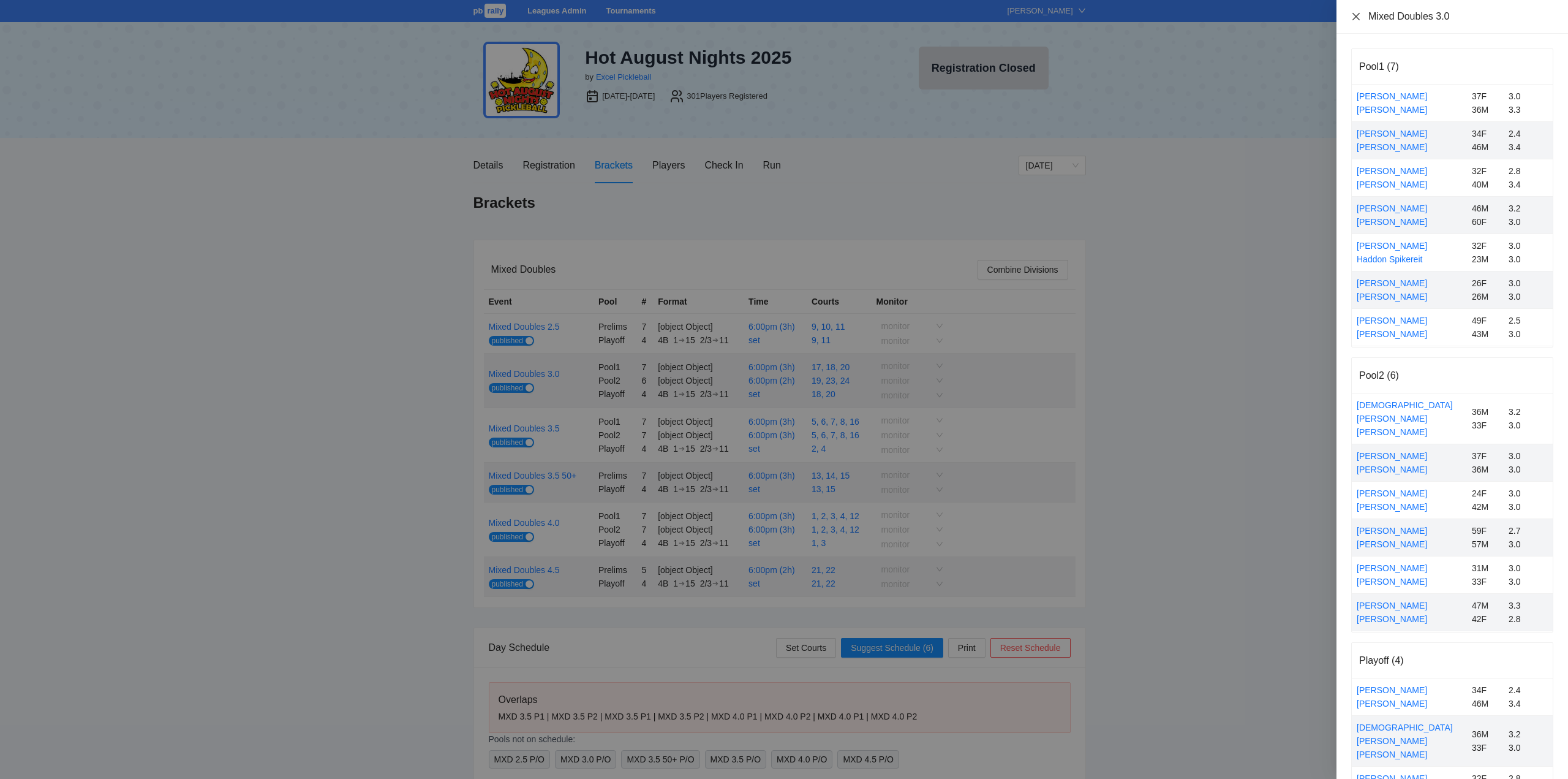
click at [1357, 15] on icon "close" at bounding box center [1356, 17] width 10 height 10
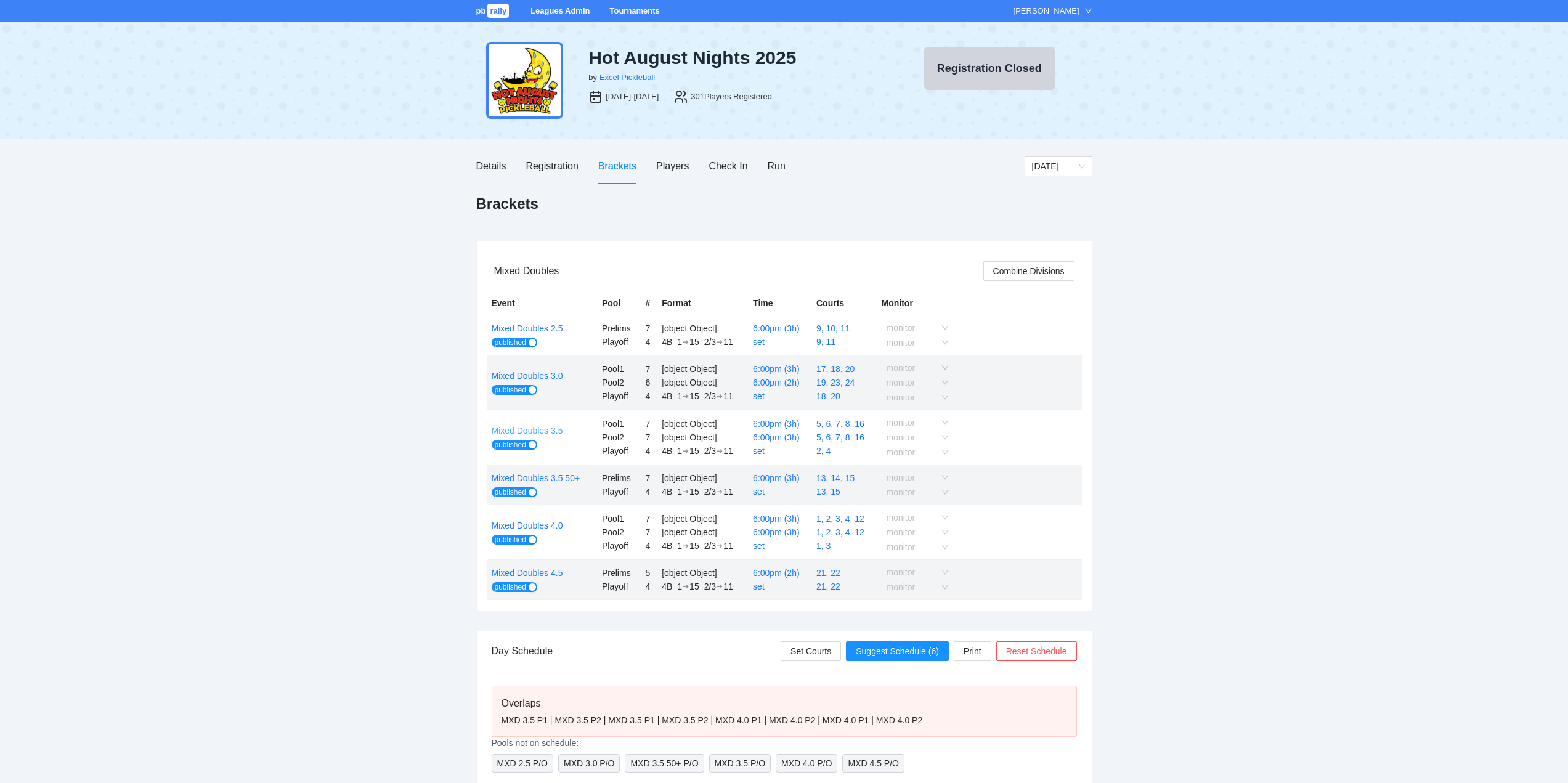
click at [520, 428] on link "Mixed Doubles 3.5" at bounding box center [527, 430] width 72 height 10
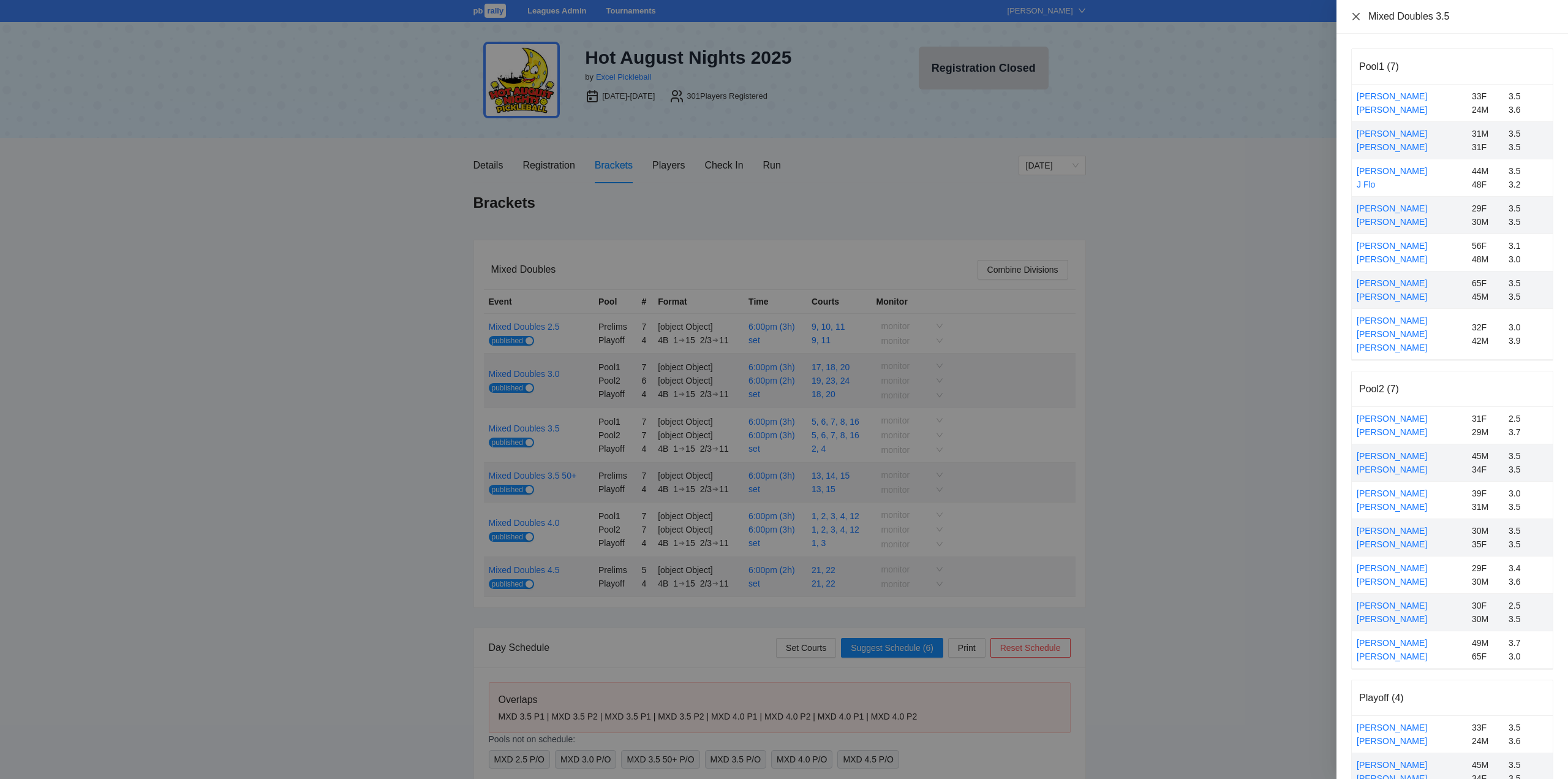
drag, startPoint x: 1359, startPoint y: 16, endPoint x: 1363, endPoint y: 27, distance: 11.7
click at [1361, 18] on icon "close" at bounding box center [1356, 17] width 10 height 10
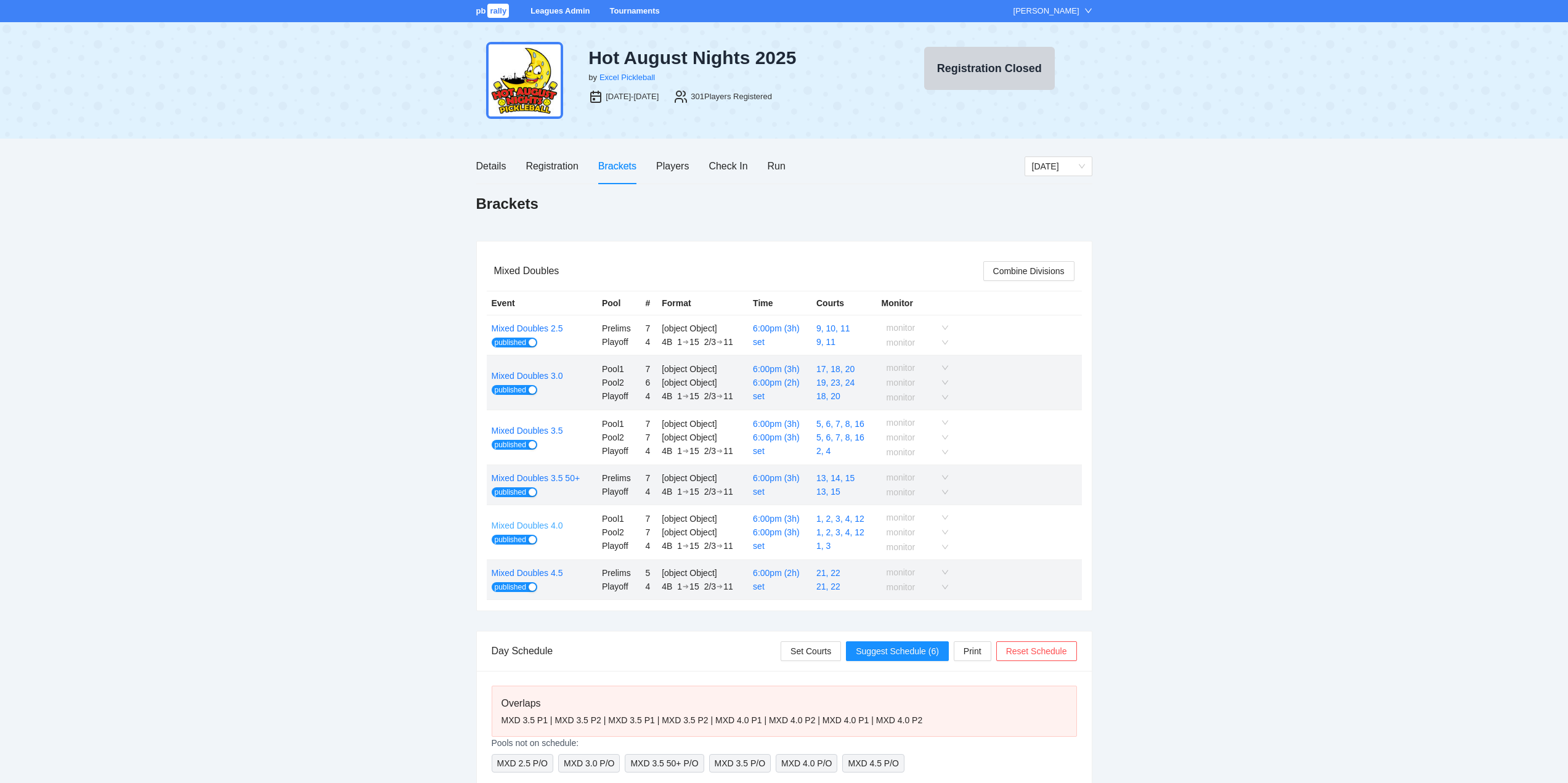
click at [528, 525] on link "Mixed Doubles 4.0" at bounding box center [527, 526] width 72 height 10
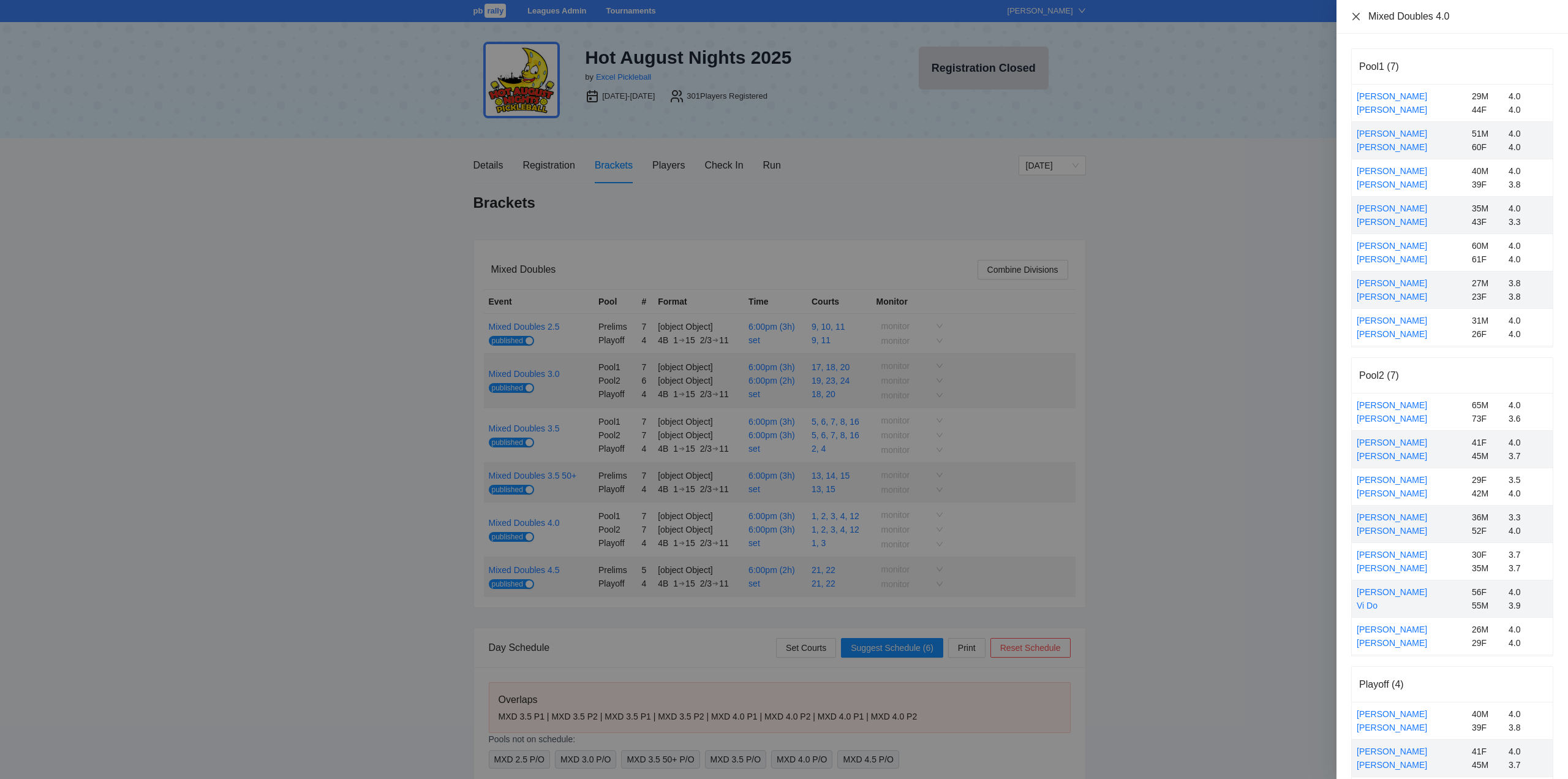
drag, startPoint x: 1354, startPoint y: 17, endPoint x: 1355, endPoint y: 27, distance: 10.0
click at [1354, 17] on icon "close" at bounding box center [1356, 17] width 10 height 10
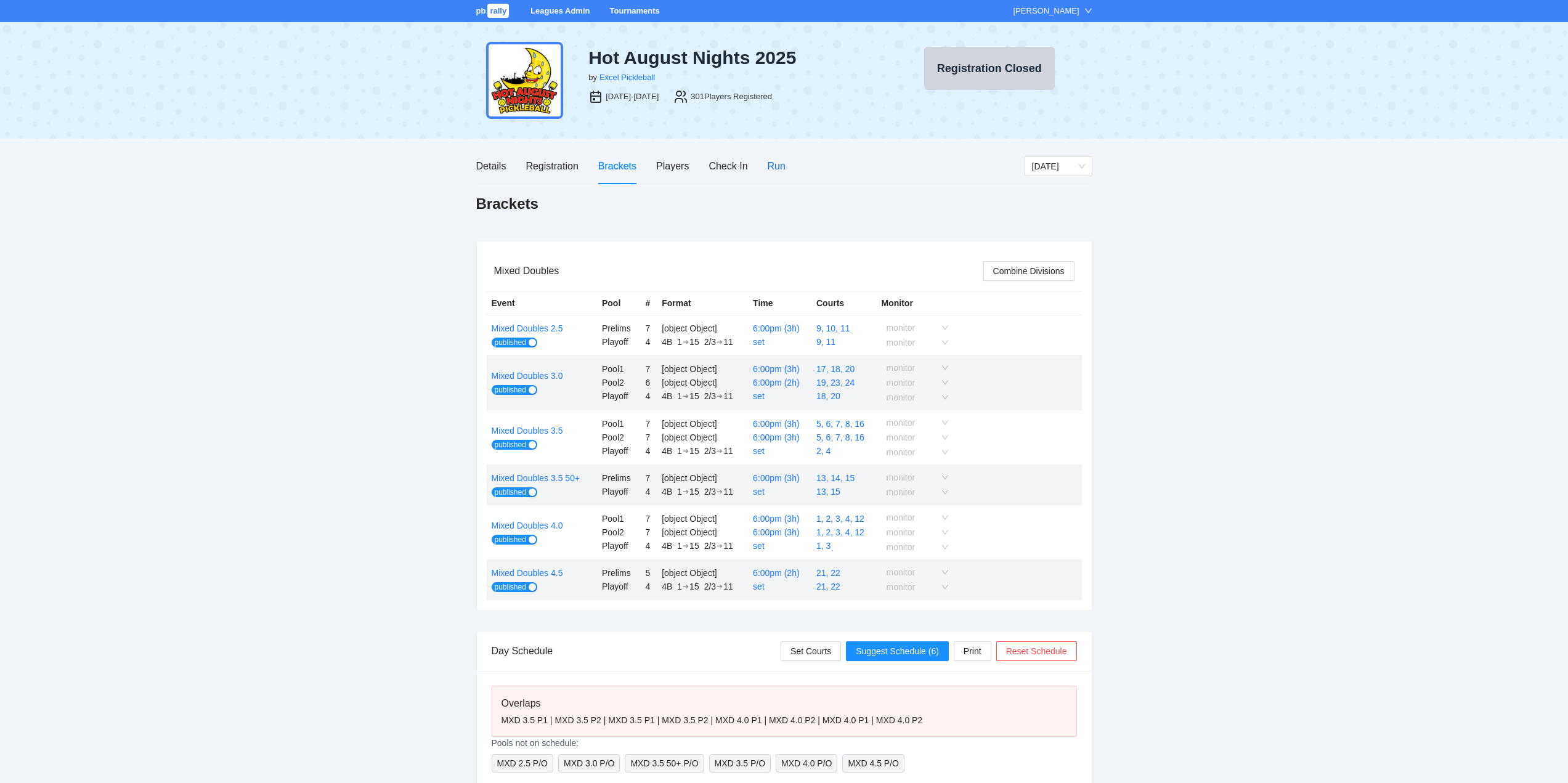
click at [776, 164] on div "Run" at bounding box center [776, 165] width 18 height 15
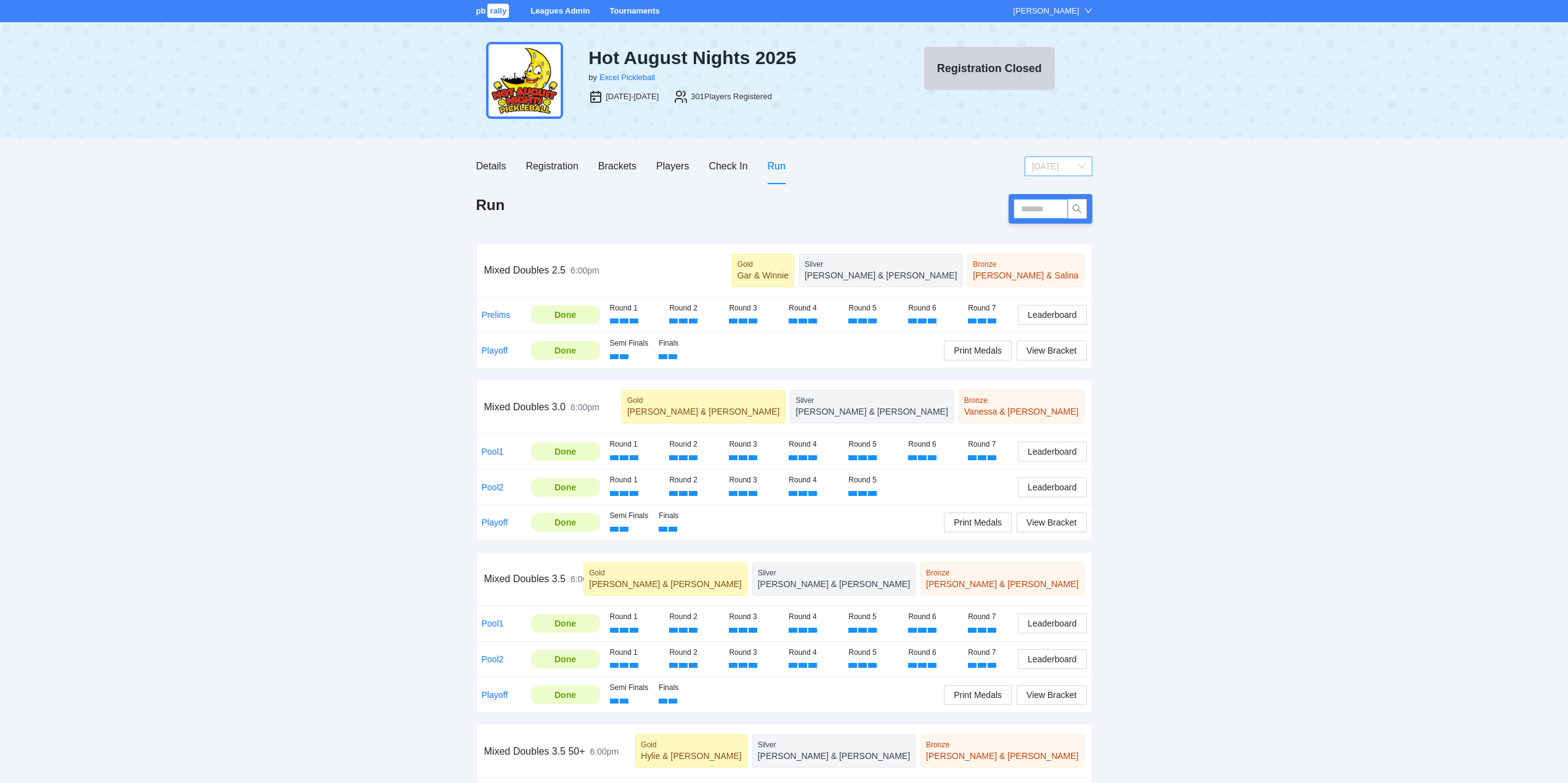
click at [1056, 166] on span "[DATE]" at bounding box center [1058, 166] width 53 height 18
click at [1041, 212] on div "[DATE]" at bounding box center [1057, 210] width 53 height 13
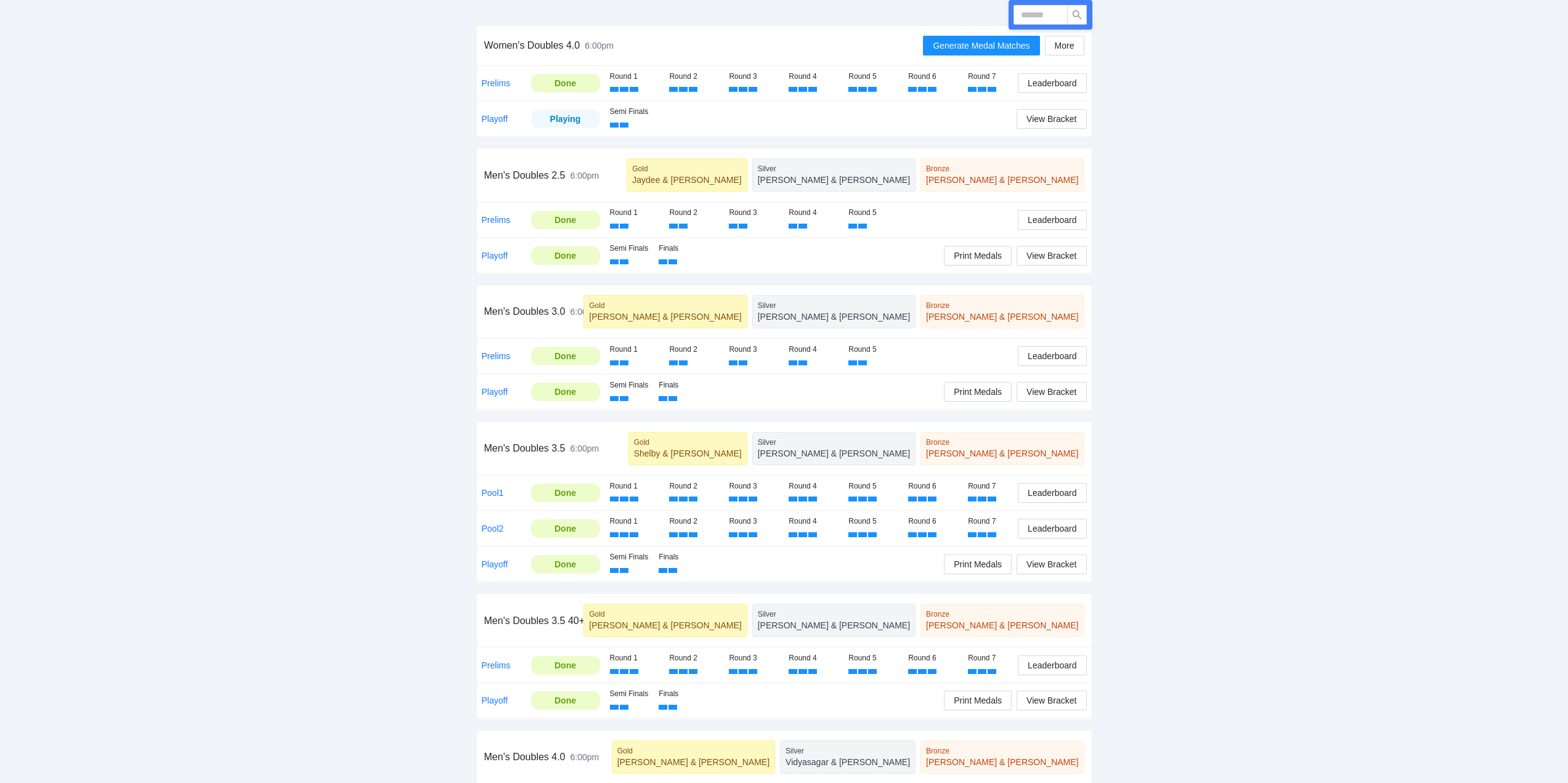
scroll to position [247, 0]
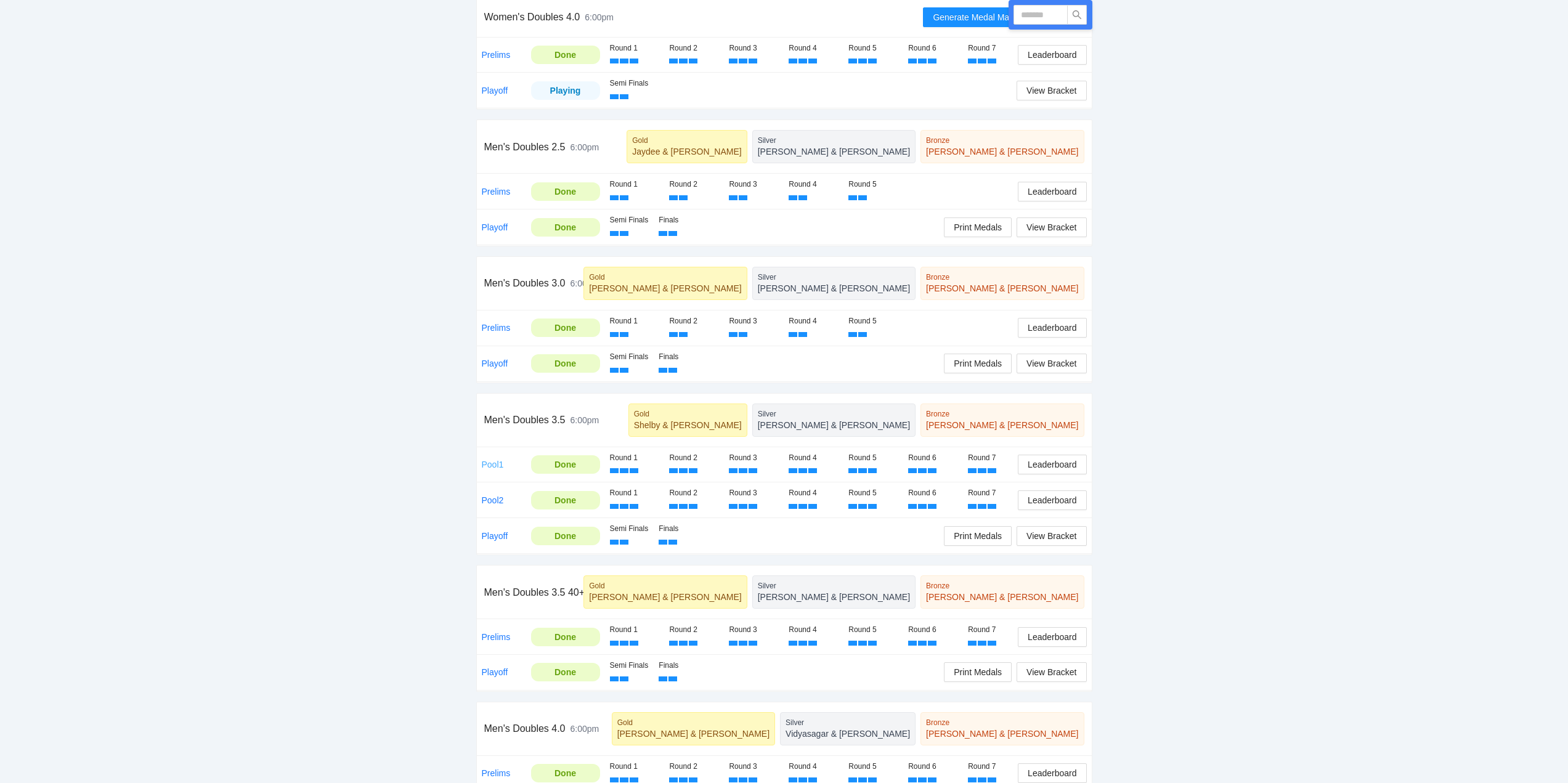
click at [492, 463] on link "Pool1" at bounding box center [493, 465] width 23 height 10
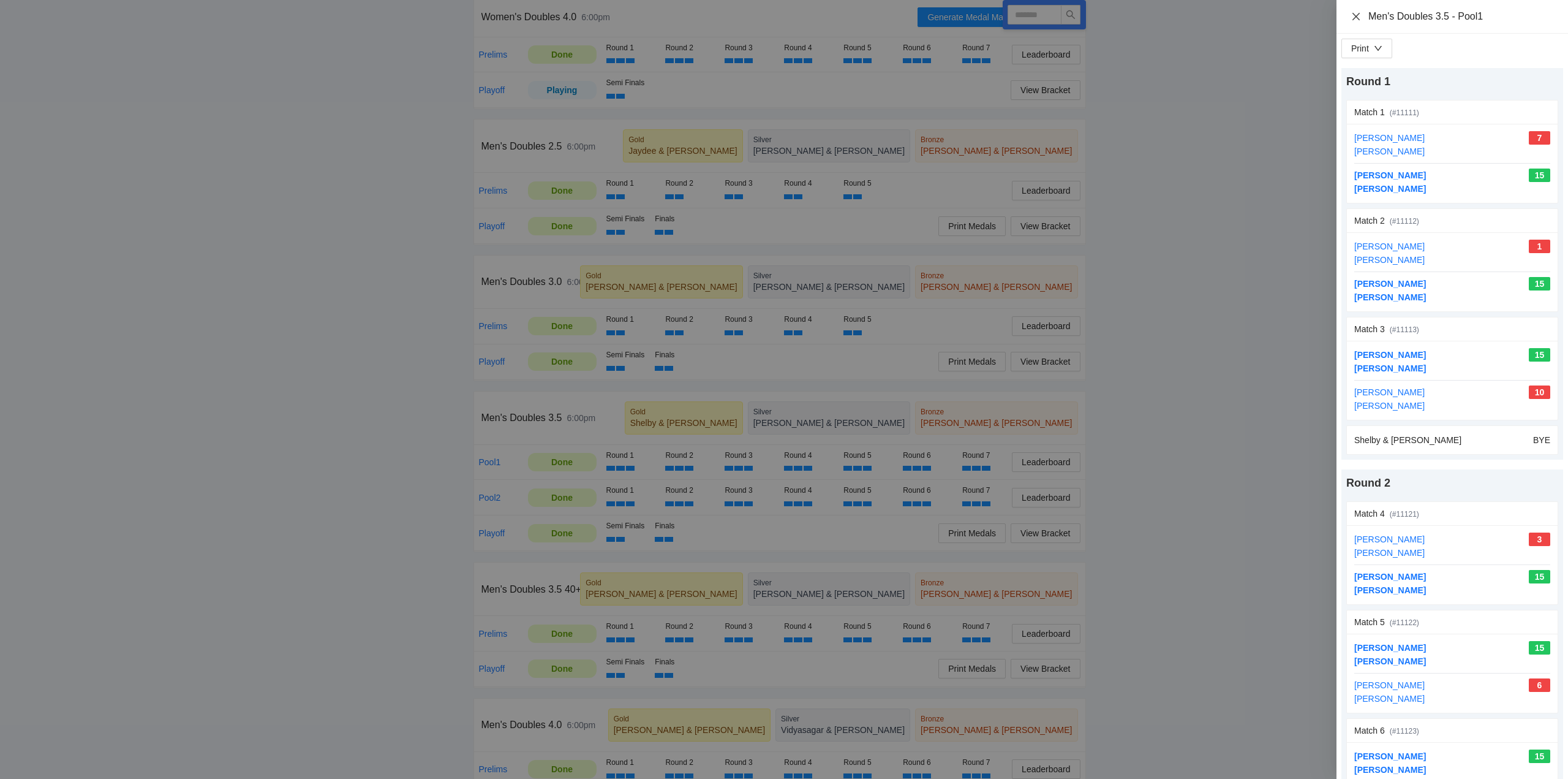
click at [1354, 17] on icon "close" at bounding box center [1356, 17] width 10 height 10
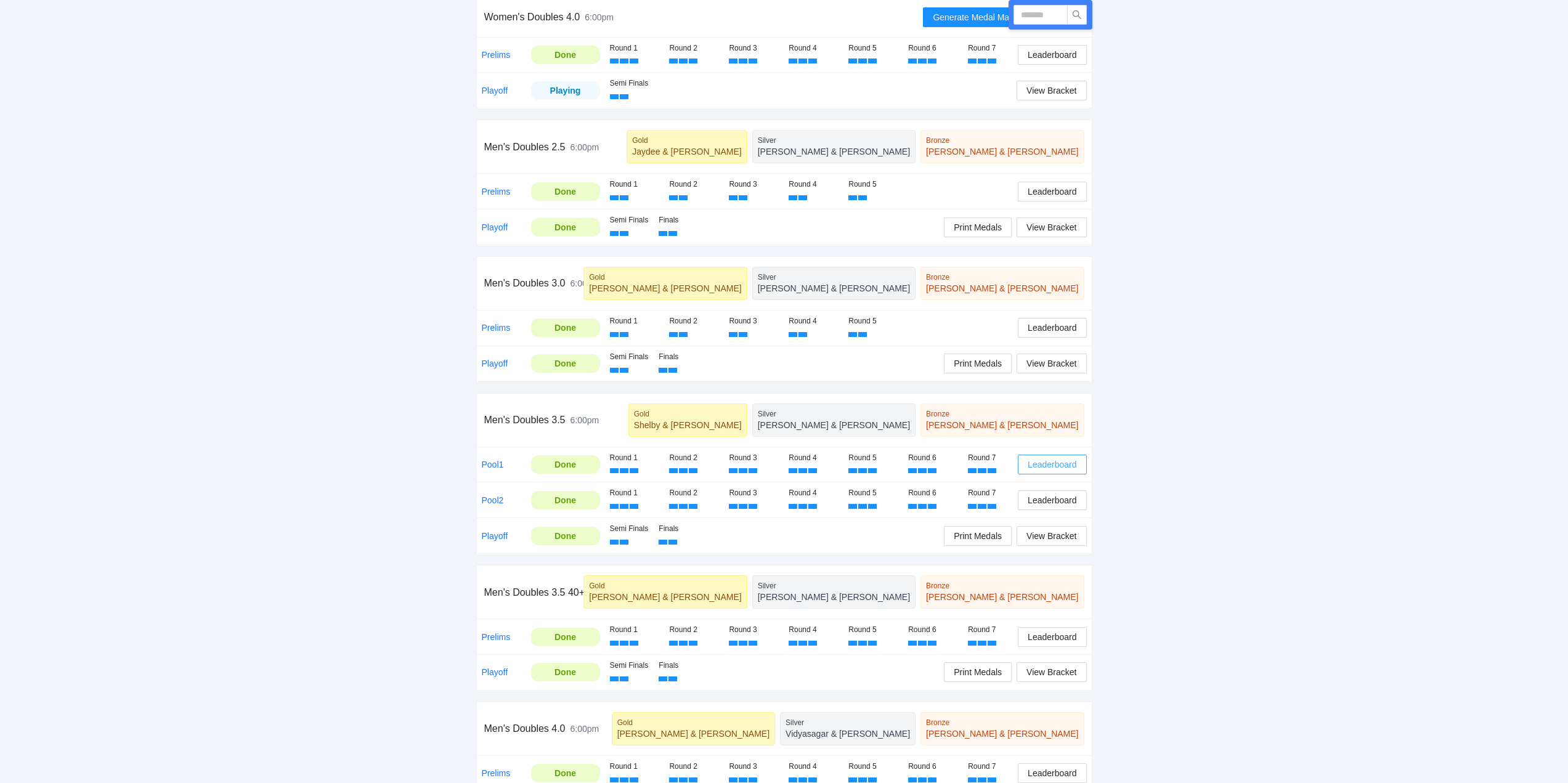
click at [1045, 463] on span "Leaderboard" at bounding box center [1052, 465] width 48 height 13
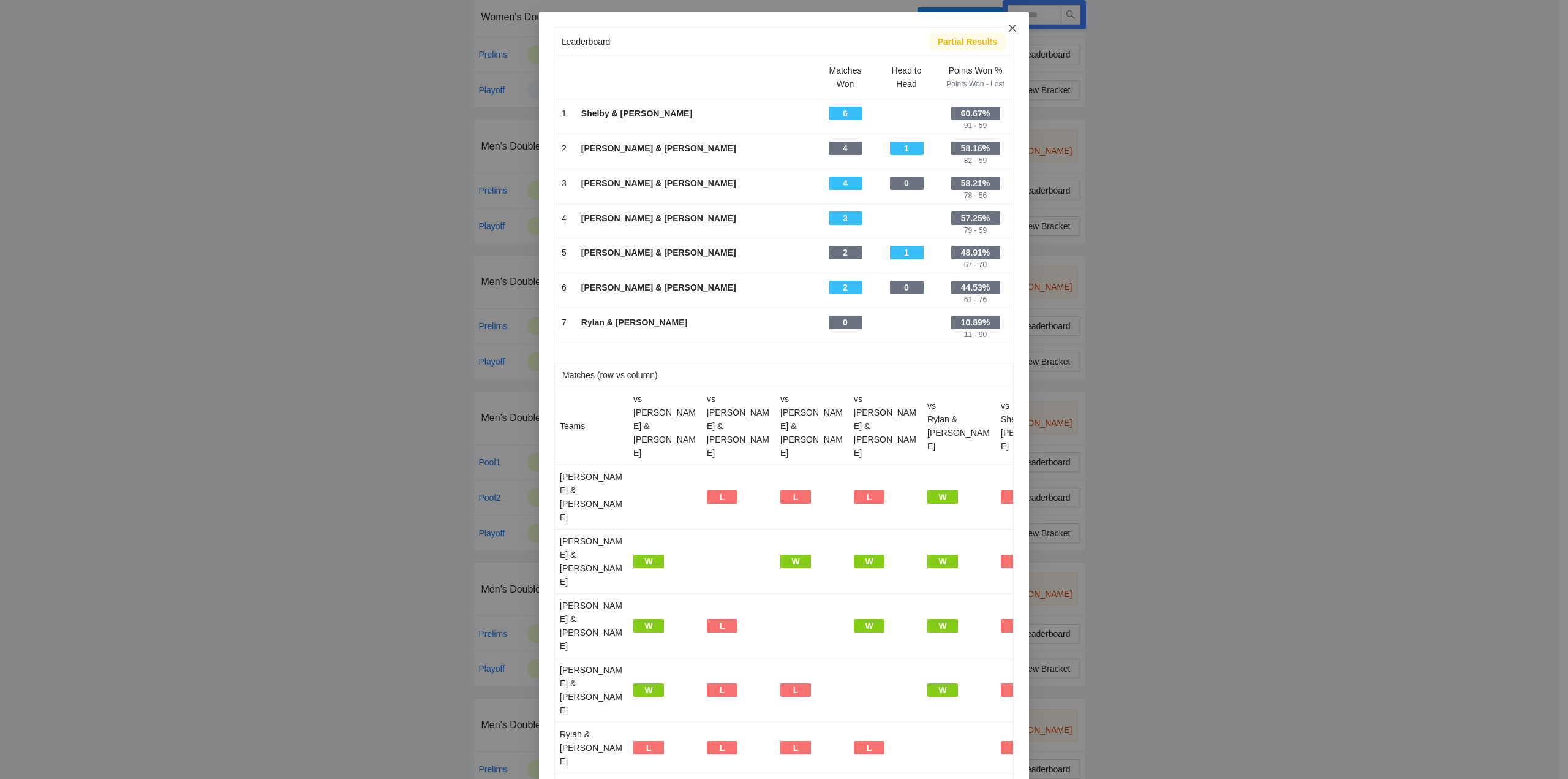
click at [1009, 23] on icon "close" at bounding box center [1013, 28] width 10 height 10
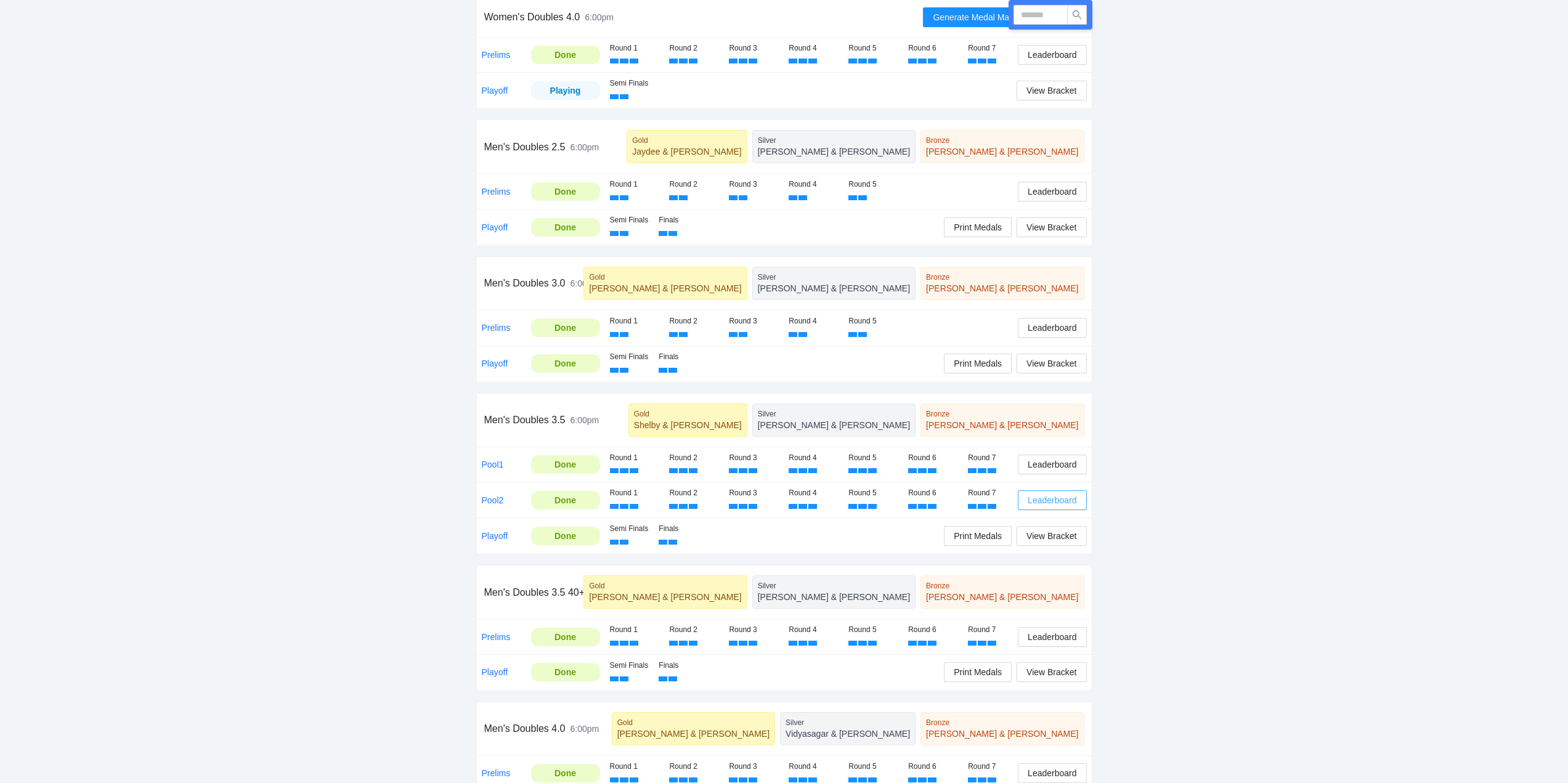
click at [1046, 500] on span "Leaderboard" at bounding box center [1052, 501] width 48 height 13
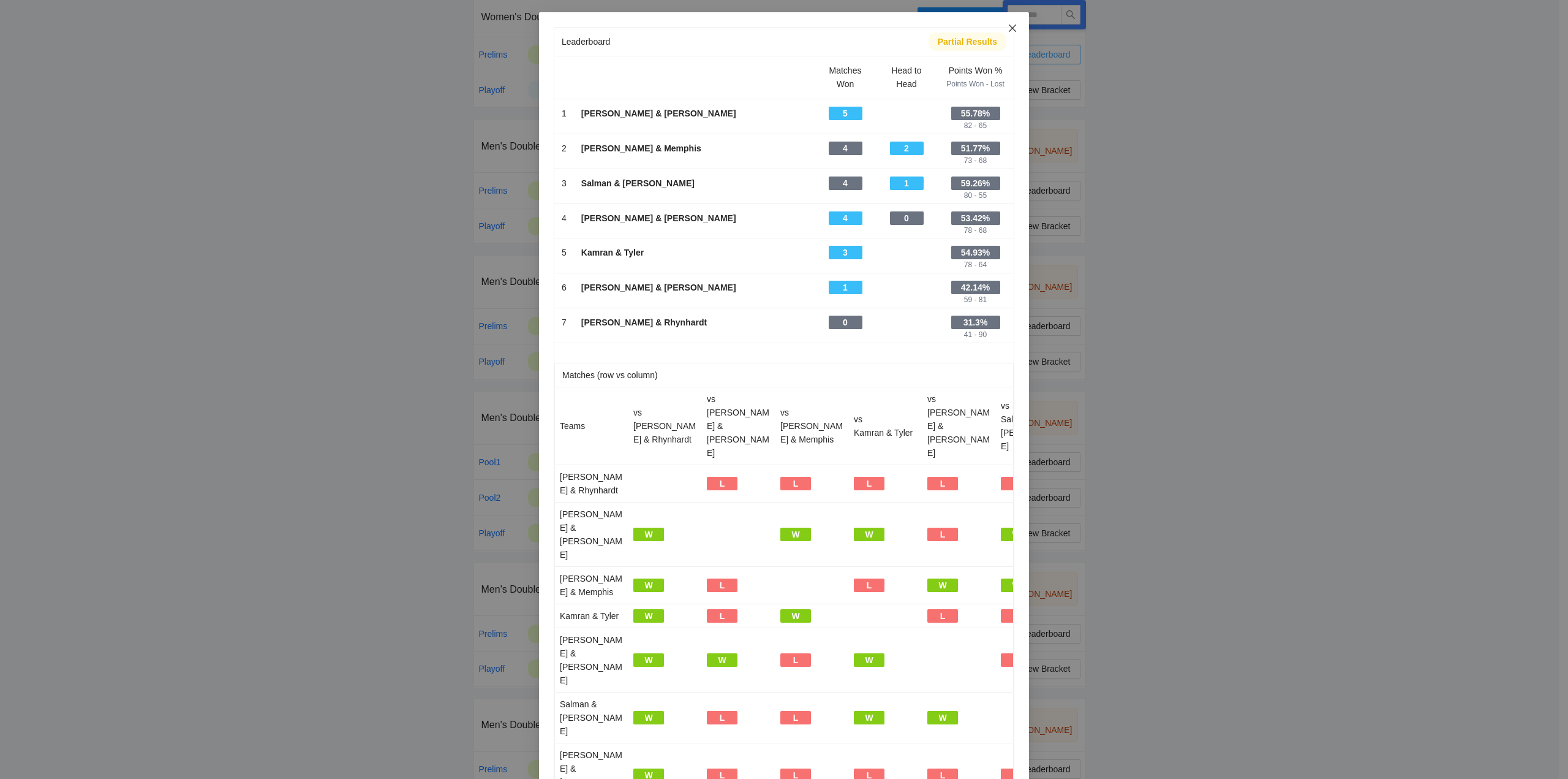
drag, startPoint x: 1005, startPoint y: 27, endPoint x: 1024, endPoint y: 48, distance: 28.3
click at [1008, 27] on icon "close" at bounding box center [1013, 28] width 10 height 10
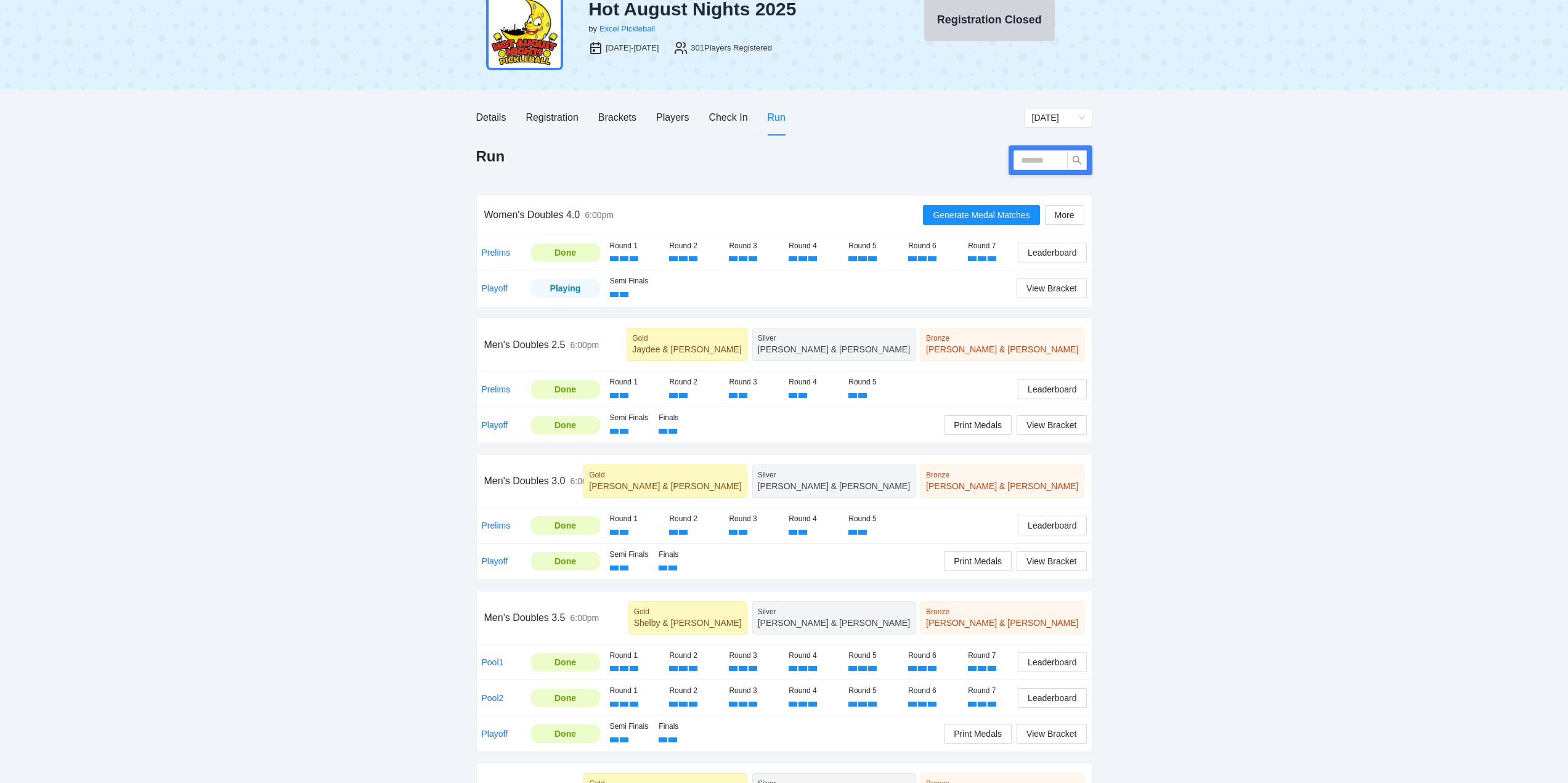
scroll to position [185, 0]
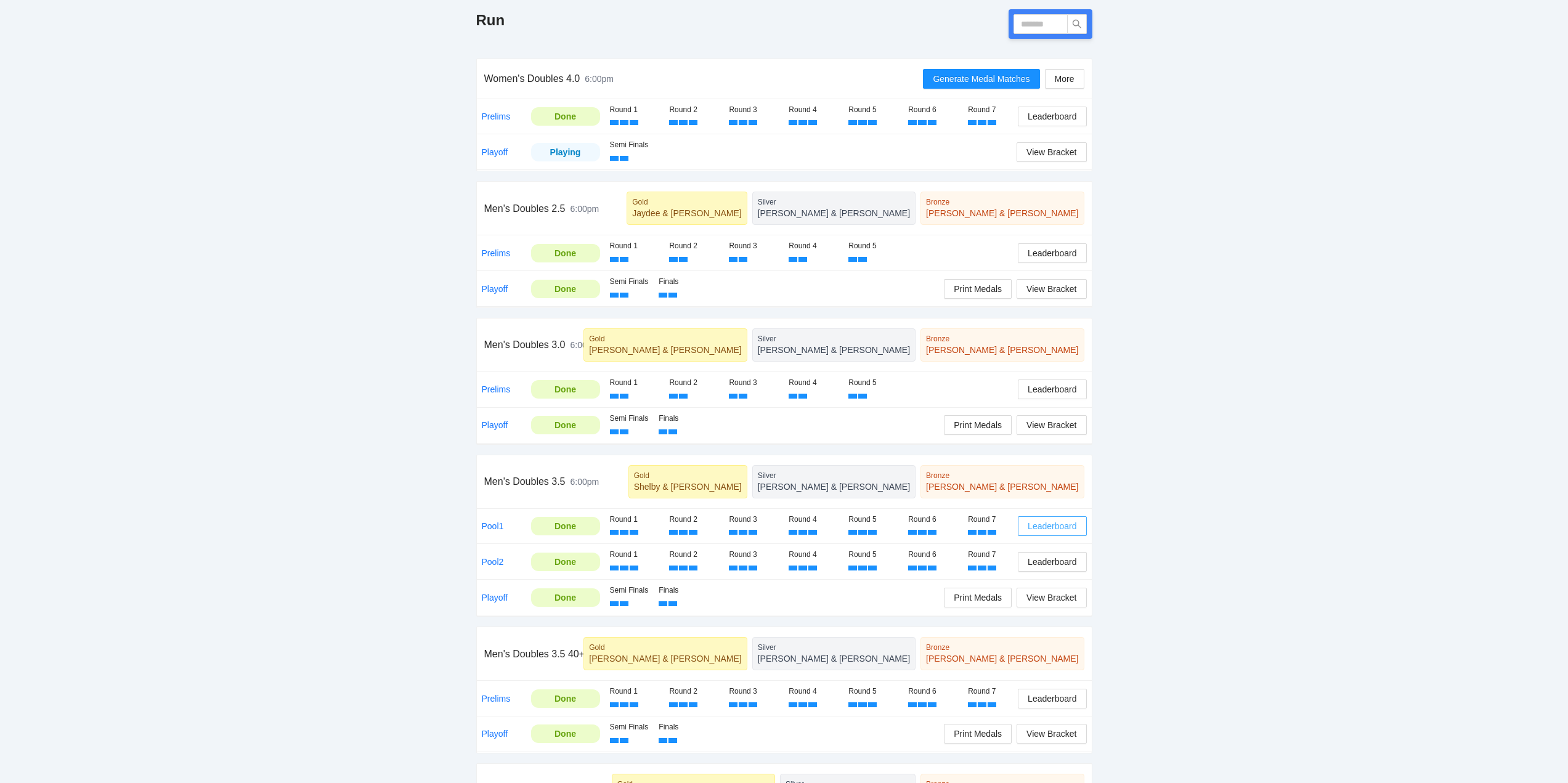
click at [1043, 526] on span "Leaderboard" at bounding box center [1052, 526] width 48 height 13
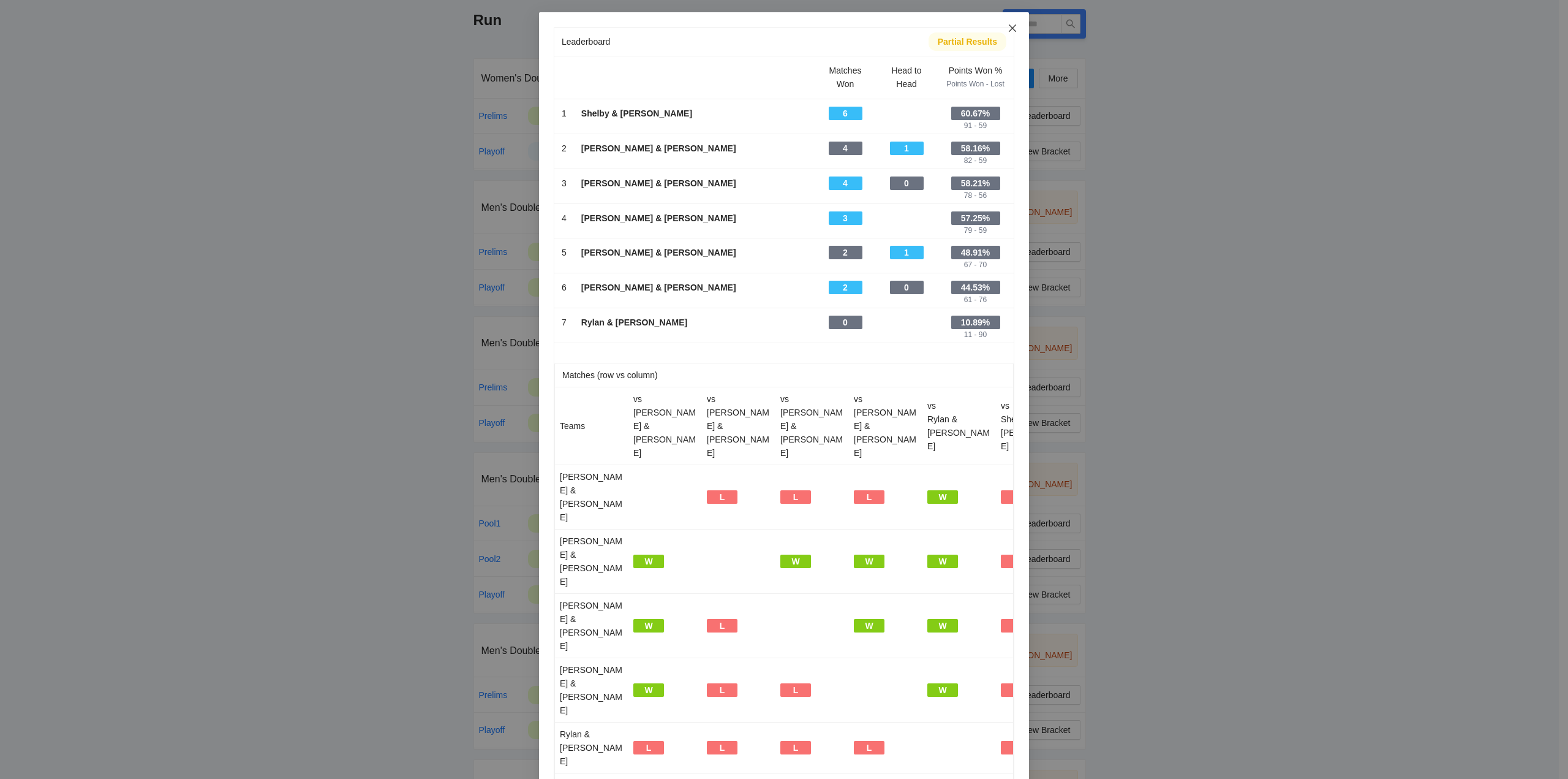
click at [1008, 29] on icon "close" at bounding box center [1013, 28] width 10 height 10
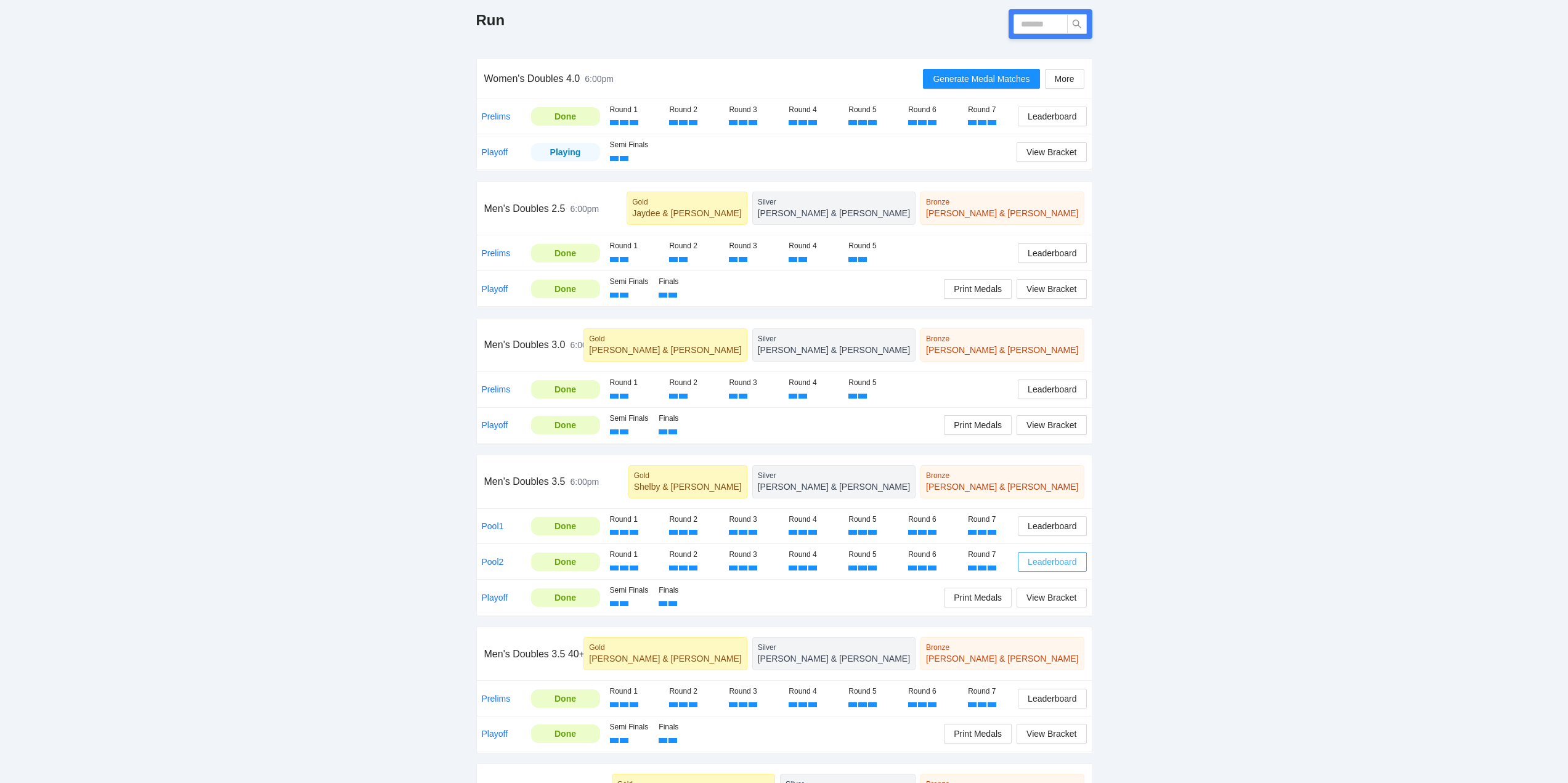
click at [1045, 557] on span "Leaderboard" at bounding box center [1052, 562] width 48 height 13
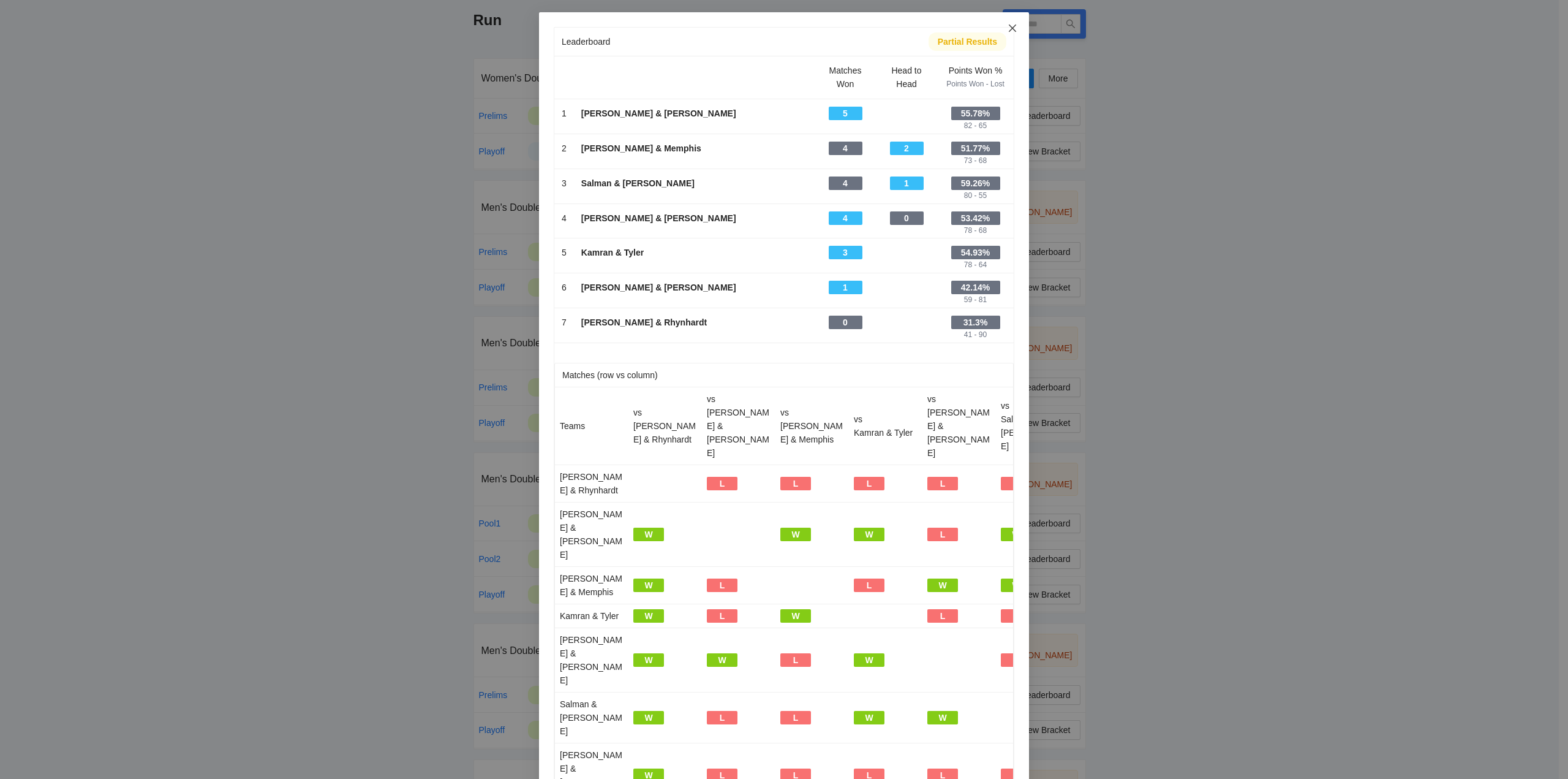
click at [1008, 25] on icon "close" at bounding box center [1013, 28] width 10 height 10
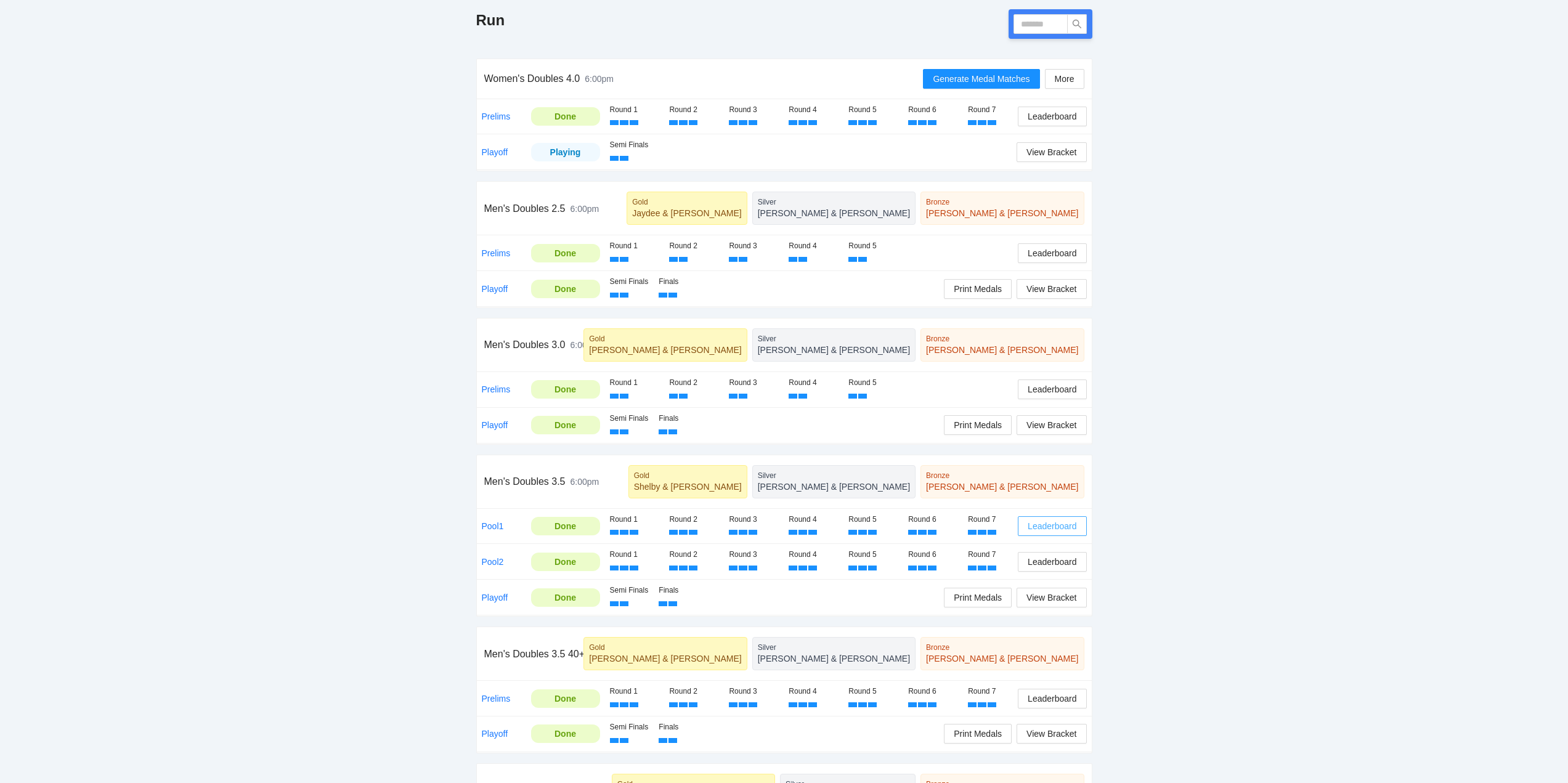
click at [1038, 523] on span "Leaderboard" at bounding box center [1052, 526] width 48 height 13
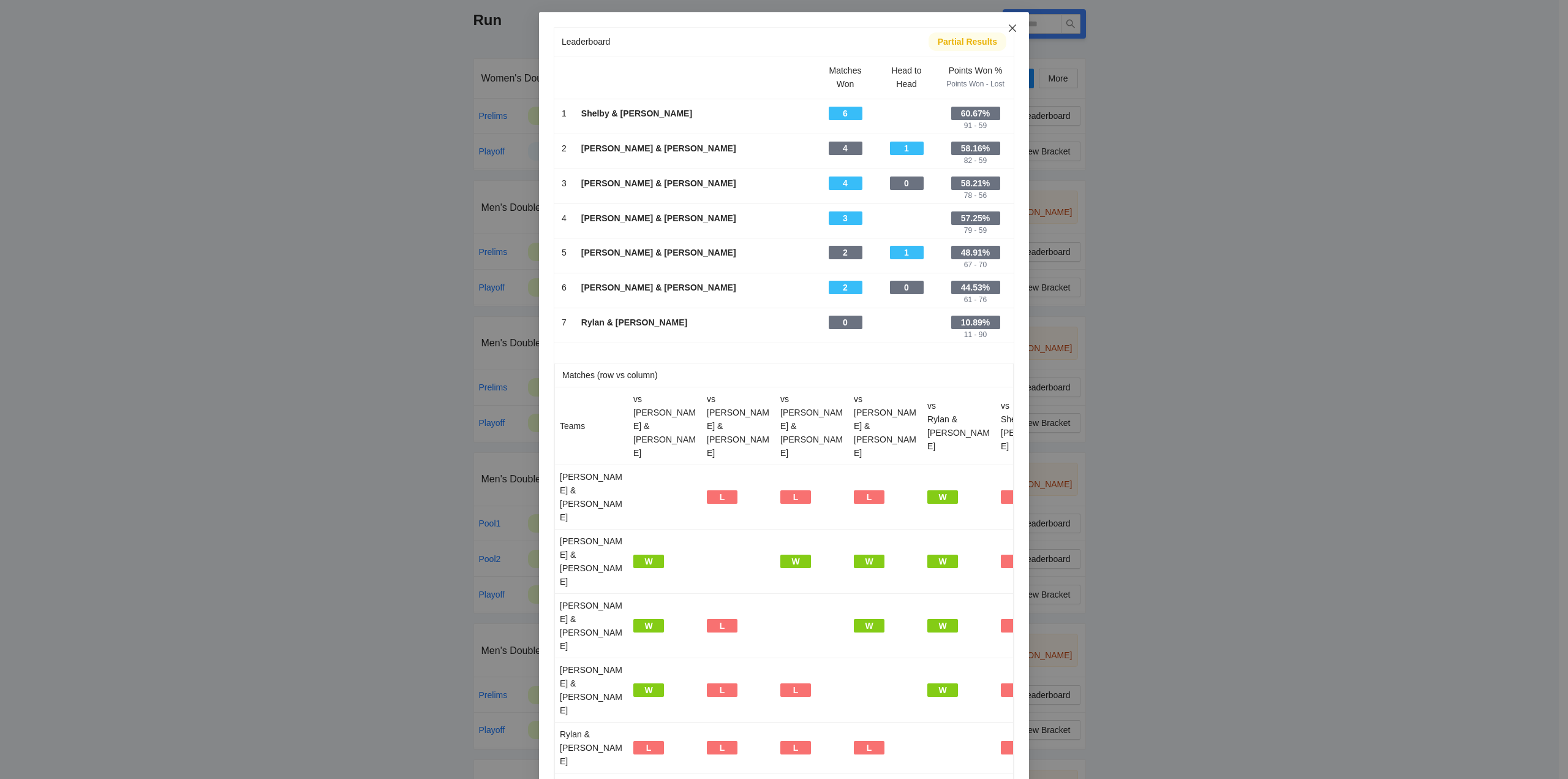
click at [1008, 26] on icon "close" at bounding box center [1013, 28] width 10 height 10
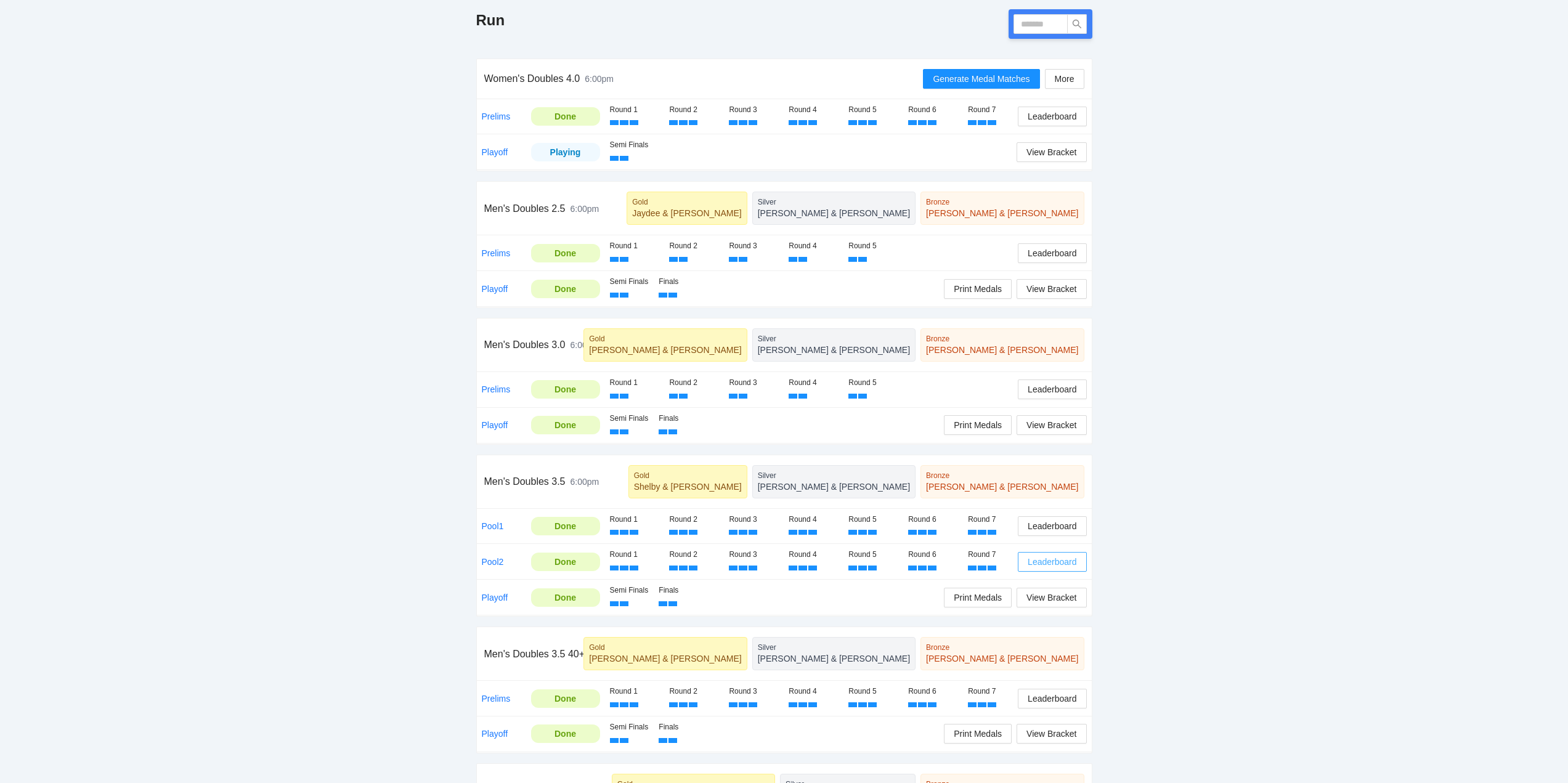
click at [1046, 559] on span "Leaderboard" at bounding box center [1052, 562] width 48 height 13
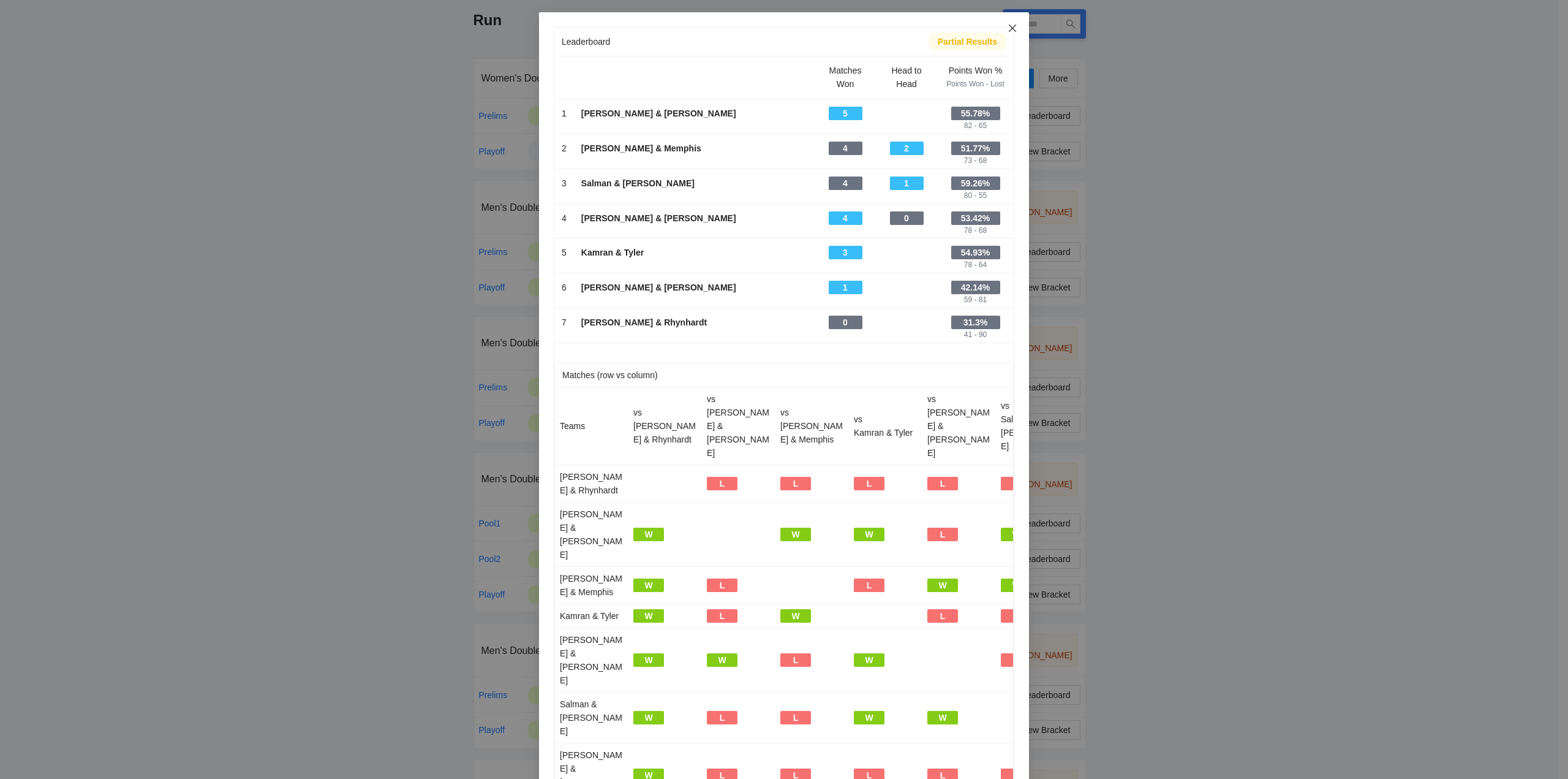
click at [1009, 27] on icon "close" at bounding box center [1012, 27] width 7 height 7
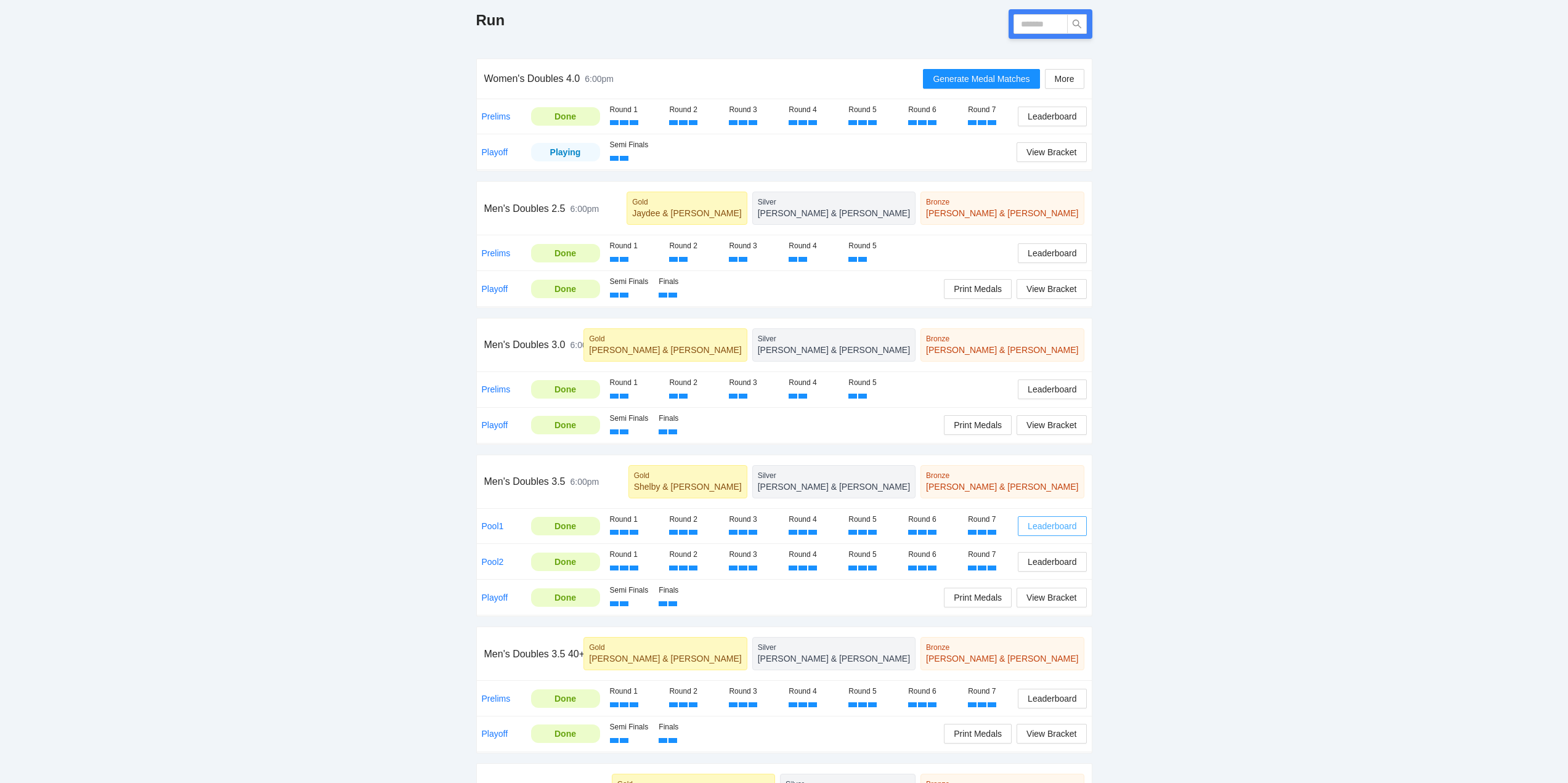
click at [1046, 525] on span "Leaderboard" at bounding box center [1052, 526] width 48 height 13
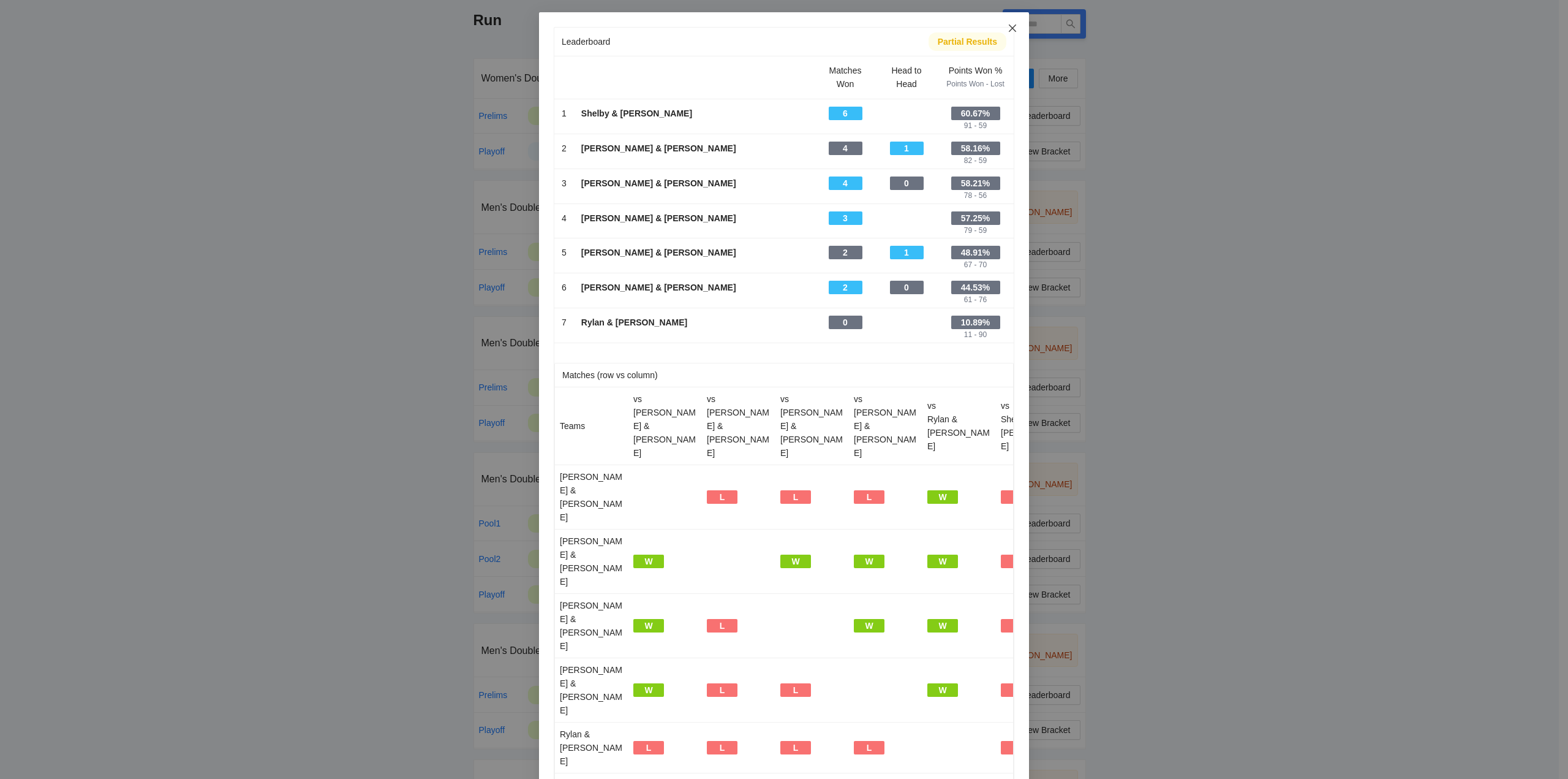
click at [1008, 27] on icon "close" at bounding box center [1013, 28] width 10 height 10
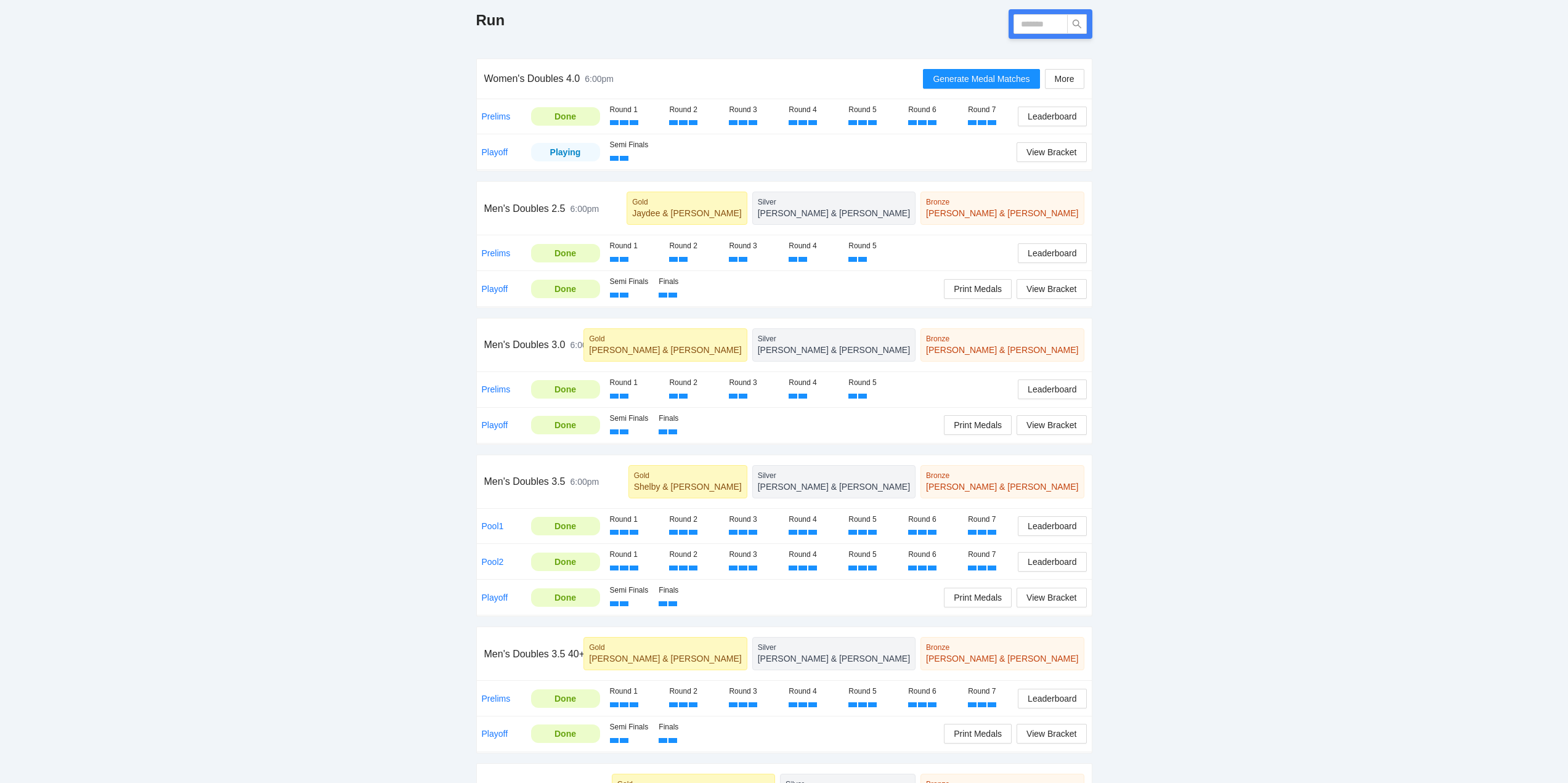
scroll to position [0, 0]
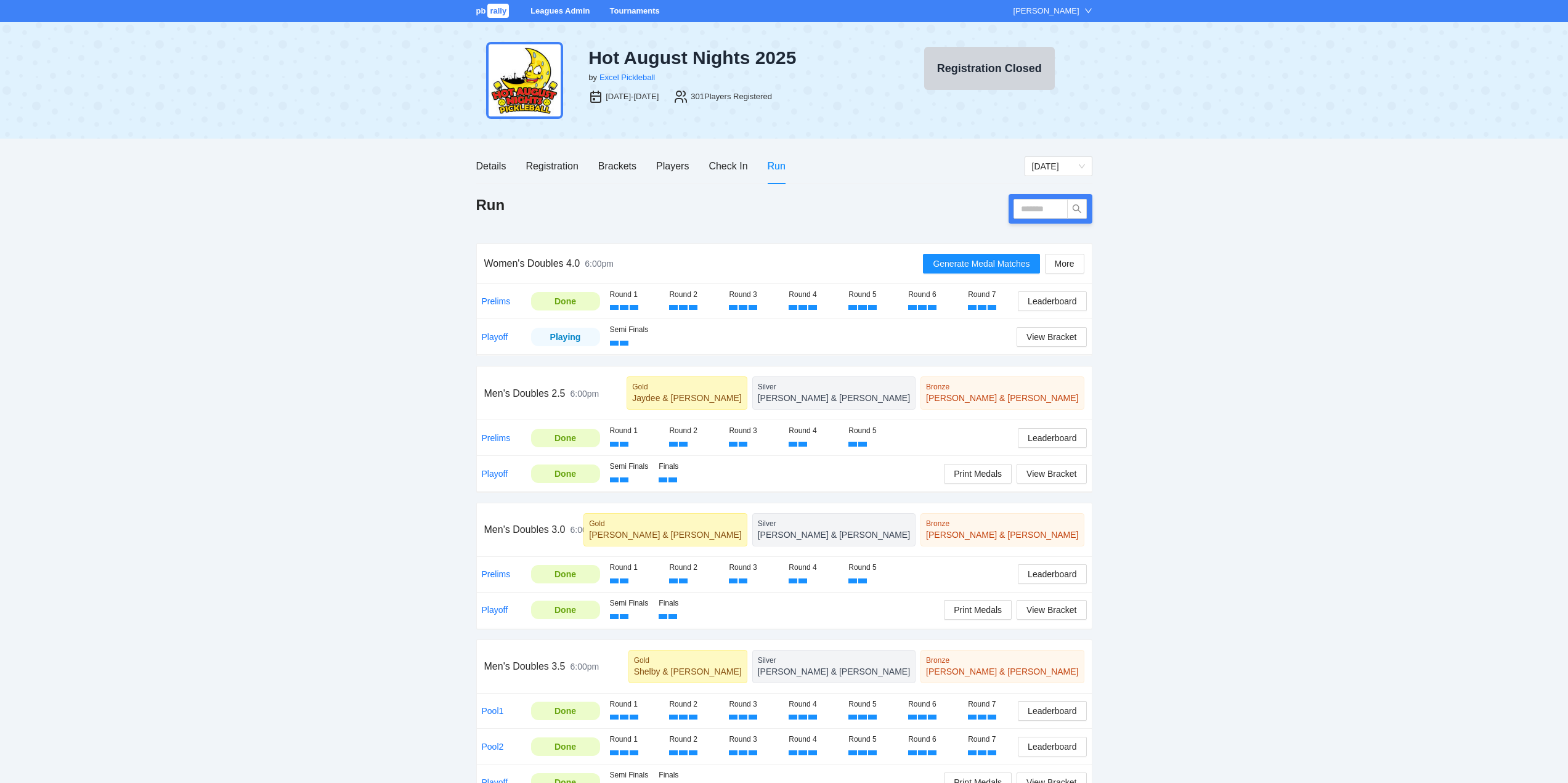
drag, startPoint x: 630, startPoint y: 9, endPoint x: 642, endPoint y: 13, distance: 12.6
click at [630, 9] on link "Tournaments" at bounding box center [634, 10] width 50 height 9
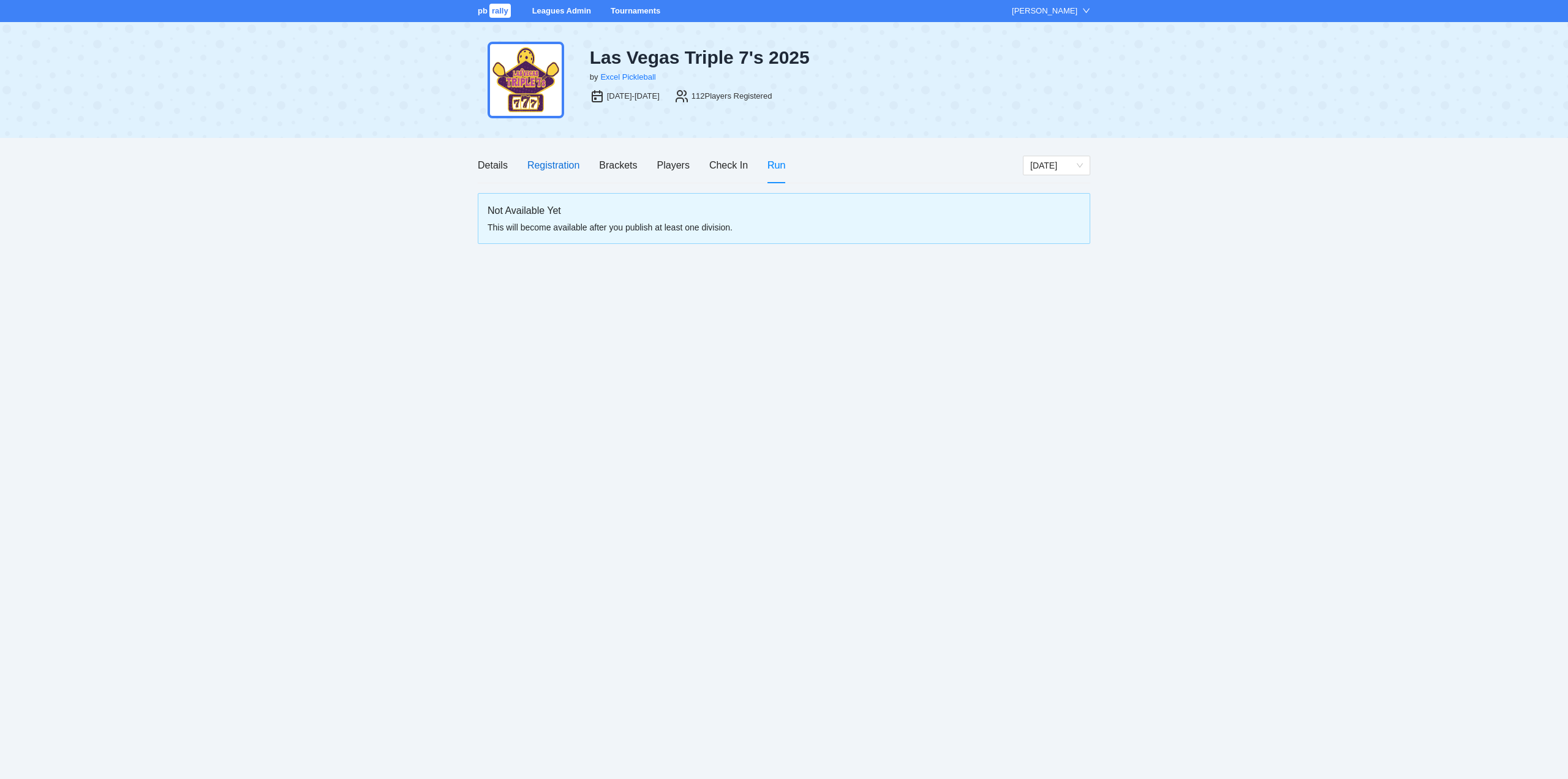
click at [549, 162] on div "Registration" at bounding box center [553, 165] width 52 height 15
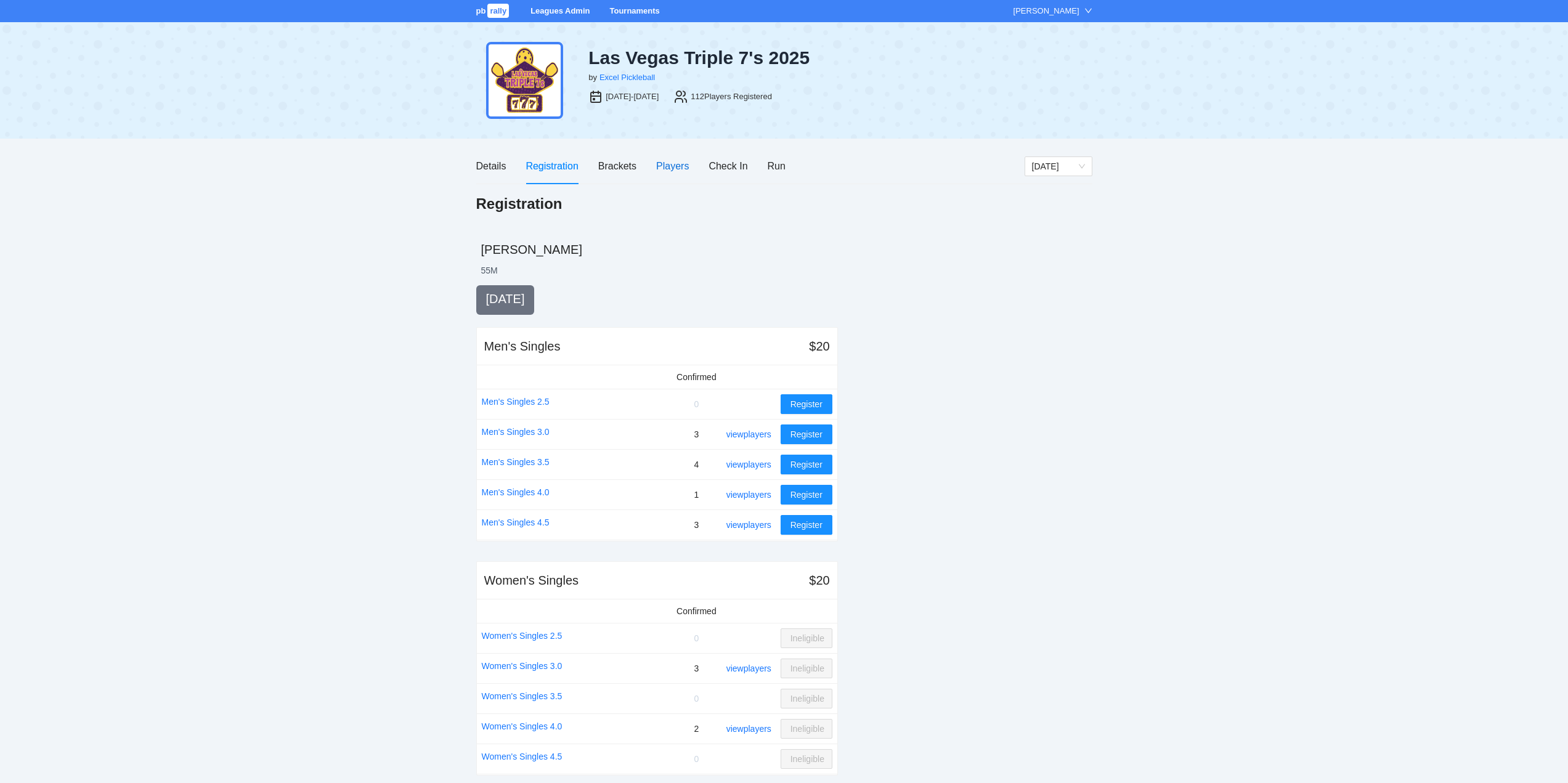
click at [667, 165] on div "Players" at bounding box center [672, 165] width 33 height 15
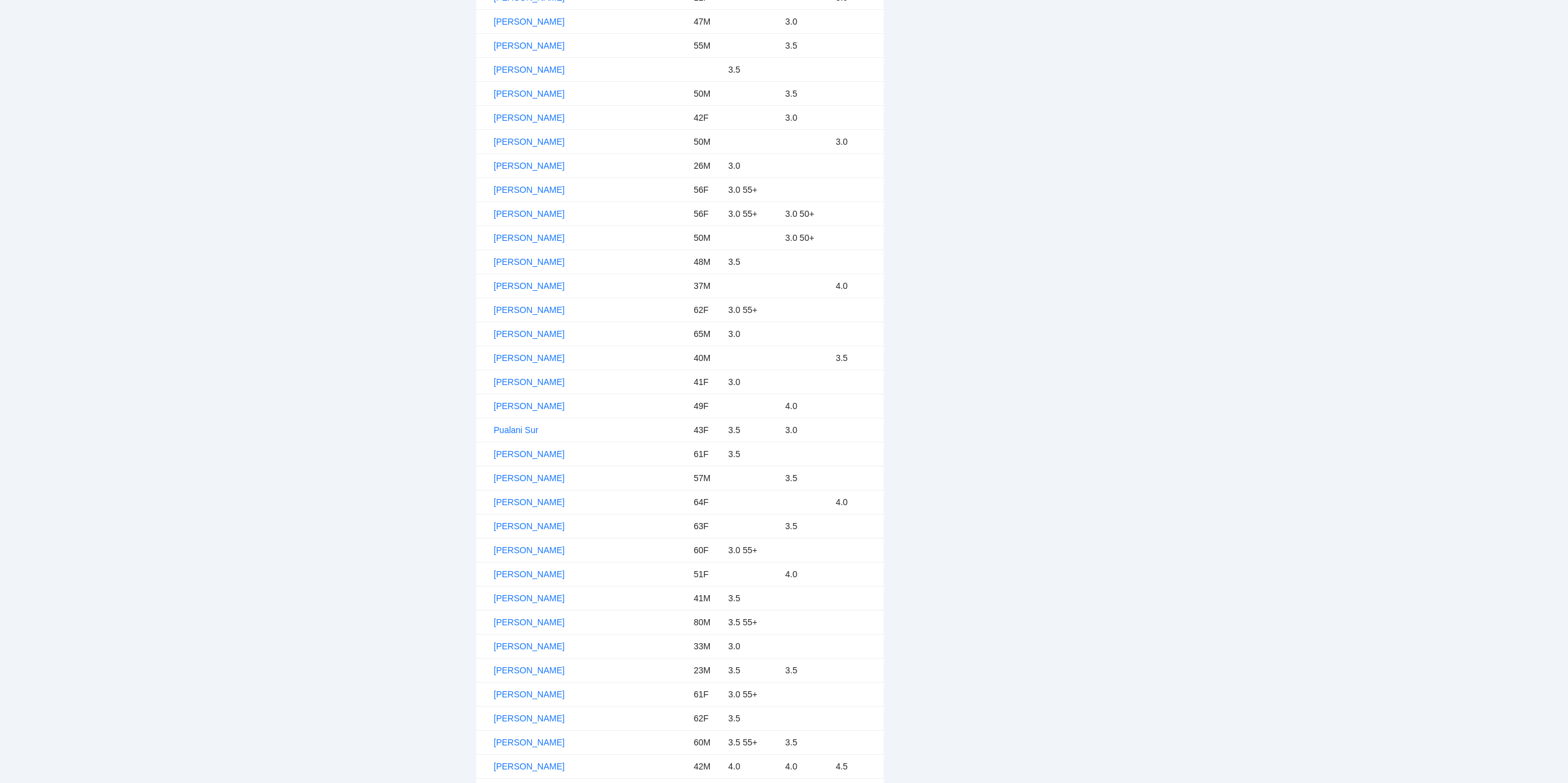
scroll to position [2173, 0]
click at [534, 528] on link "Steven Wharry III" at bounding box center [529, 531] width 71 height 10
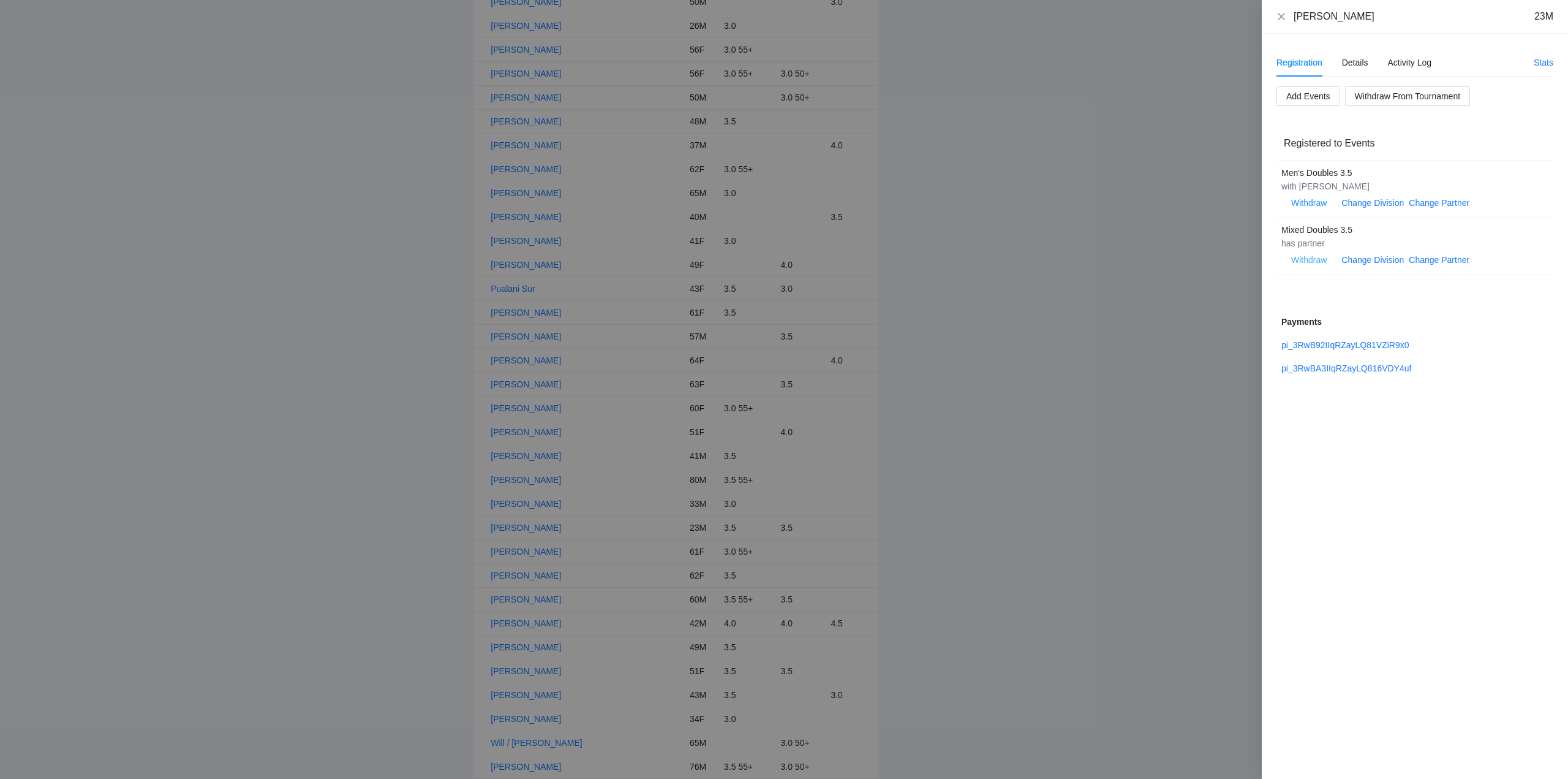
click at [1310, 257] on span "Withdraw" at bounding box center [1309, 260] width 36 height 13
click at [1347, 218] on span "OK" at bounding box center [1346, 221] width 12 height 13
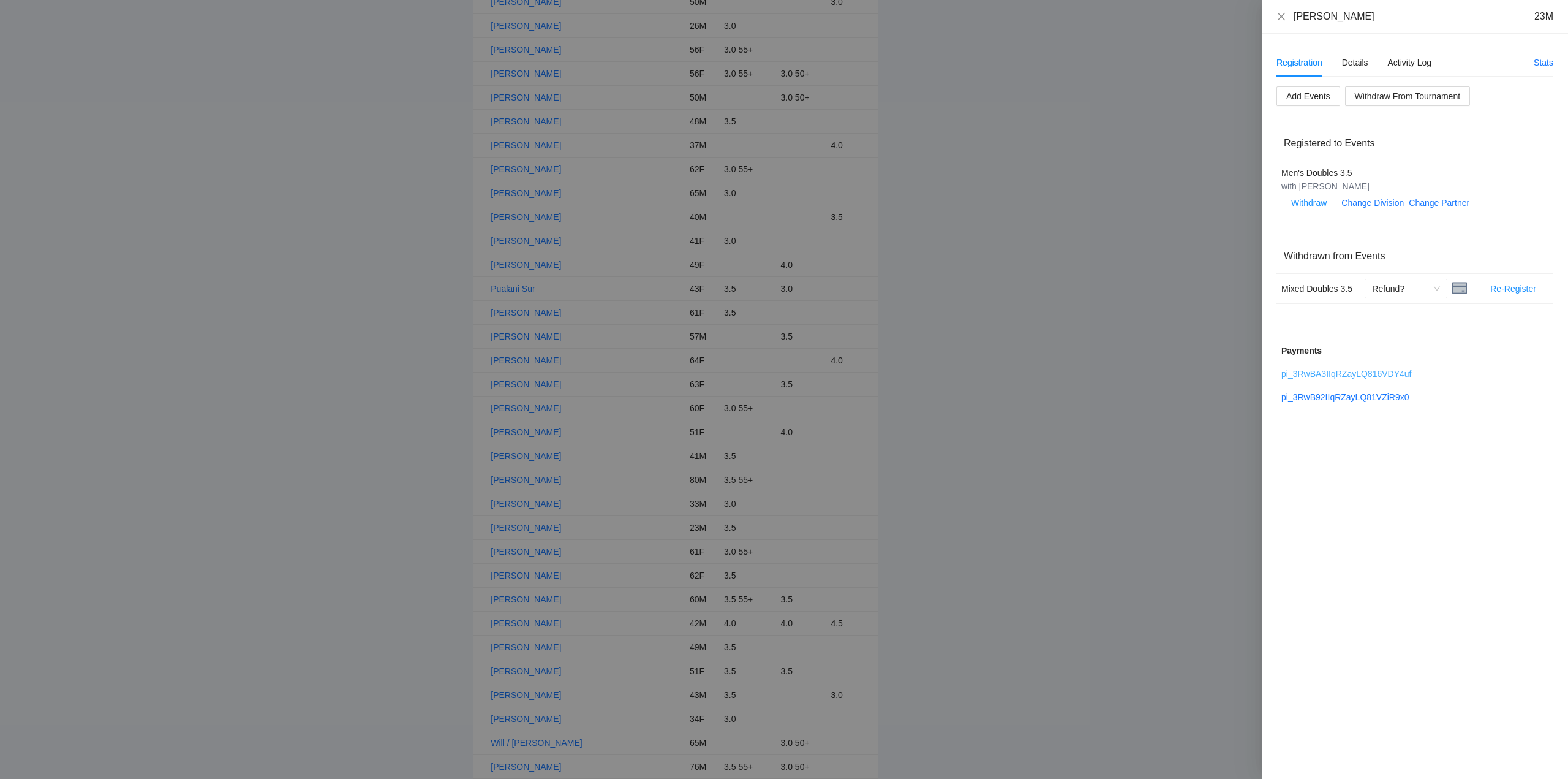
click at [1344, 372] on link "pi_3RwBA3IIqRZayLQ816VDY4uf" at bounding box center [1346, 374] width 130 height 10
click at [1326, 396] on link "pi_3RwB92IIqRZayLQ81VZiR9x0" at bounding box center [1345, 397] width 128 height 10
click at [1281, 15] on icon "close" at bounding box center [1282, 17] width 10 height 10
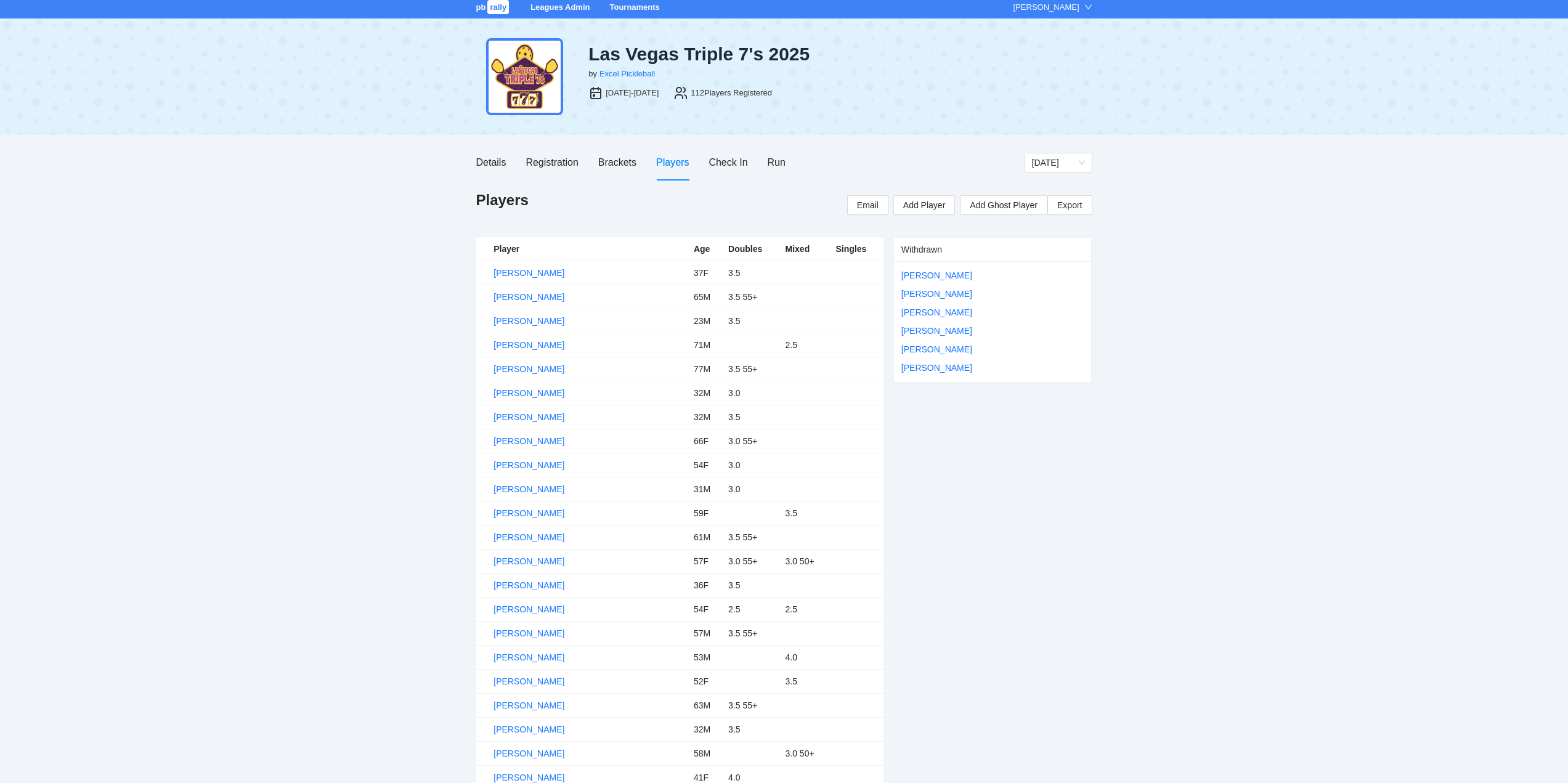
scroll to position [0, 0]
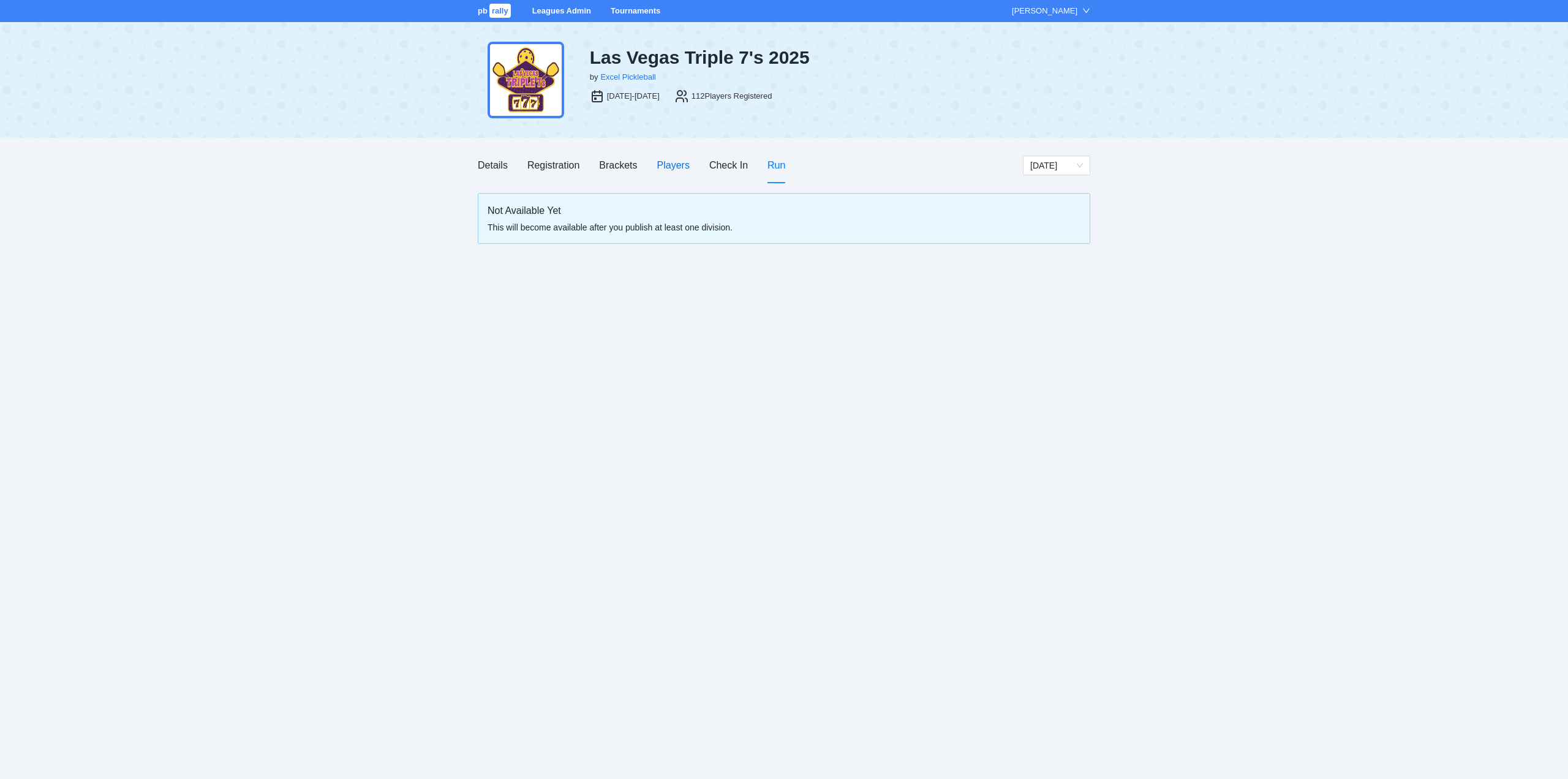
click at [662, 162] on div "Players" at bounding box center [673, 165] width 32 height 15
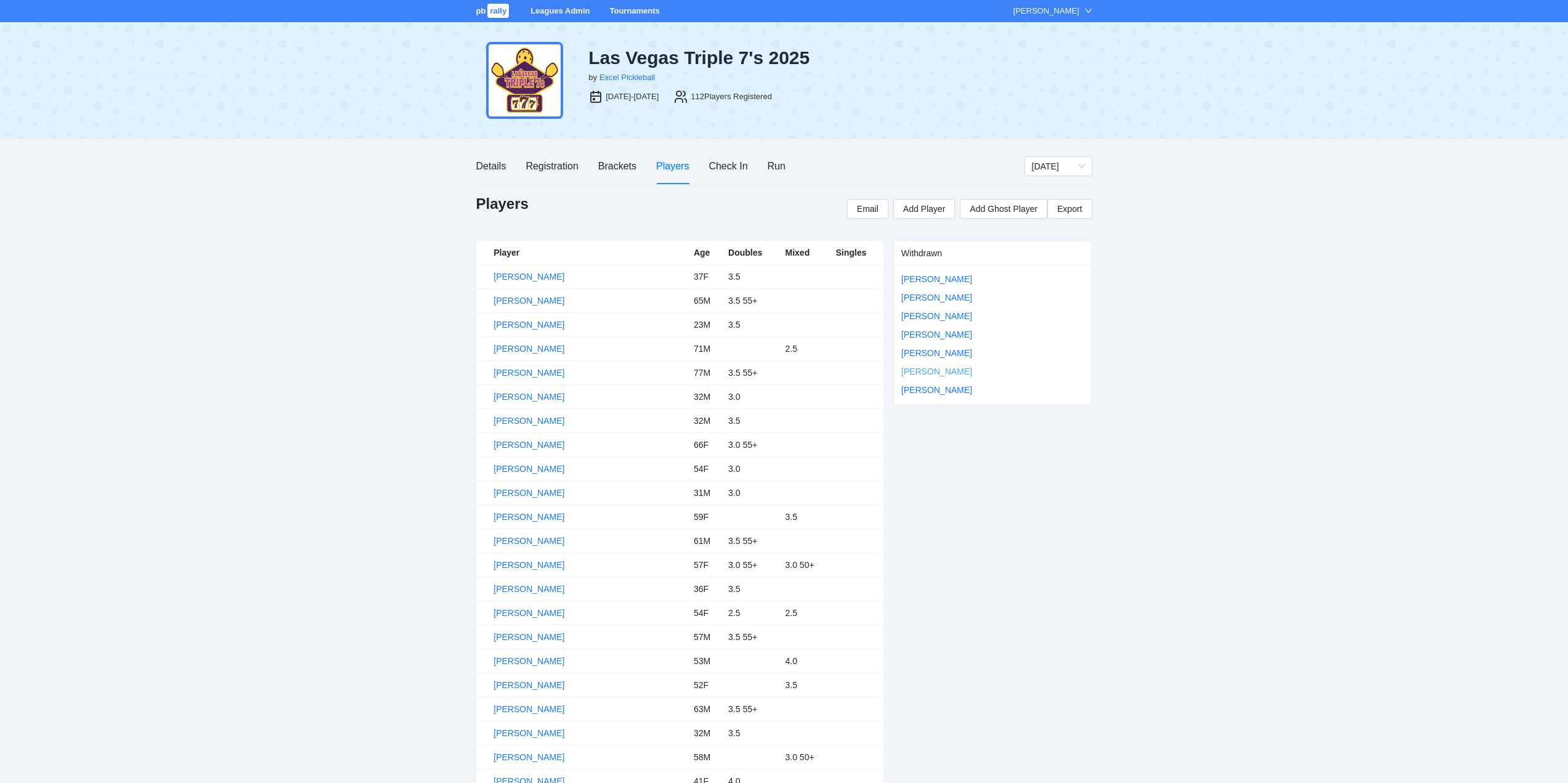
click at [925, 372] on link "[PERSON_NAME]" at bounding box center [937, 372] width 71 height 10
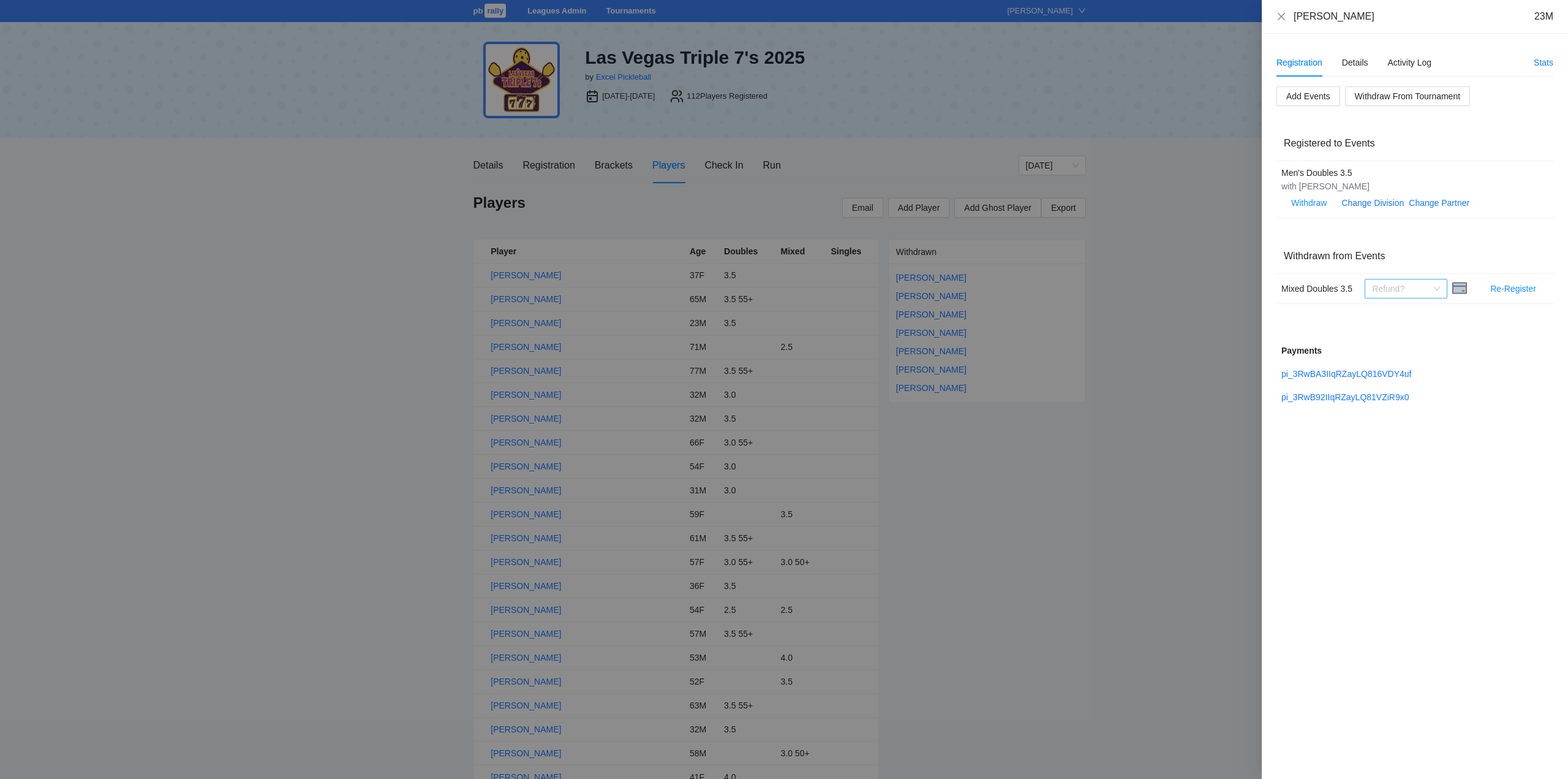
click at [1433, 288] on span "Refund?" at bounding box center [1407, 288] width 68 height 18
click at [1402, 315] on div "Refunded" at bounding box center [1407, 313] width 68 height 13
click at [1281, 17] on icon "close" at bounding box center [1281, 16] width 7 height 7
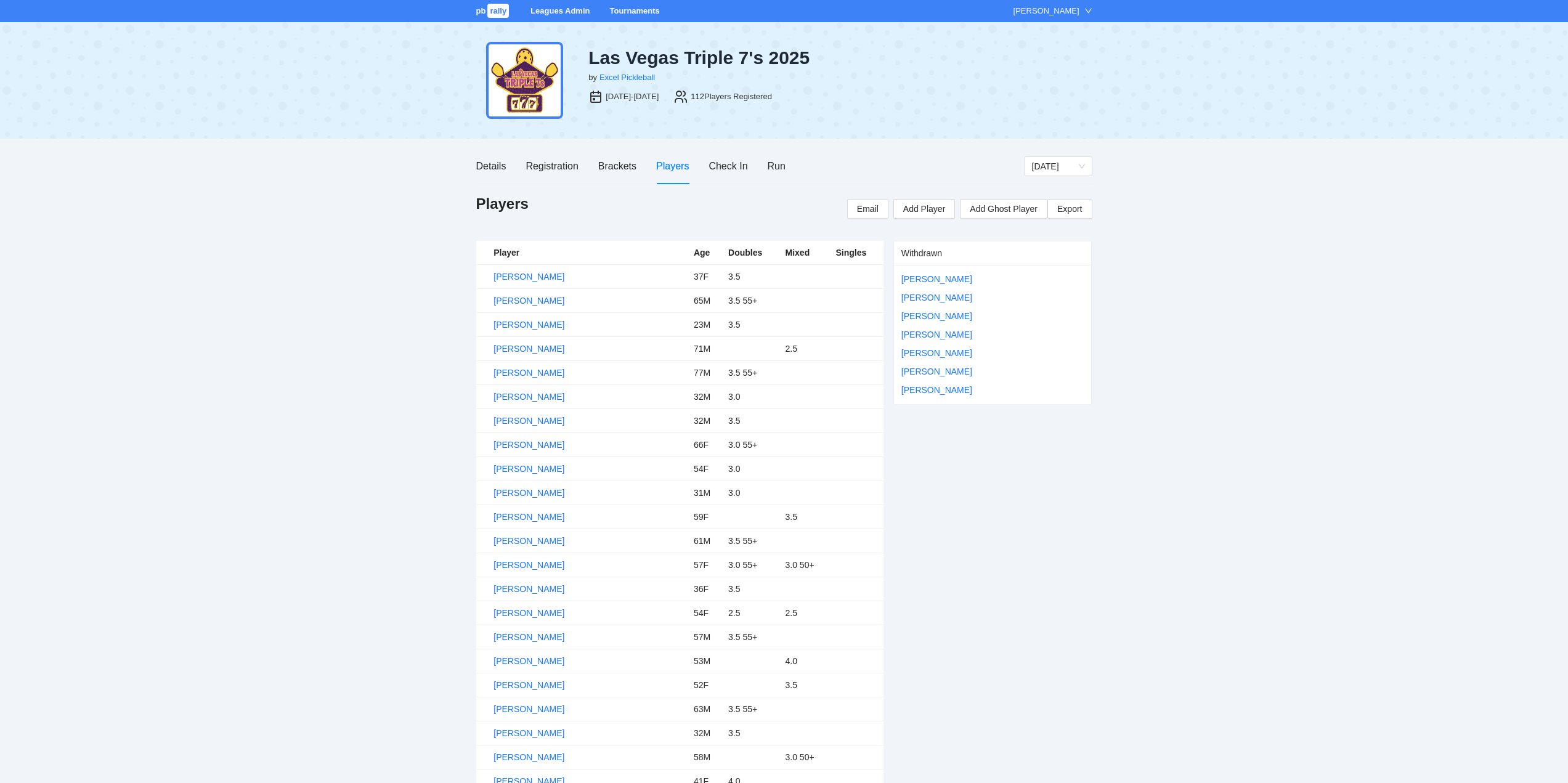
click at [630, 9] on link "Tournaments" at bounding box center [634, 10] width 50 height 9
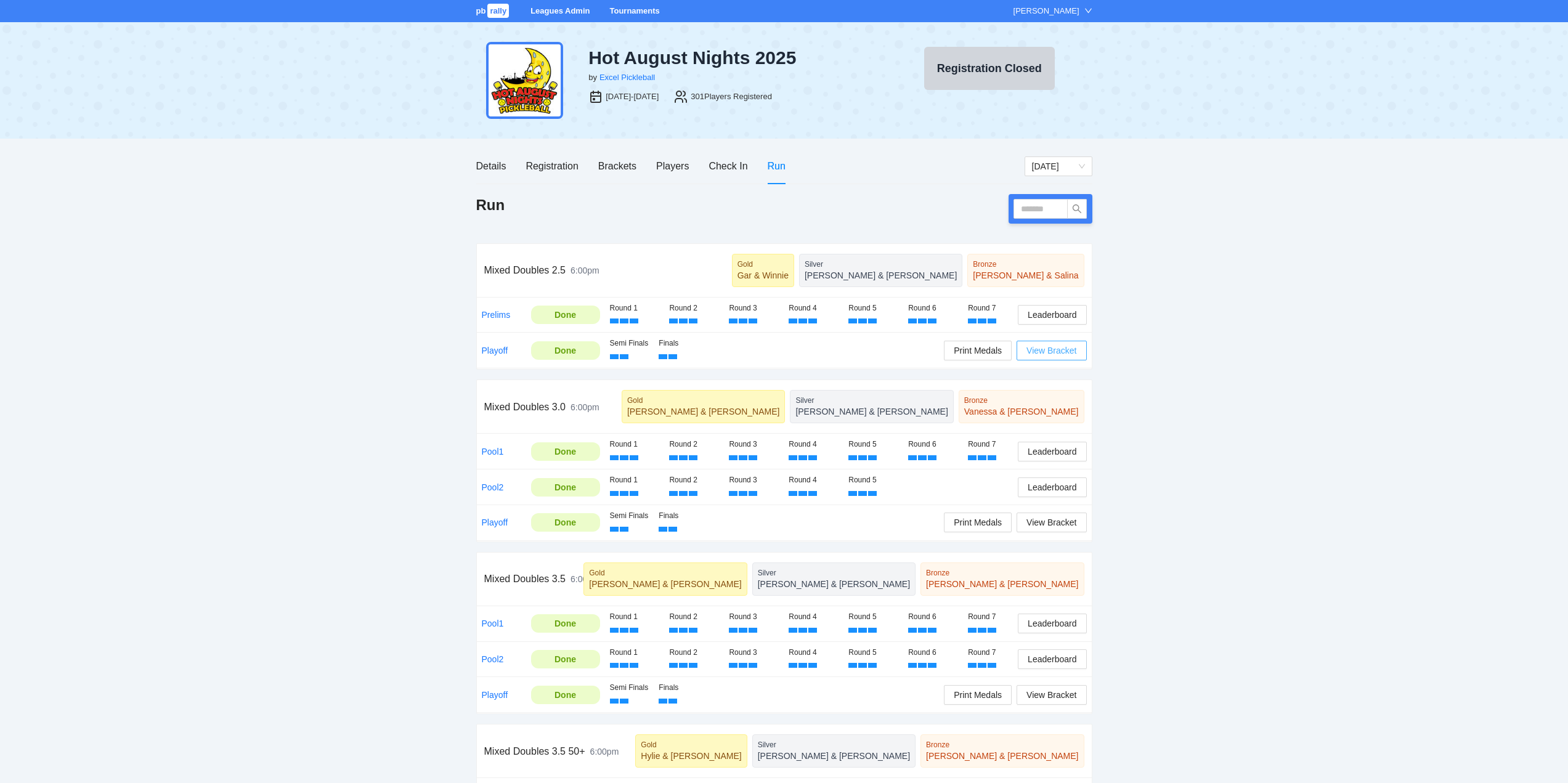
click at [1055, 348] on span "View Bracket" at bounding box center [1051, 350] width 50 height 13
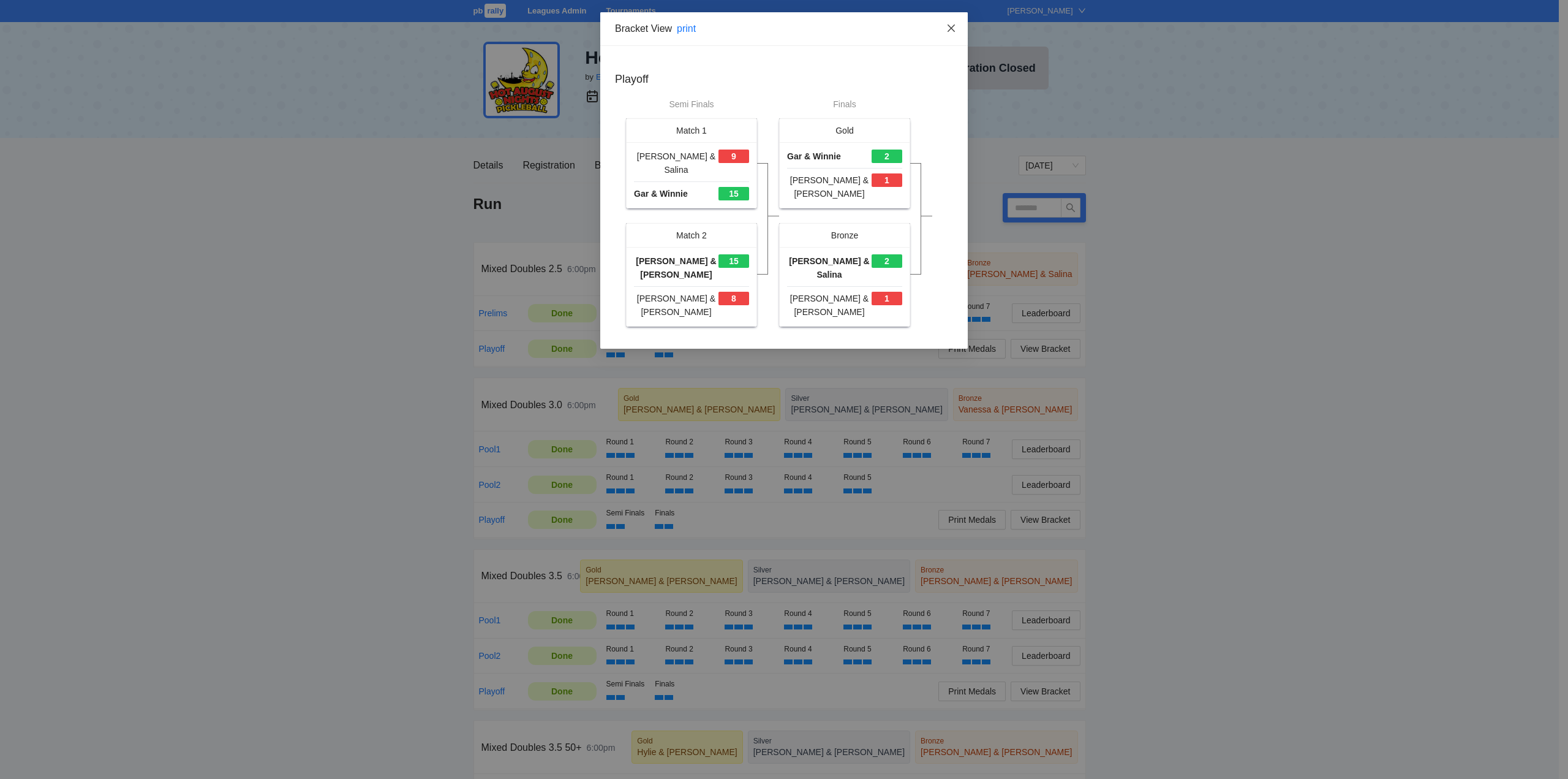
click at [951, 27] on icon "close" at bounding box center [951, 28] width 10 height 10
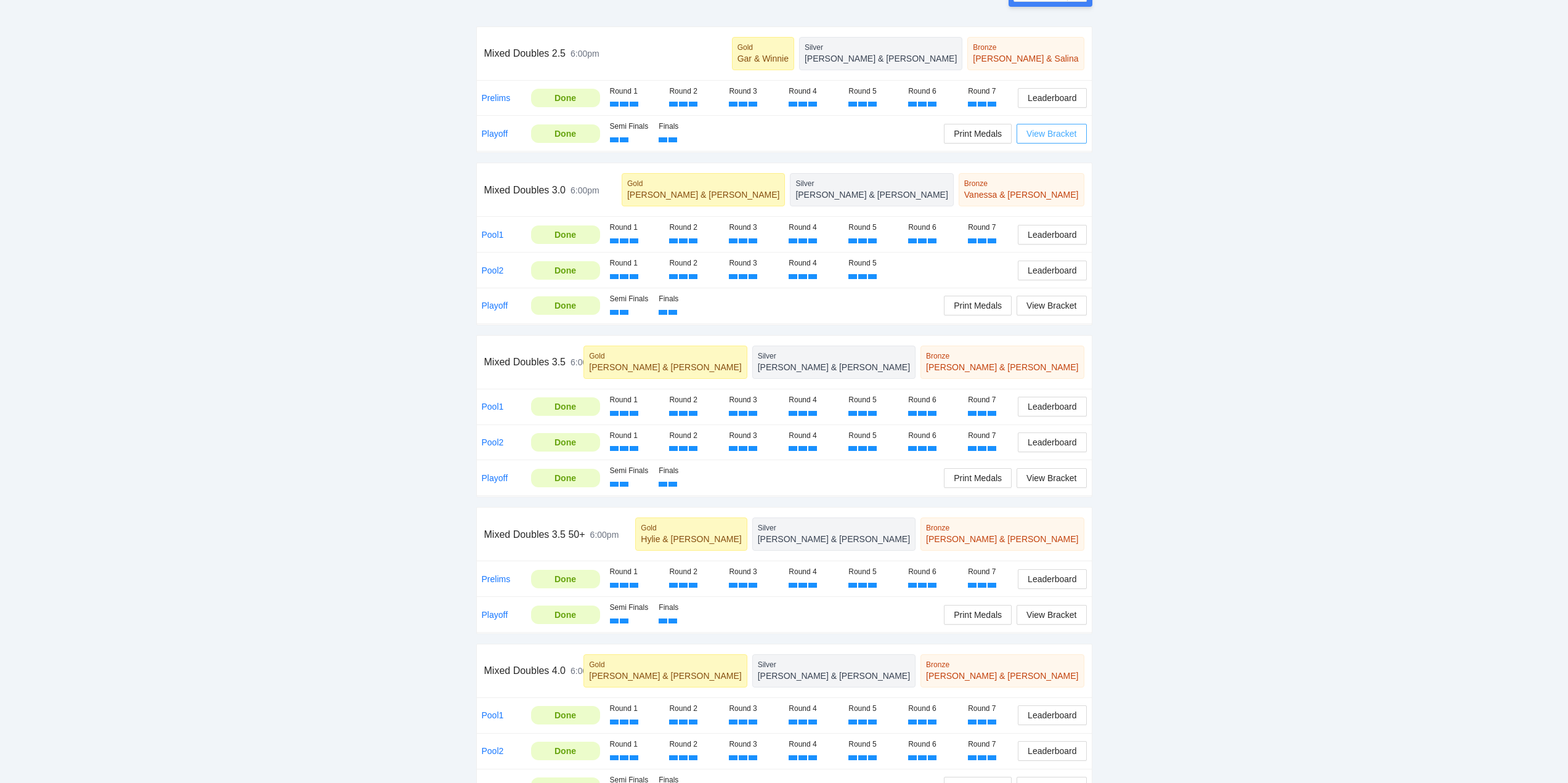
scroll to position [247, 0]
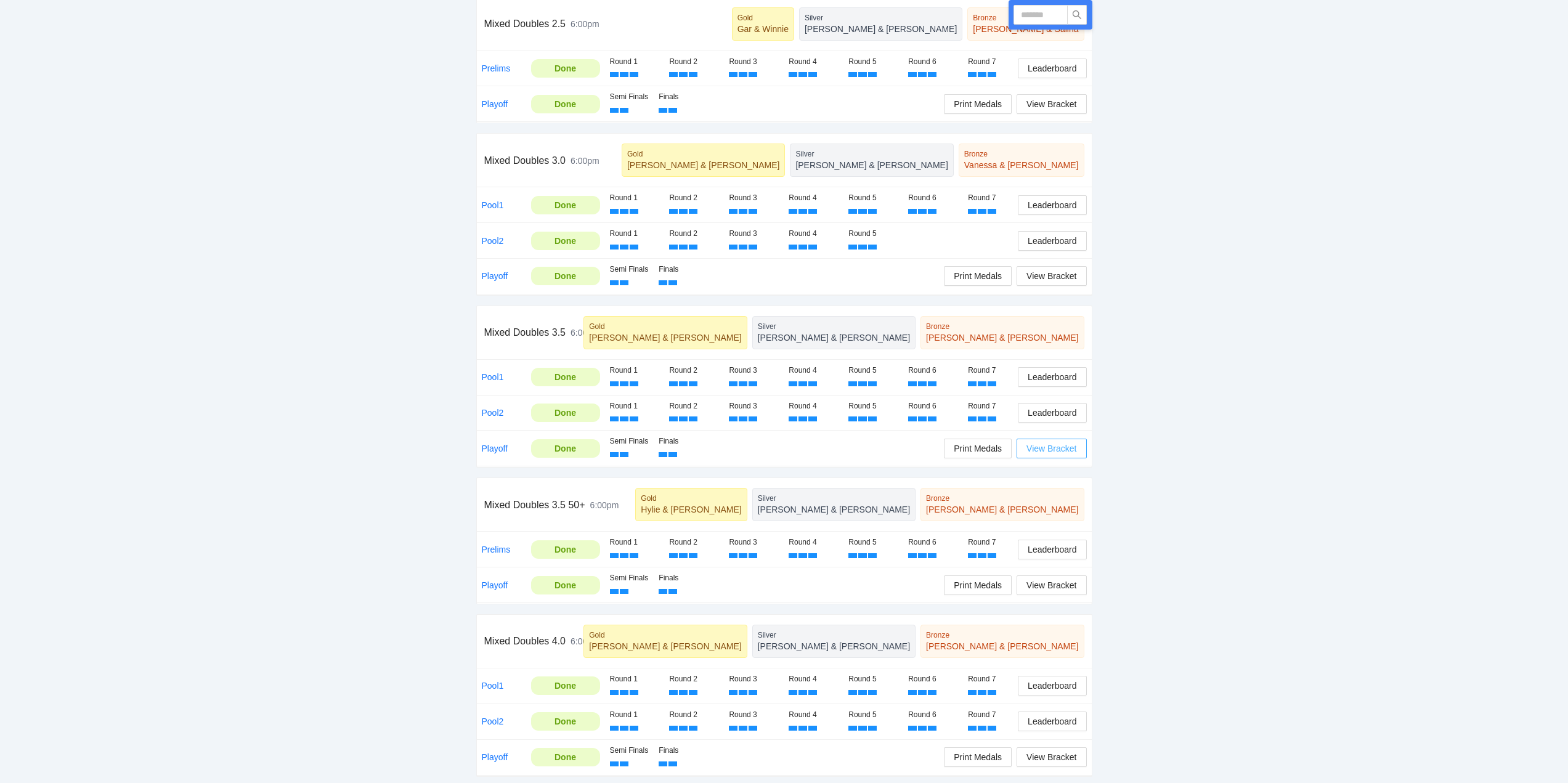
click at [1045, 447] on span "View Bracket" at bounding box center [1051, 449] width 50 height 13
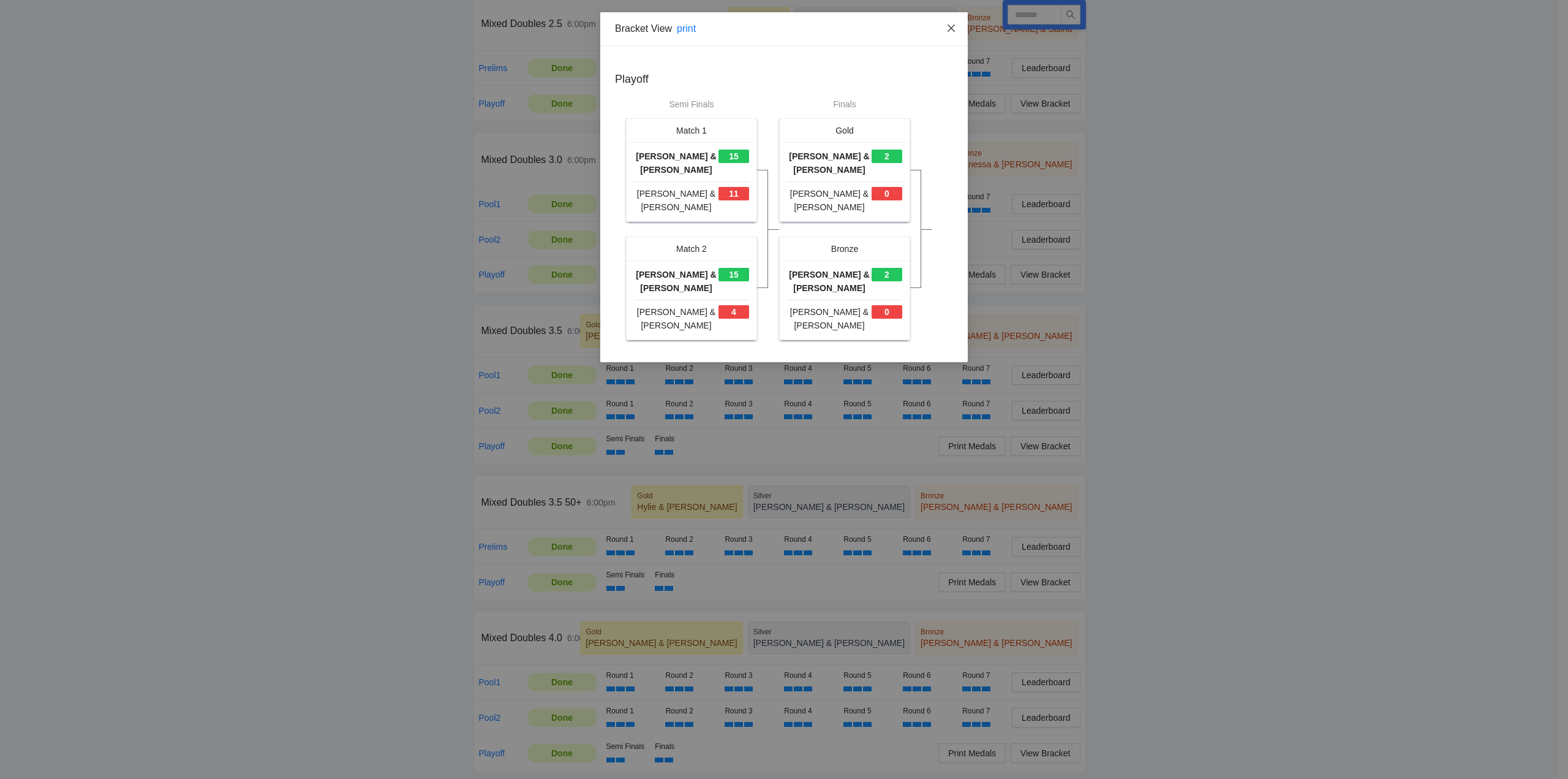
click at [954, 24] on icon "close" at bounding box center [951, 28] width 10 height 10
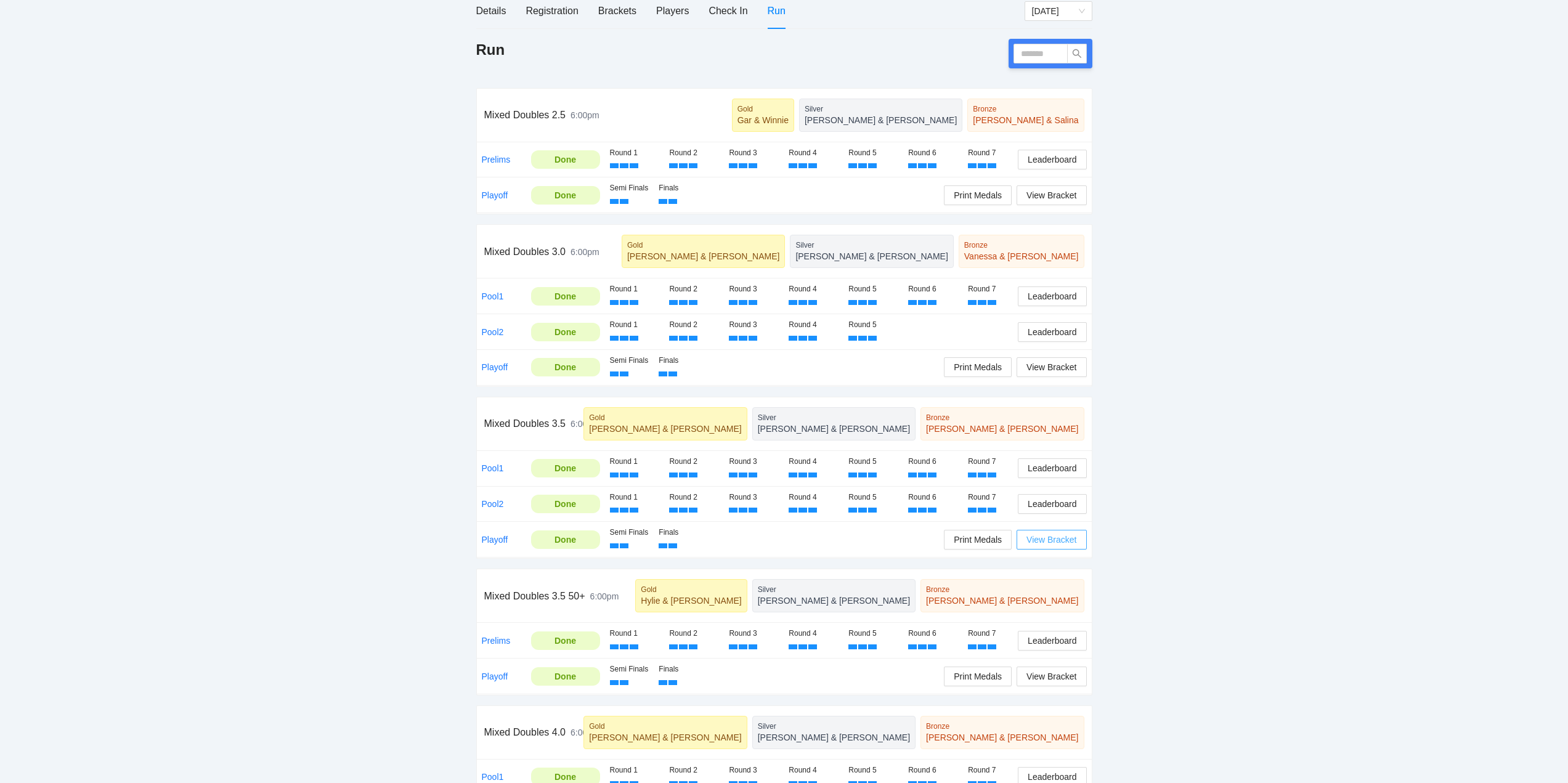
scroll to position [0, 0]
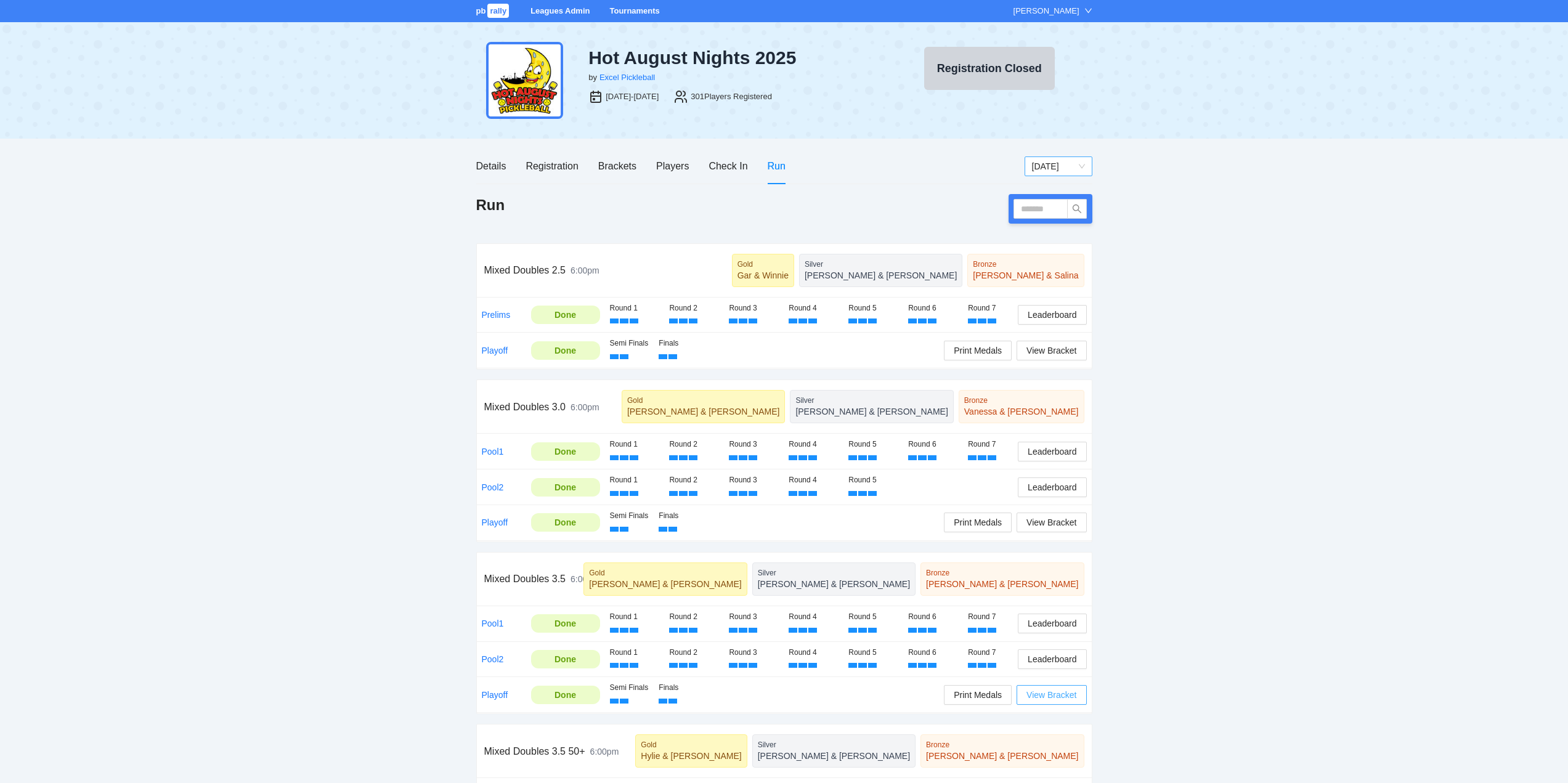
drag, startPoint x: 1039, startPoint y: 165, endPoint x: 1068, endPoint y: 170, distance: 29.4
click at [1041, 165] on span "[DATE]" at bounding box center [1058, 166] width 53 height 18
click at [1046, 210] on div "[DATE]" at bounding box center [1057, 210] width 53 height 13
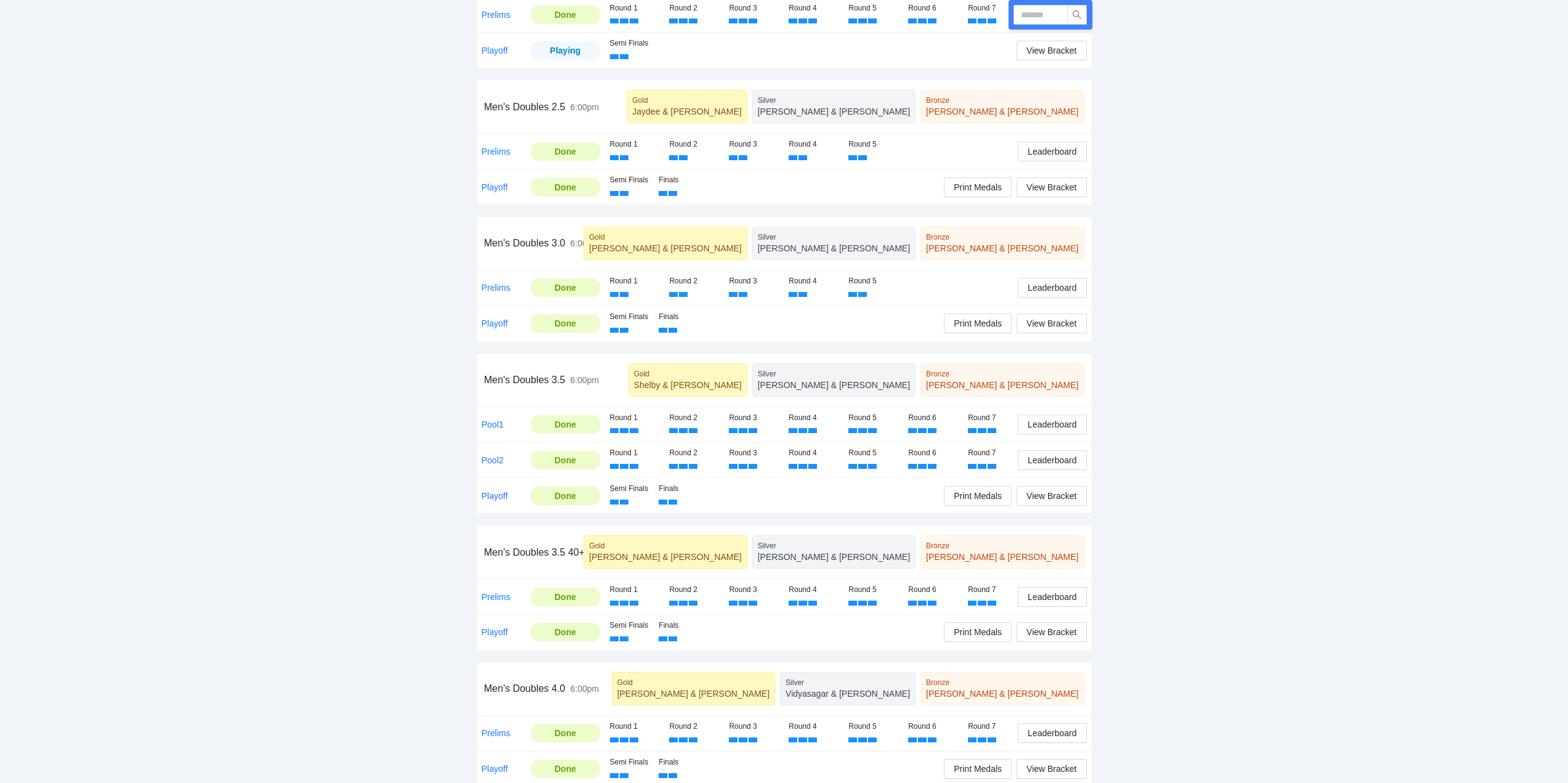
scroll to position [308, 0]
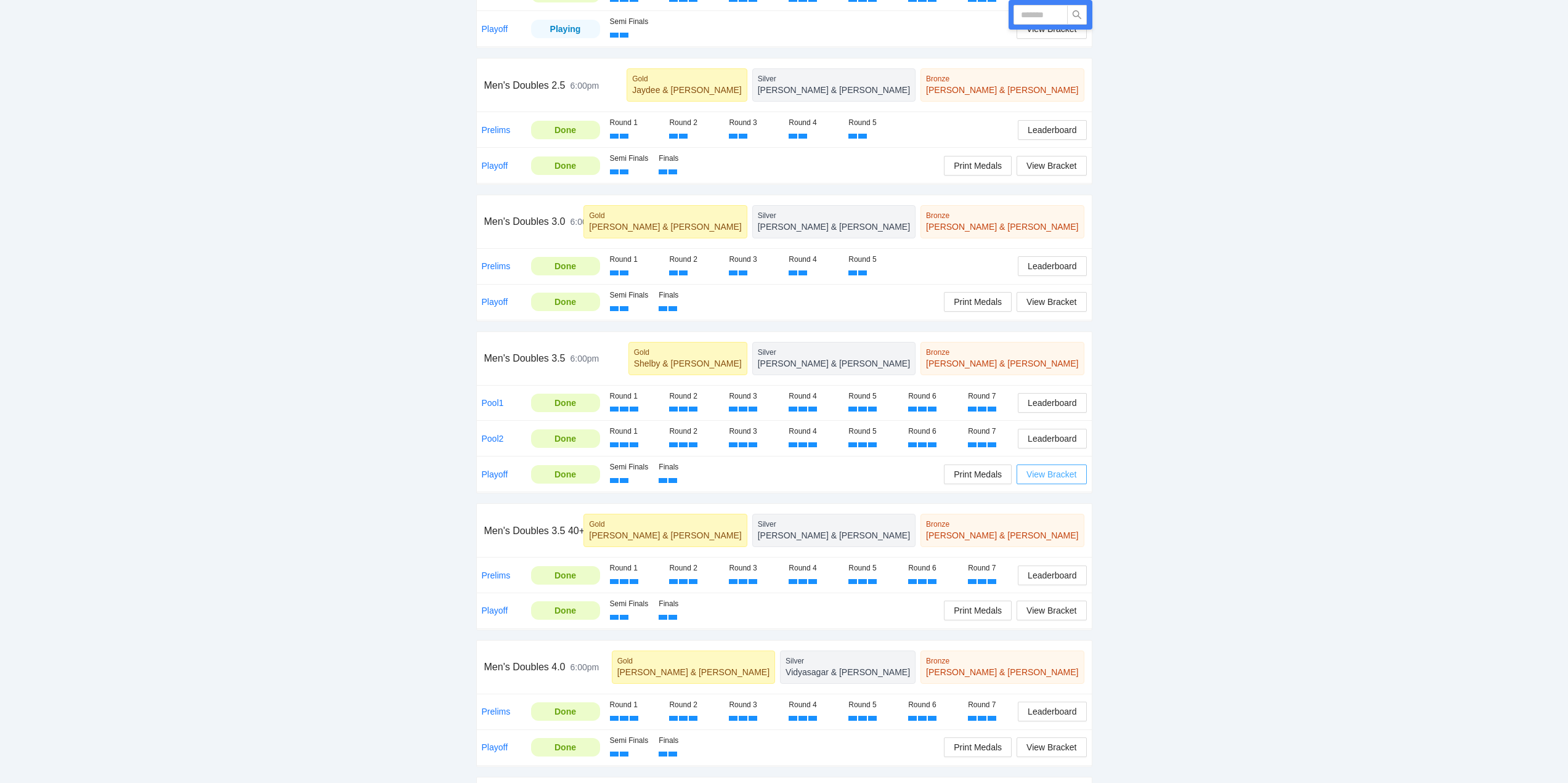
click at [1044, 473] on span "View Bracket" at bounding box center [1051, 475] width 50 height 13
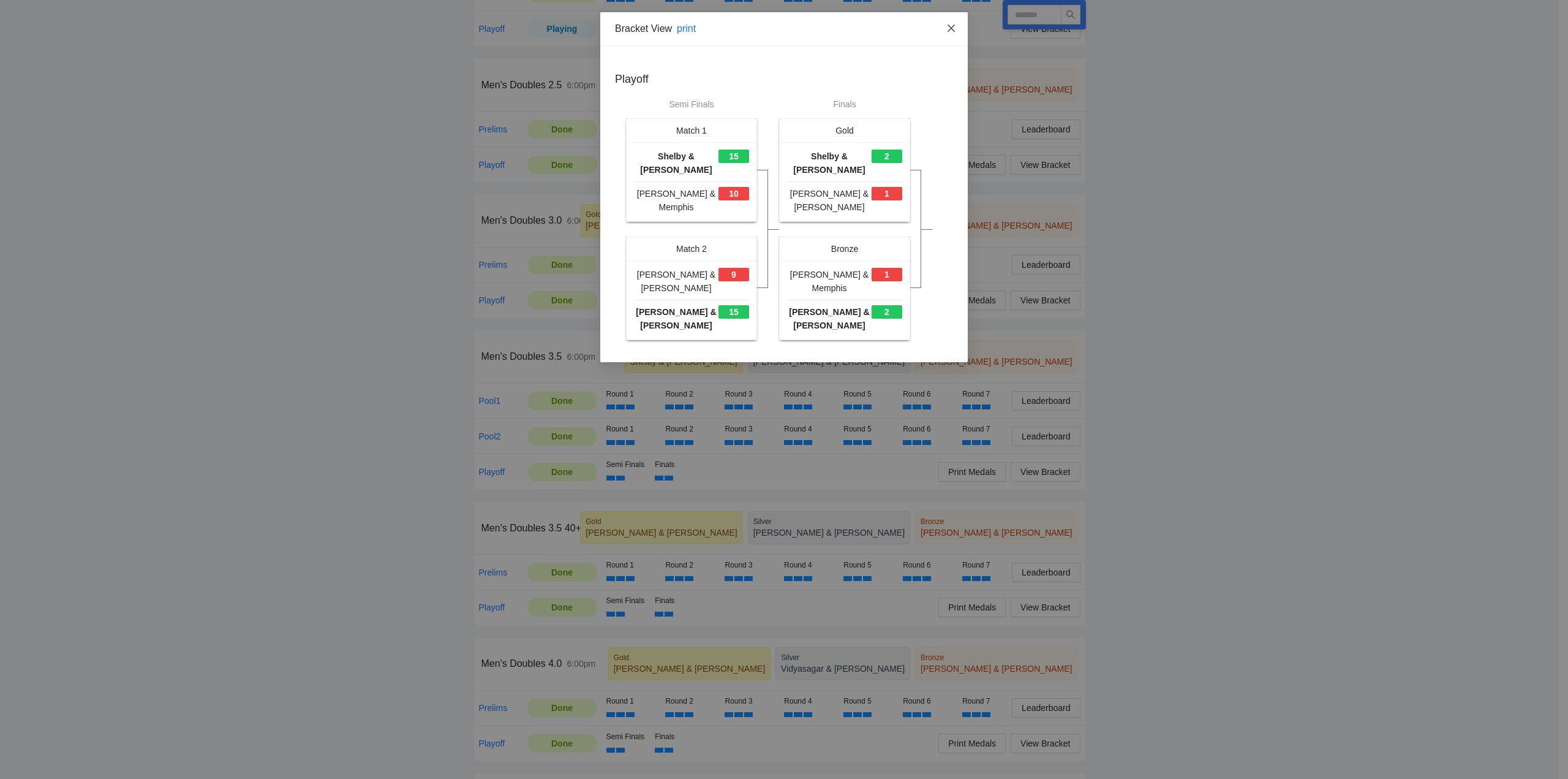
click at [950, 24] on icon "close" at bounding box center [951, 28] width 10 height 10
